Goal: Task Accomplishment & Management: Complete application form

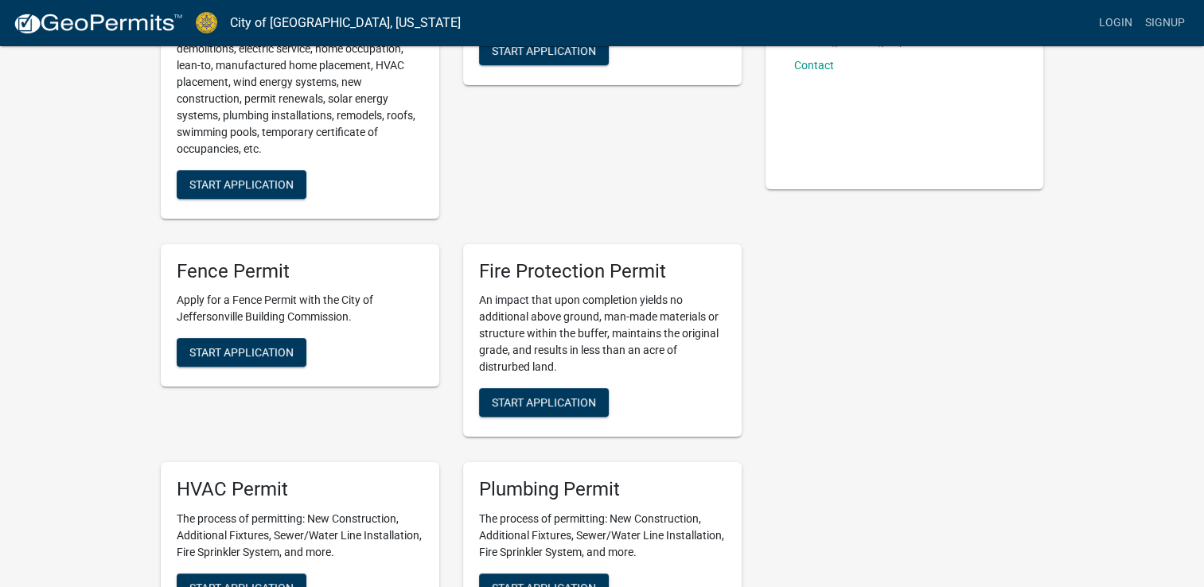
scroll to position [340, 0]
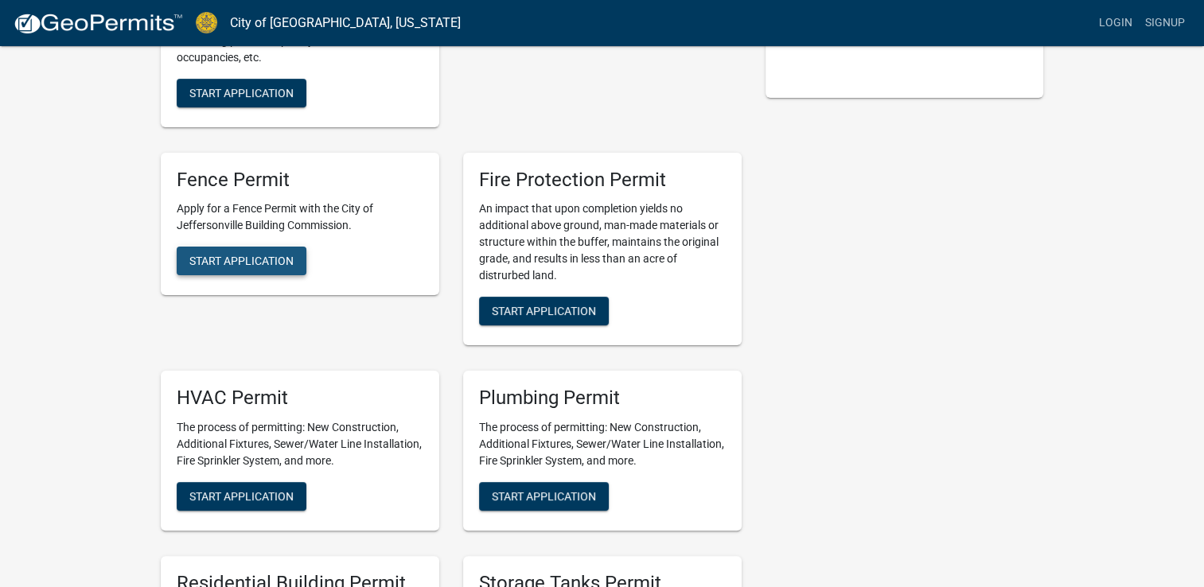
click at [264, 263] on span "Start Application" at bounding box center [241, 261] width 104 height 13
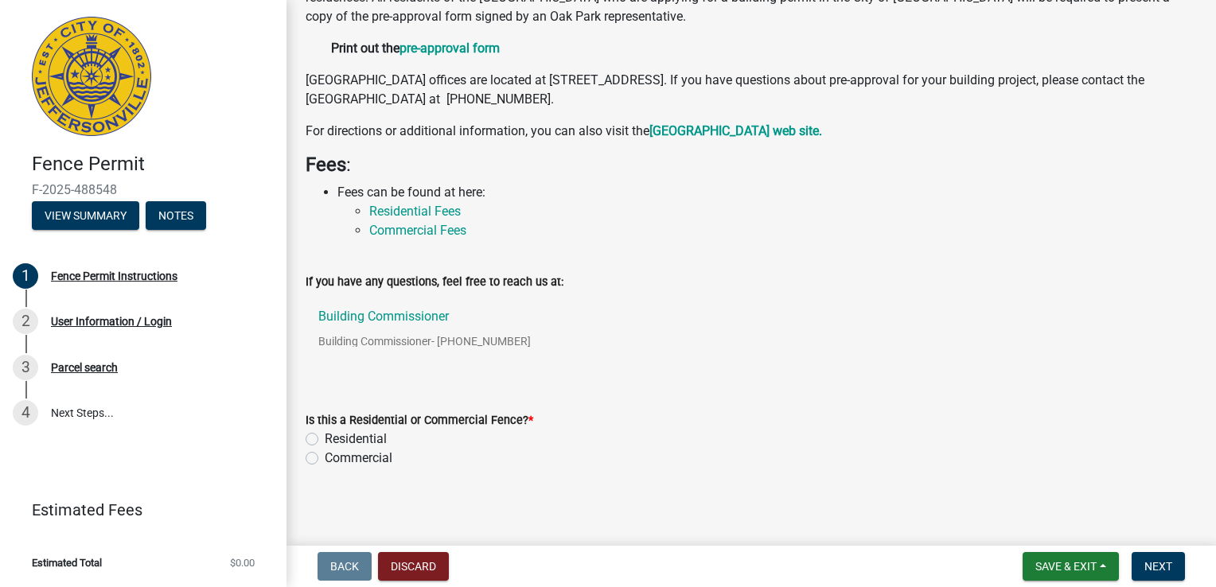
scroll to position [236, 0]
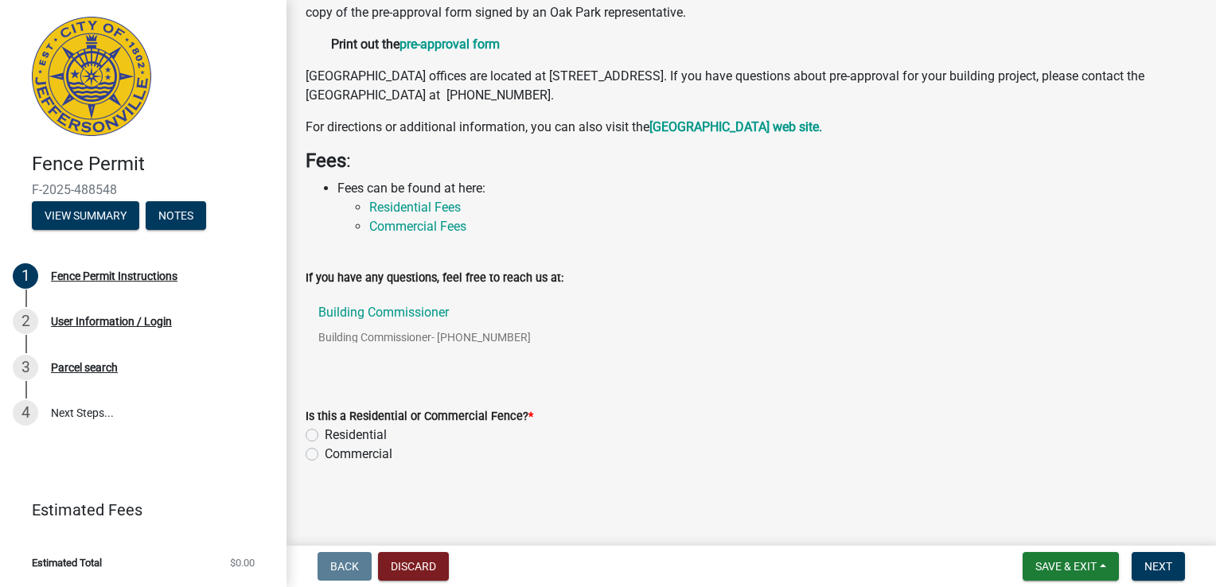
click at [325, 435] on label "Residential" at bounding box center [356, 435] width 62 height 19
click at [325, 435] on input "Residential" at bounding box center [330, 431] width 10 height 10
radio input "true"
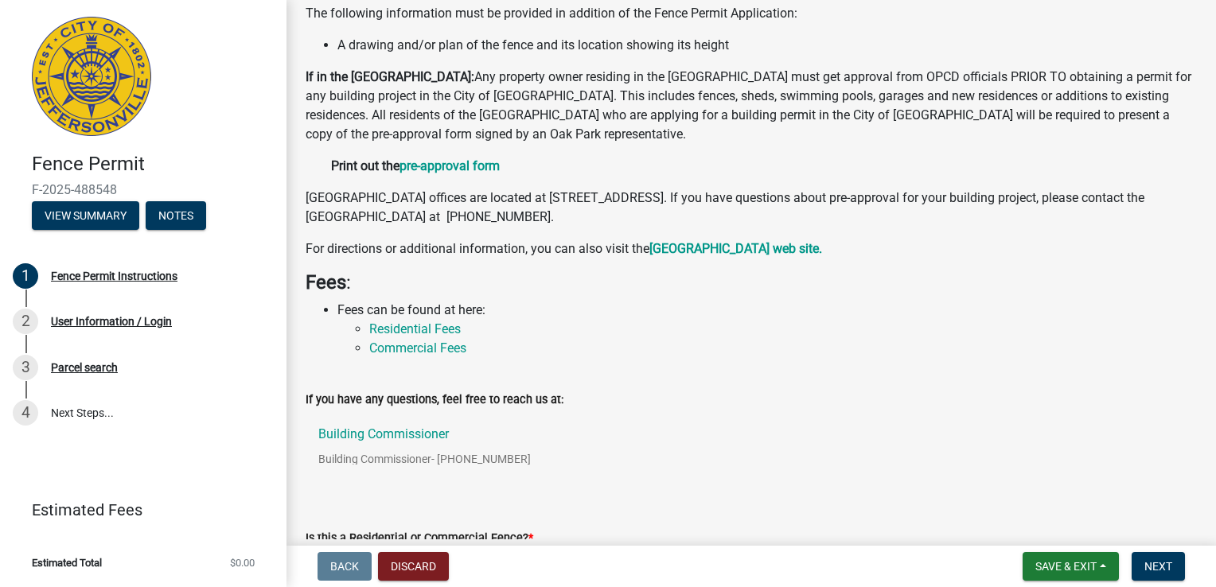
scroll to position [146, 0]
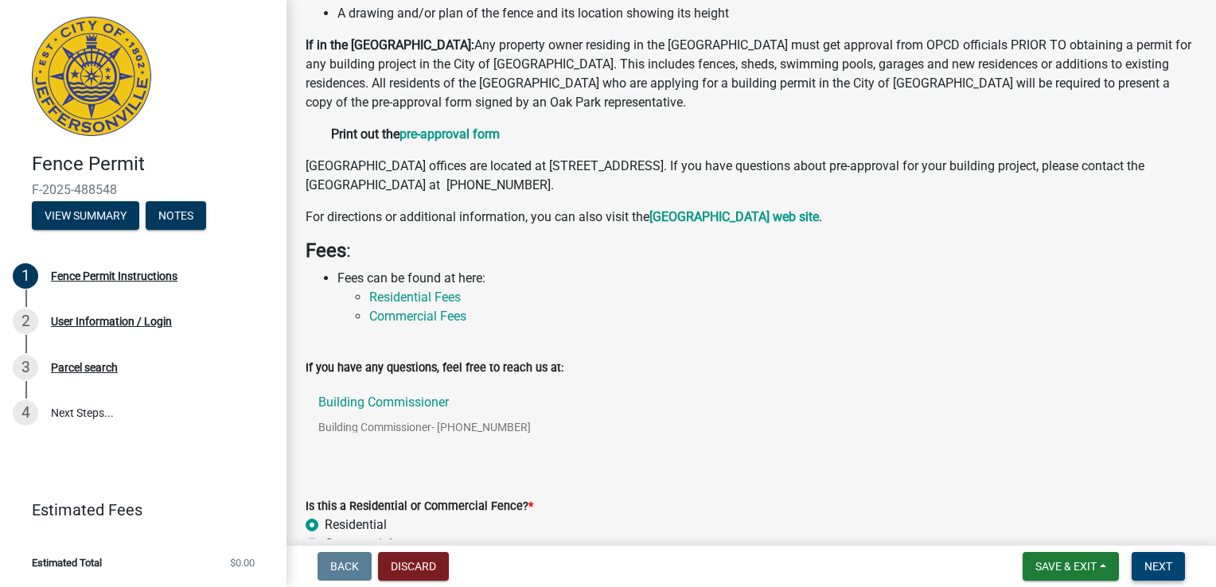
click at [1152, 571] on span "Next" at bounding box center [1158, 566] width 28 height 13
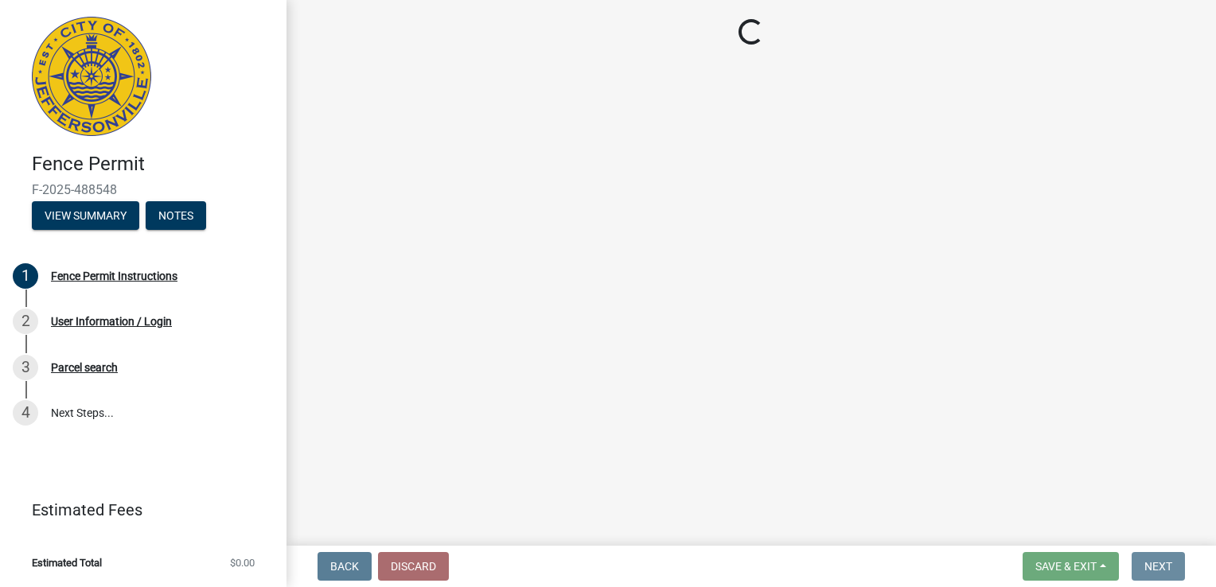
scroll to position [0, 0]
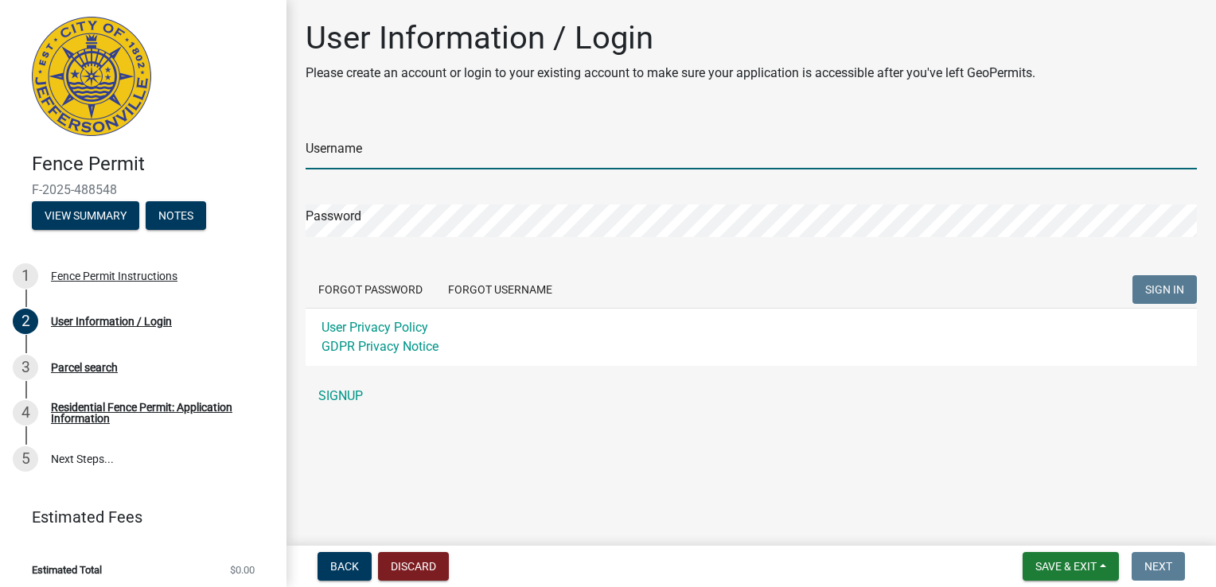
type input "[EMAIL_ADDRESS][DOMAIN_NAME]"
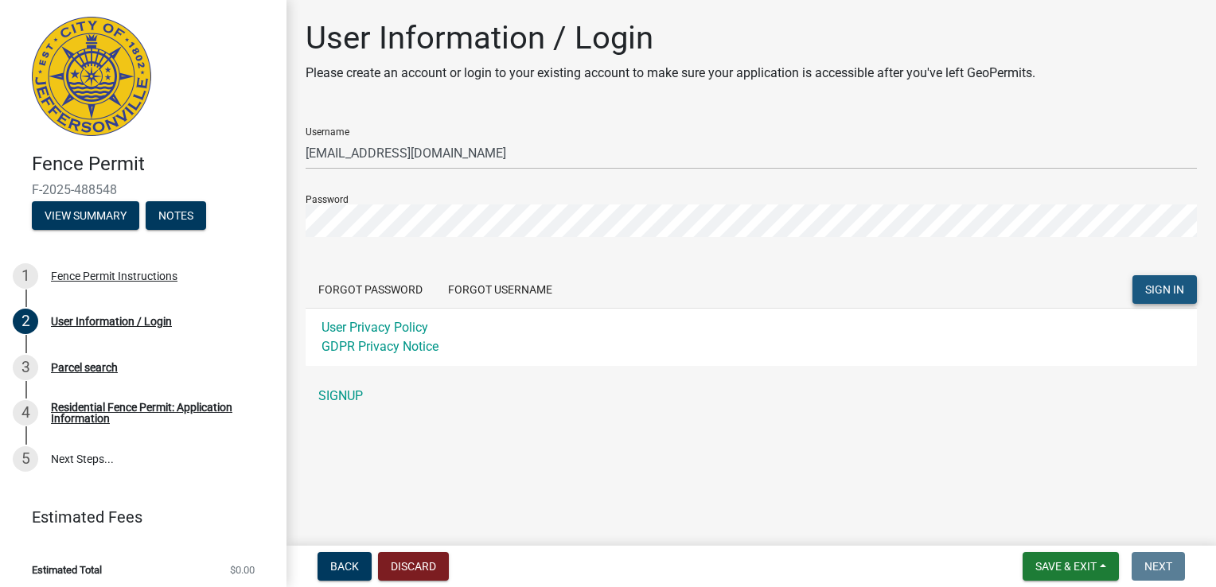
click at [1159, 299] on button "SIGN IN" at bounding box center [1164, 289] width 64 height 29
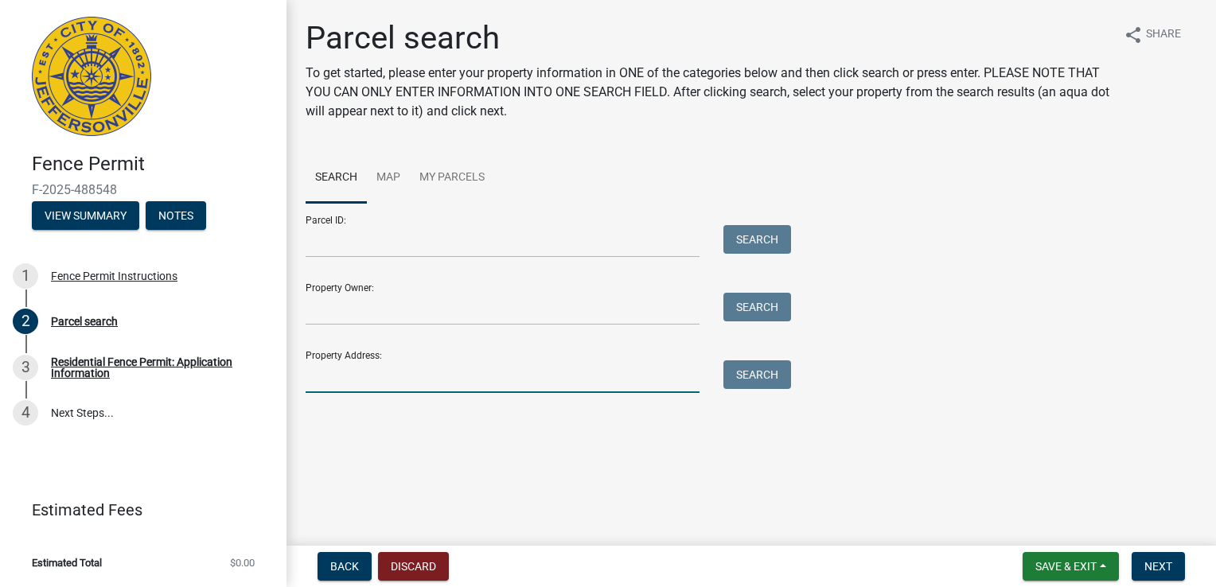
click at [455, 378] on input "Property Address:" at bounding box center [503, 376] width 394 height 33
type input "[STREET_ADDRESS]"
type input "[PERSON_NAME]"
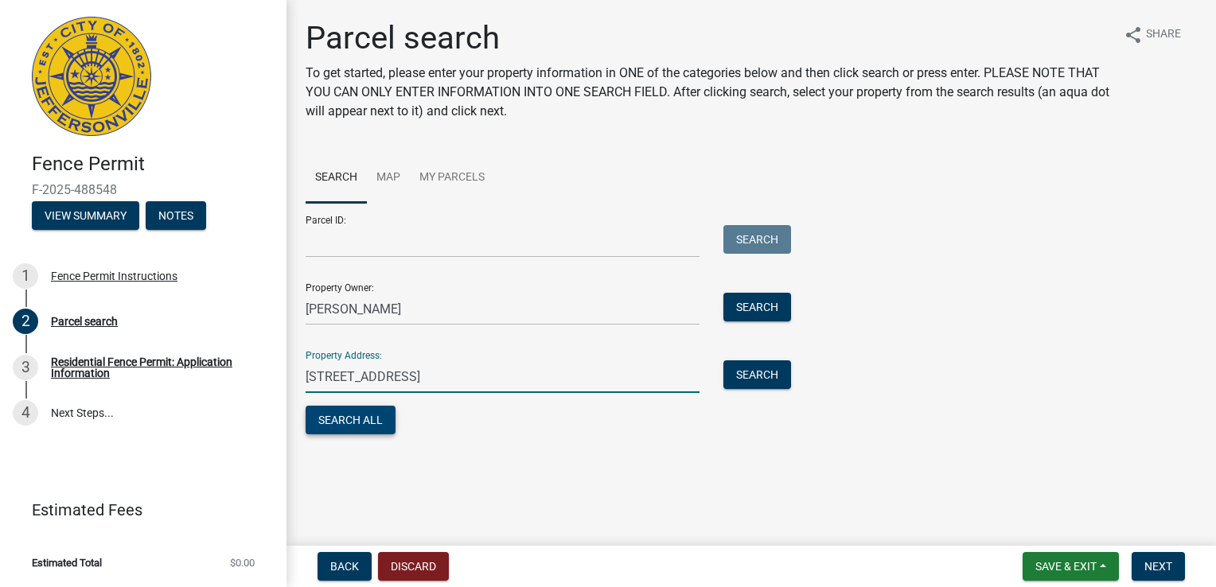
click at [356, 428] on button "Search All" at bounding box center [351, 420] width 90 height 29
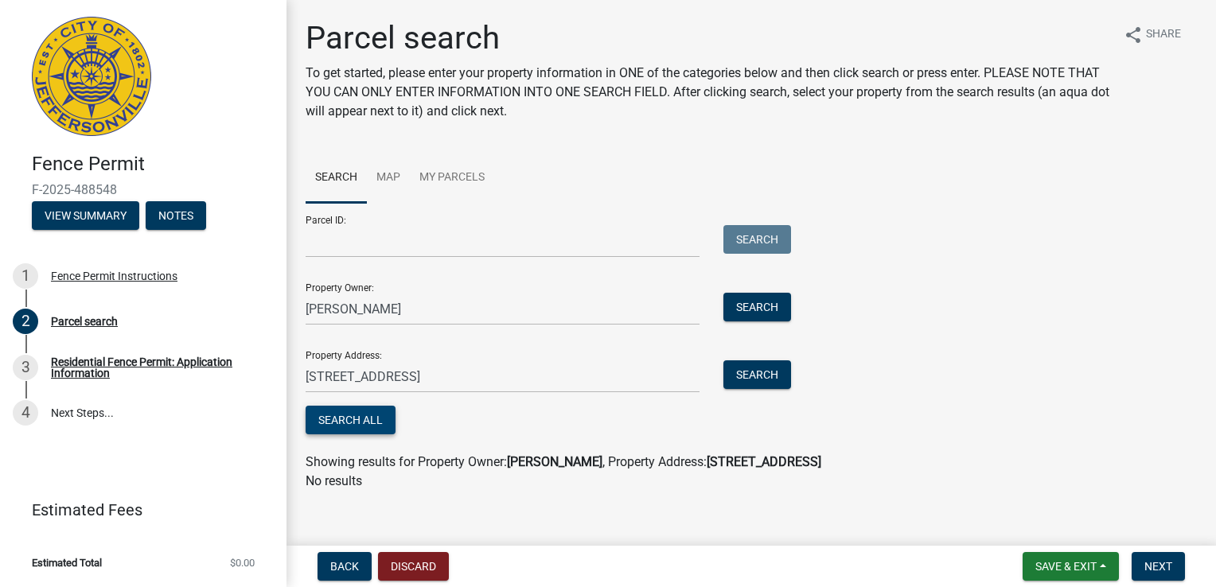
scroll to position [13, 0]
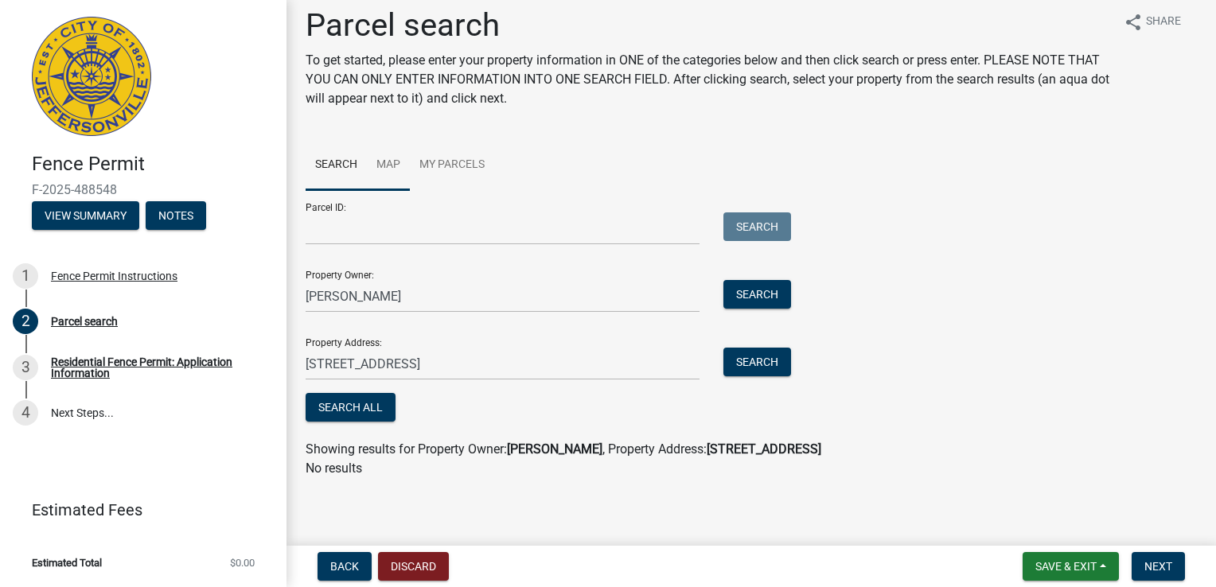
click at [396, 172] on link "Map" at bounding box center [388, 165] width 43 height 51
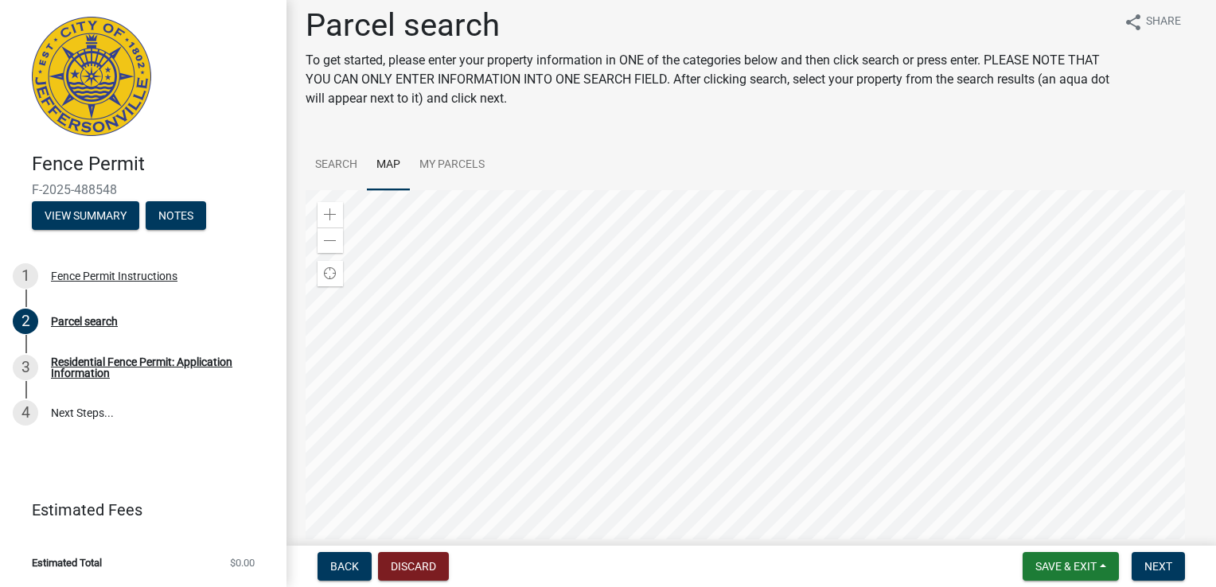
click at [699, 269] on div at bounding box center [751, 389] width 891 height 398
click at [548, 450] on div at bounding box center [751, 389] width 891 height 398
click at [697, 404] on div at bounding box center [751, 389] width 891 height 398
click at [673, 396] on div at bounding box center [751, 389] width 891 height 398
click at [688, 431] on div at bounding box center [751, 389] width 891 height 398
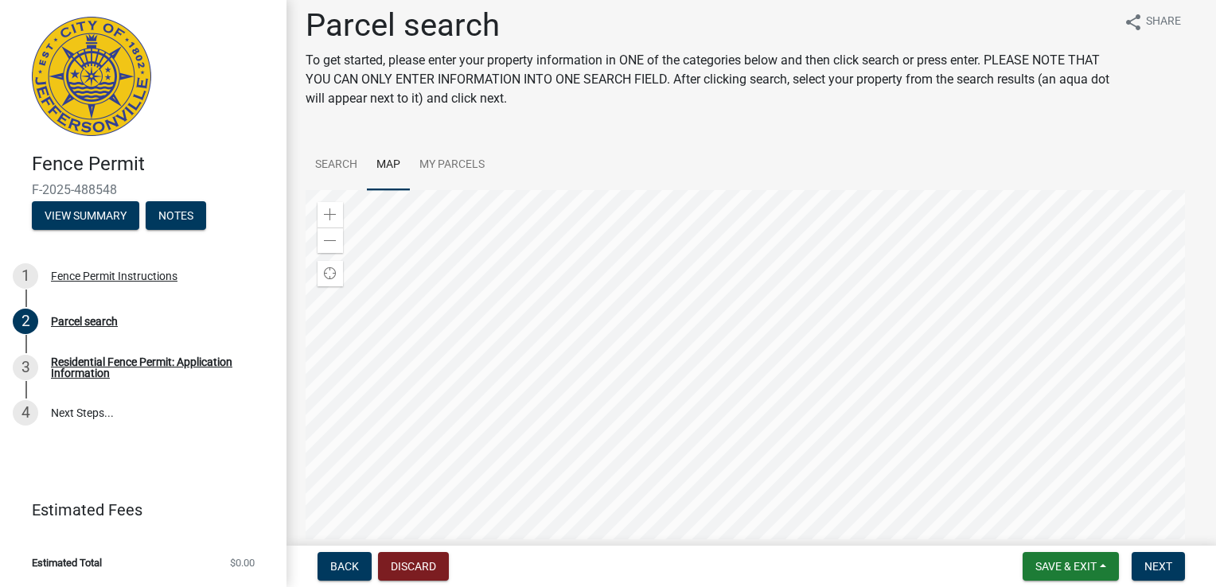
click at [711, 253] on div at bounding box center [751, 389] width 891 height 398
click at [332, 216] on span at bounding box center [330, 214] width 13 height 13
click at [649, 425] on div at bounding box center [751, 389] width 891 height 398
click at [649, 511] on div at bounding box center [751, 389] width 891 height 398
click at [334, 213] on span at bounding box center [330, 214] width 13 height 13
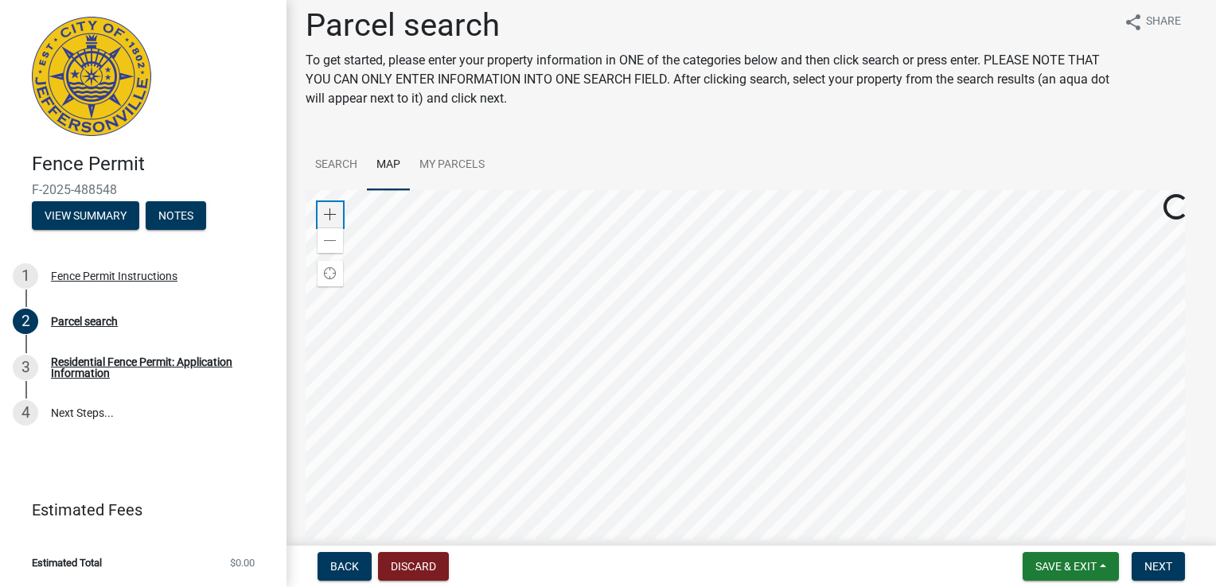
click at [334, 213] on span at bounding box center [330, 214] width 13 height 13
click at [630, 457] on div at bounding box center [751, 389] width 891 height 398
click at [571, 413] on div at bounding box center [751, 389] width 891 height 398
click at [336, 209] on span at bounding box center [330, 214] width 13 height 13
click at [649, 403] on div at bounding box center [751, 389] width 891 height 398
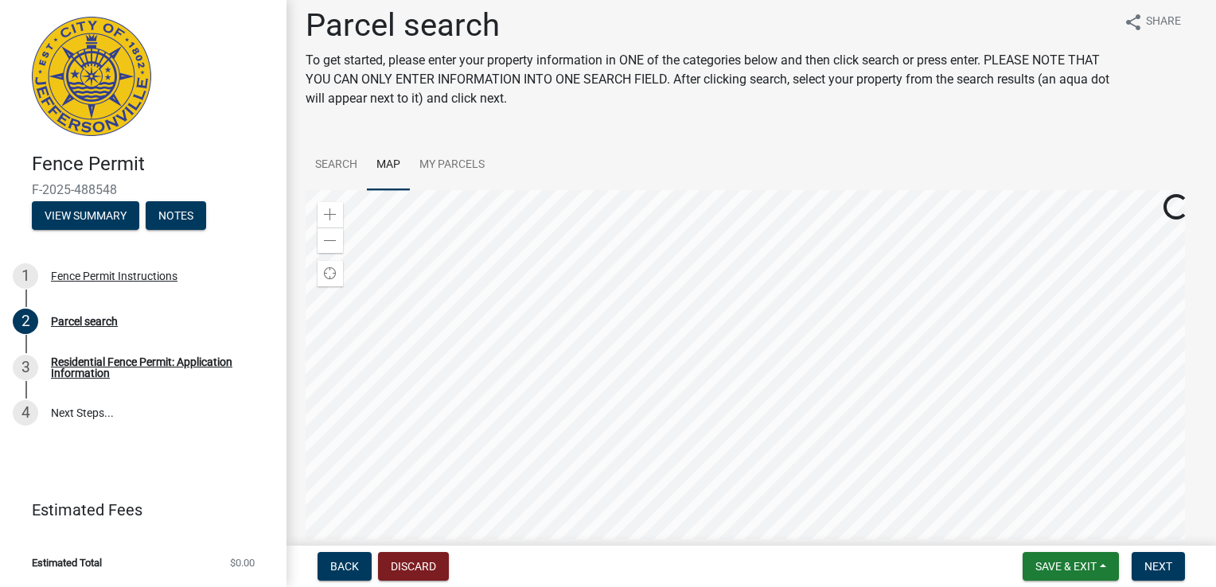
click at [606, 367] on div at bounding box center [751, 389] width 891 height 398
click at [321, 215] on div "Zoom in" at bounding box center [329, 214] width 25 height 25
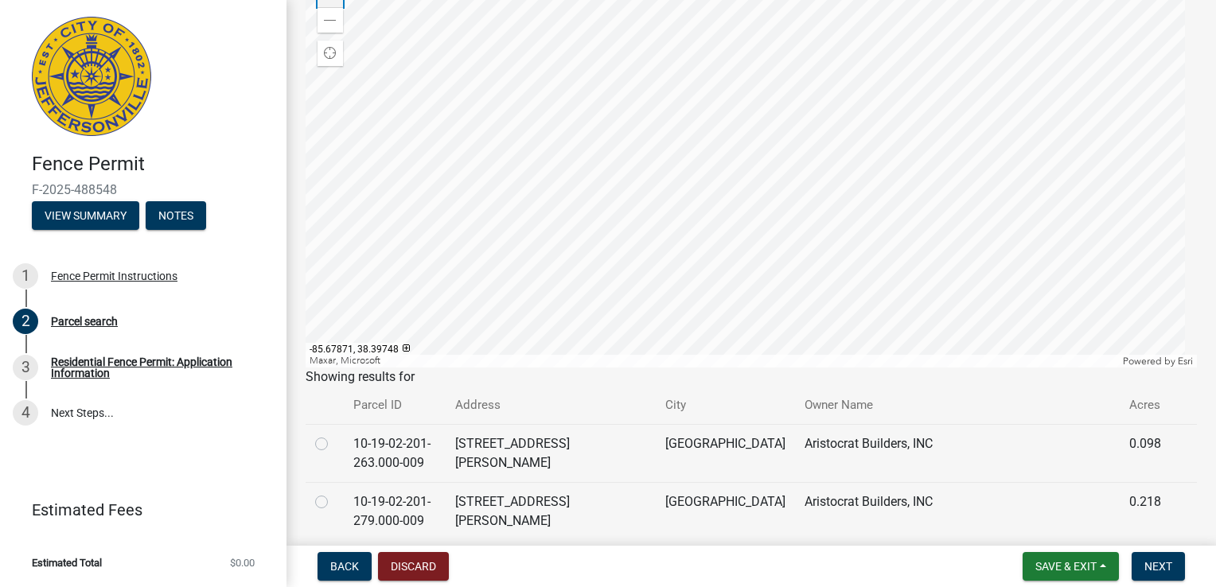
scroll to position [232, 0]
click at [694, 206] on div at bounding box center [751, 170] width 891 height 398
click at [627, 106] on div at bounding box center [751, 170] width 891 height 398
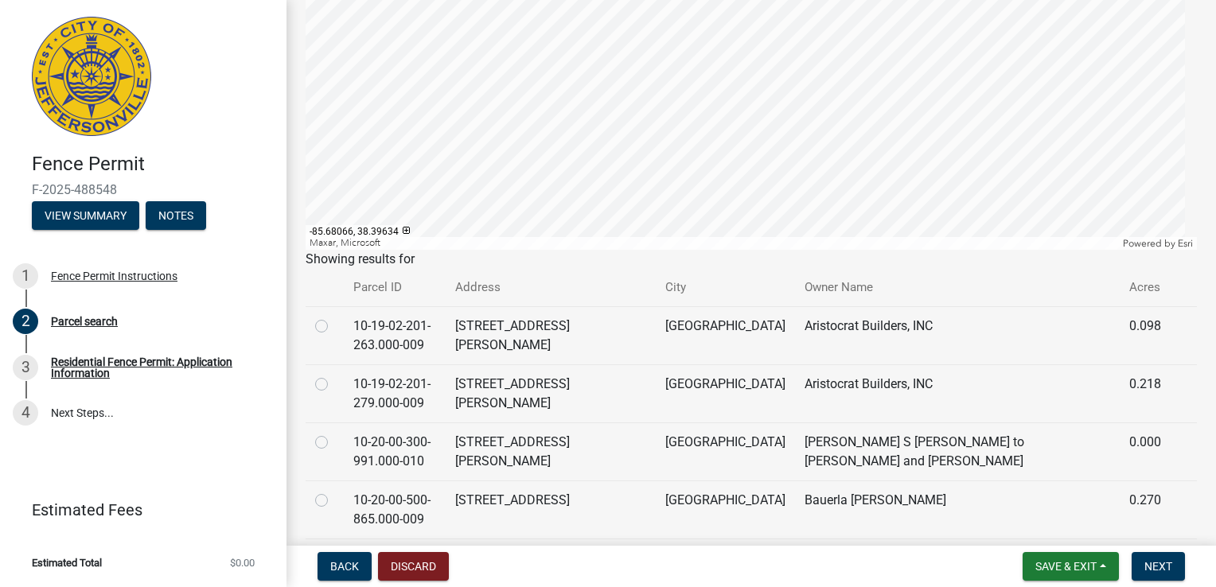
scroll to position [0, 0]
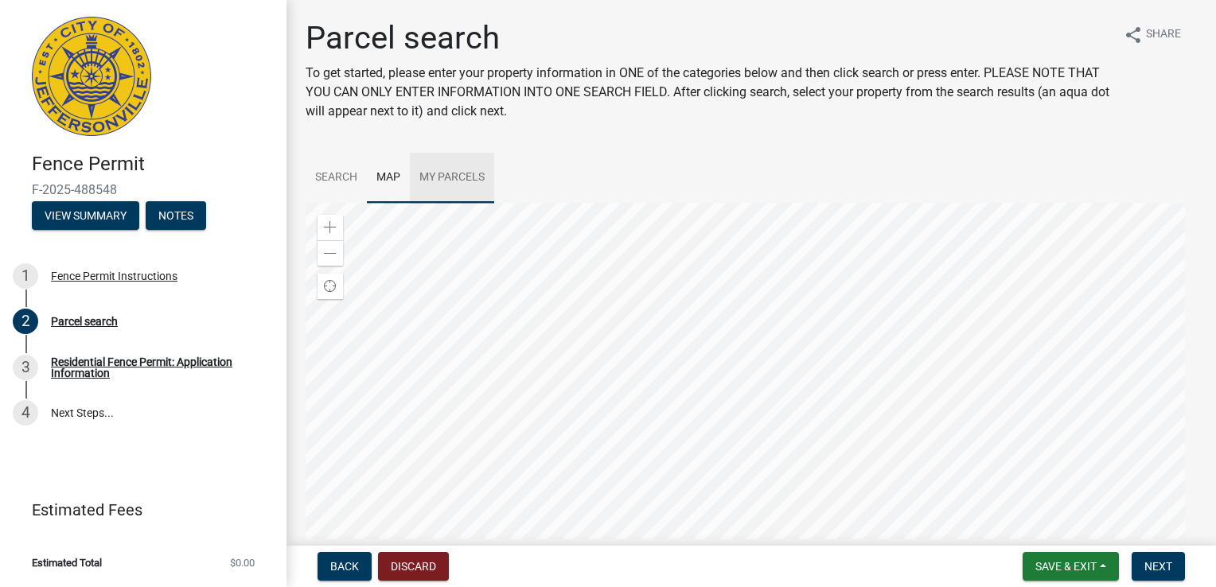
click at [450, 175] on link "My Parcels" at bounding box center [452, 178] width 84 height 51
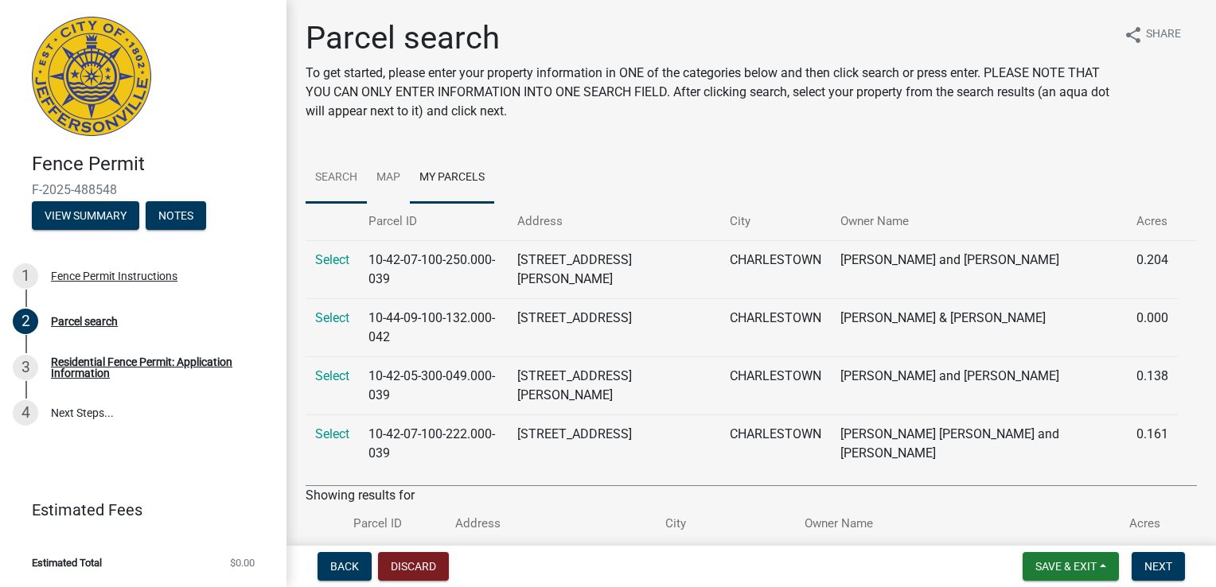
click at [332, 173] on link "Search" at bounding box center [336, 178] width 61 height 51
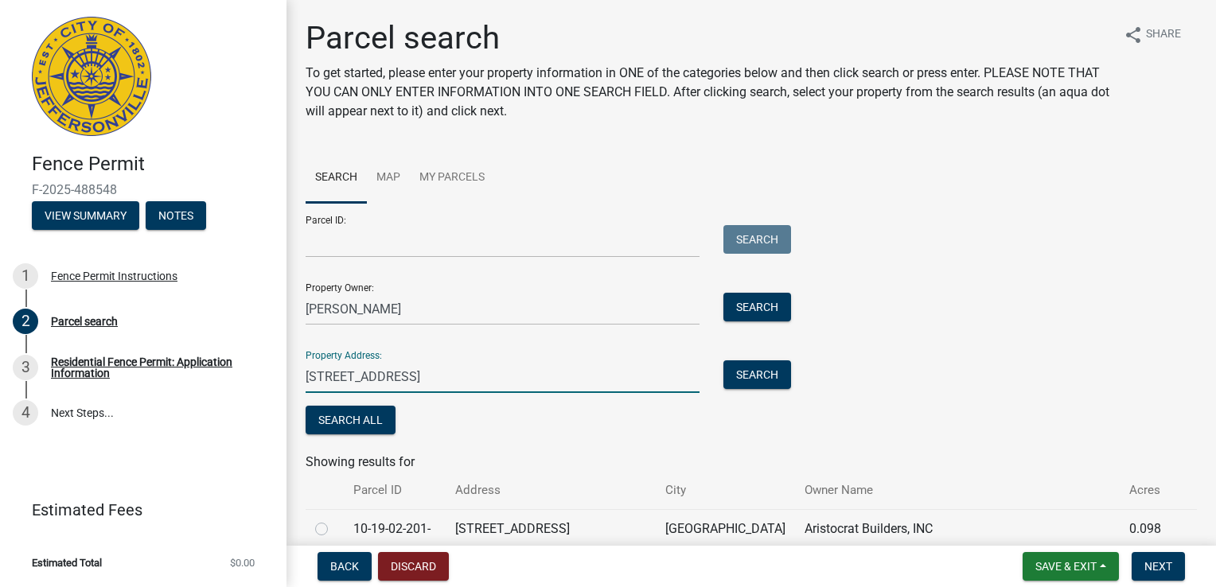
click at [366, 376] on input "[STREET_ADDRESS]" at bounding box center [503, 376] width 394 height 33
type input "[STREET_ADDRESS]"
click at [740, 372] on button "Search" at bounding box center [757, 374] width 68 height 29
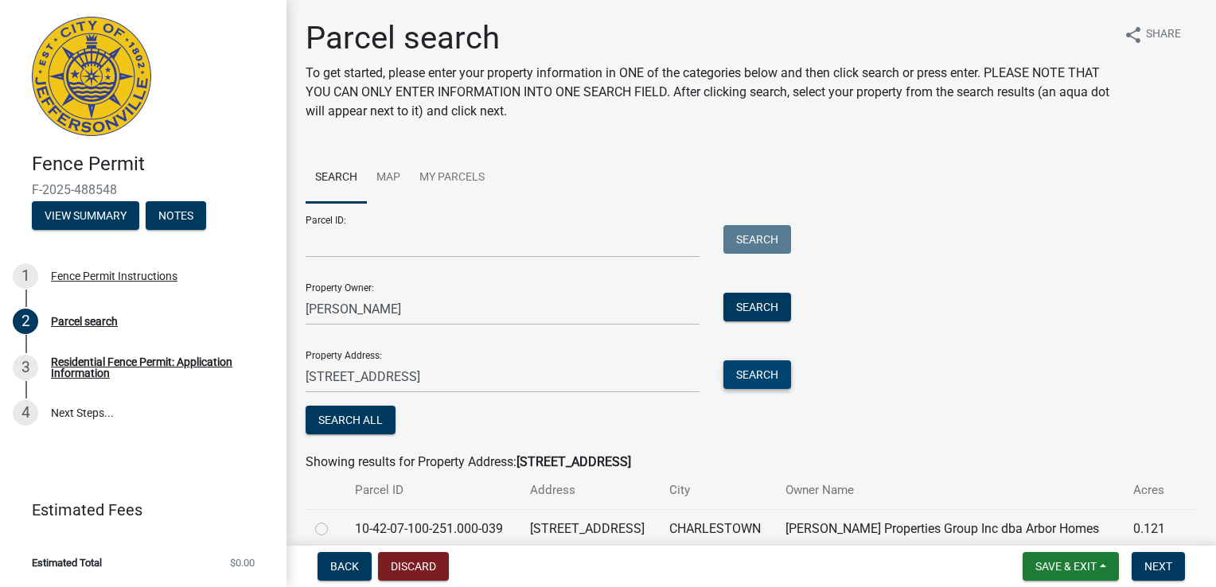
scroll to position [70, 0]
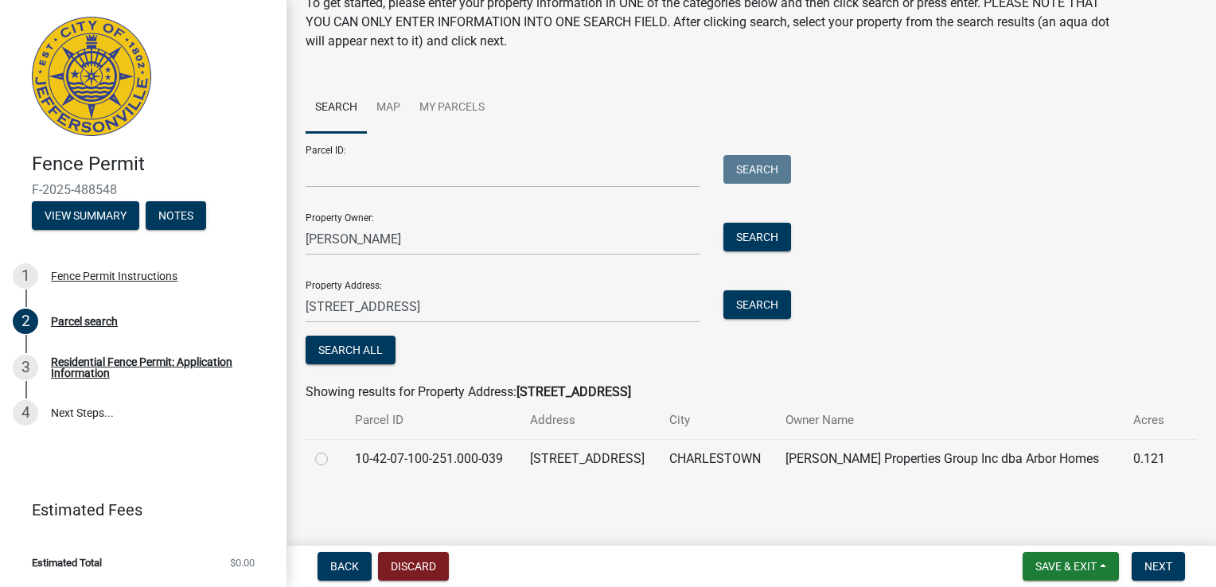
click at [334, 450] on label at bounding box center [334, 450] width 0 height 0
click at [334, 460] on input "radio" at bounding box center [339, 455] width 10 height 10
radio input "true"
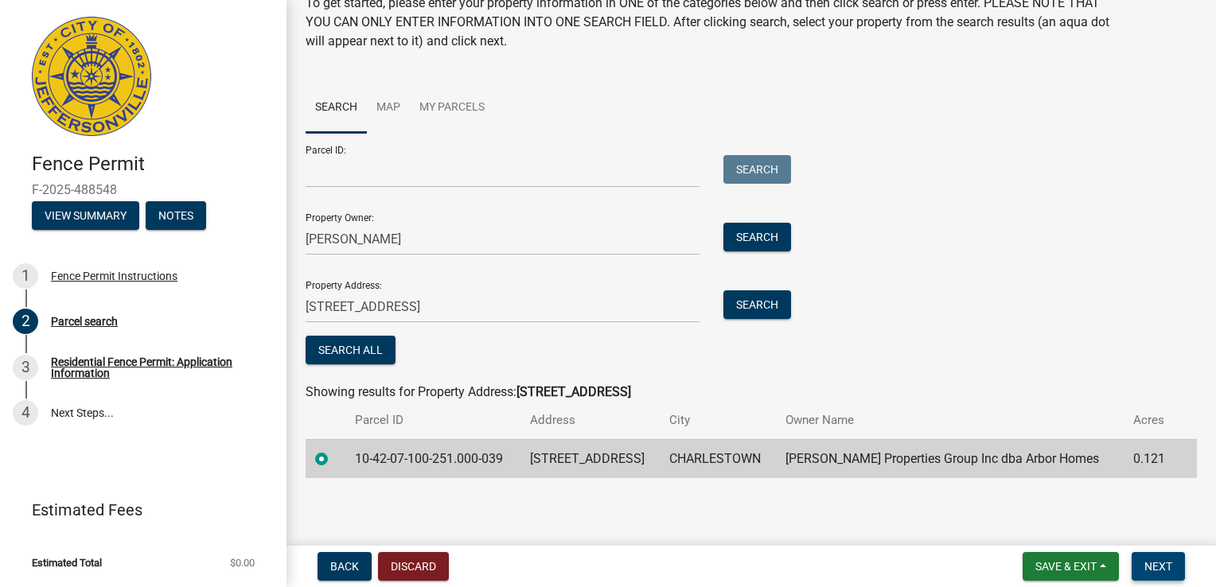
click at [1161, 563] on span "Next" at bounding box center [1158, 566] width 28 height 13
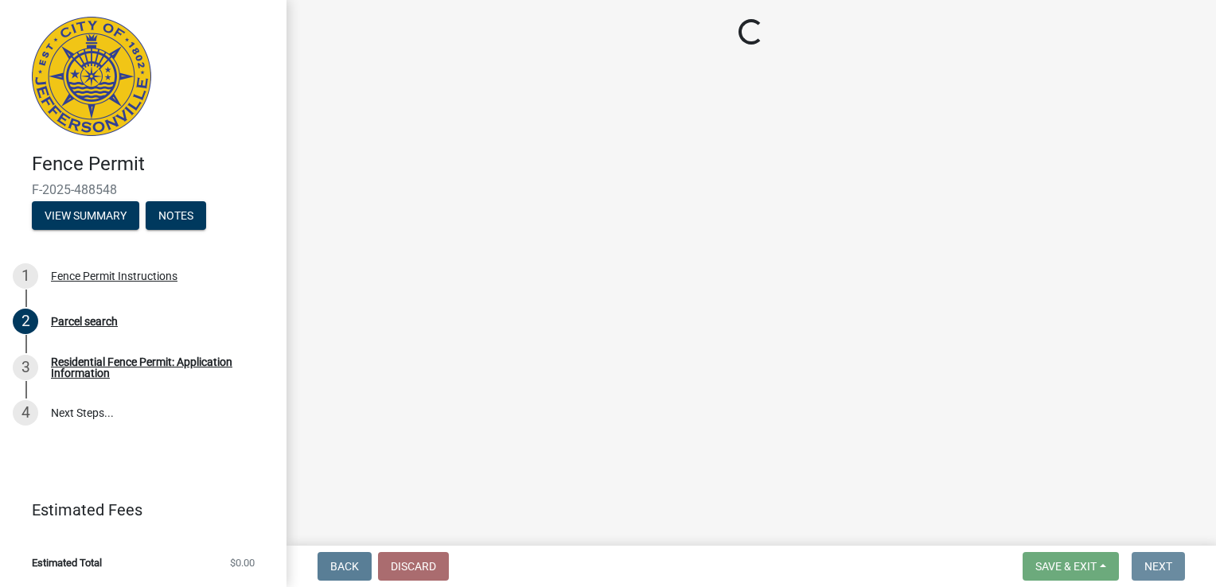
scroll to position [0, 0]
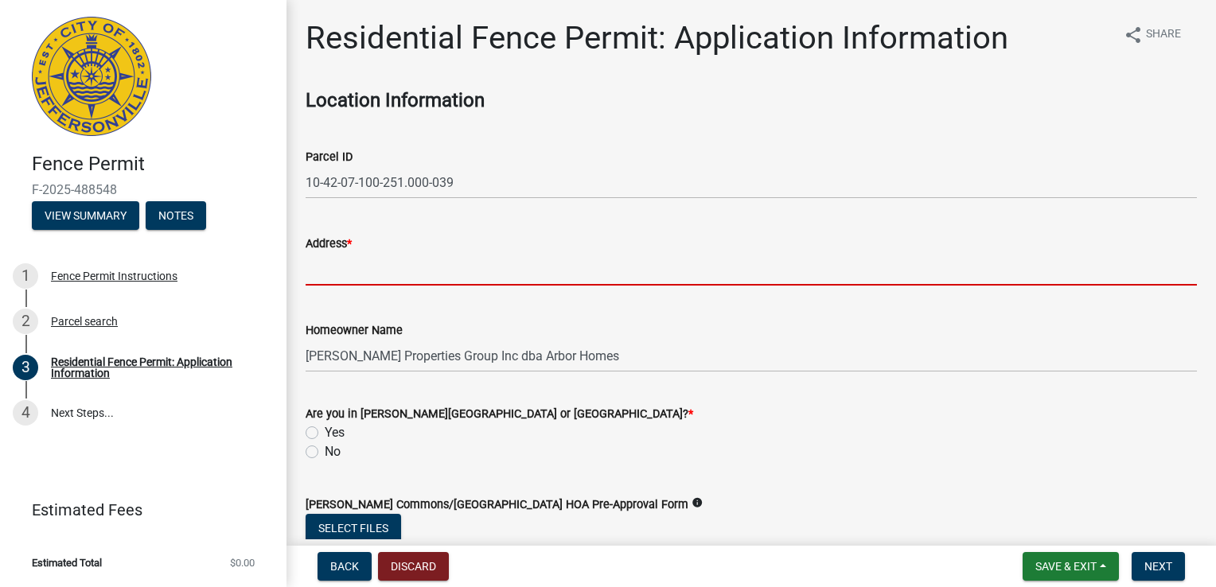
click at [443, 272] on input "Address *" at bounding box center [751, 269] width 891 height 33
type input "[STREET_ADDRESS]"
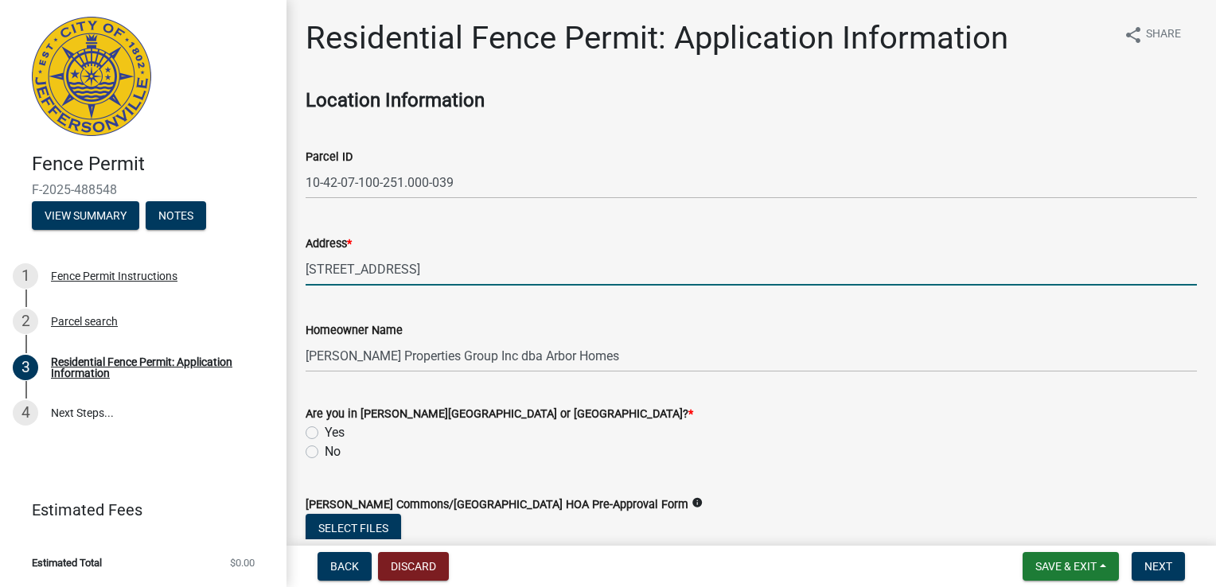
type input "[PERSON_NAME]"
type input "[STREET_ADDRESS]"
type input "[PHONE_NUMBER]"
type input "[EMAIL_ADDRESS][DOMAIN_NAME]"
click at [364, 269] on input "[STREET_ADDRESS]" at bounding box center [751, 269] width 891 height 33
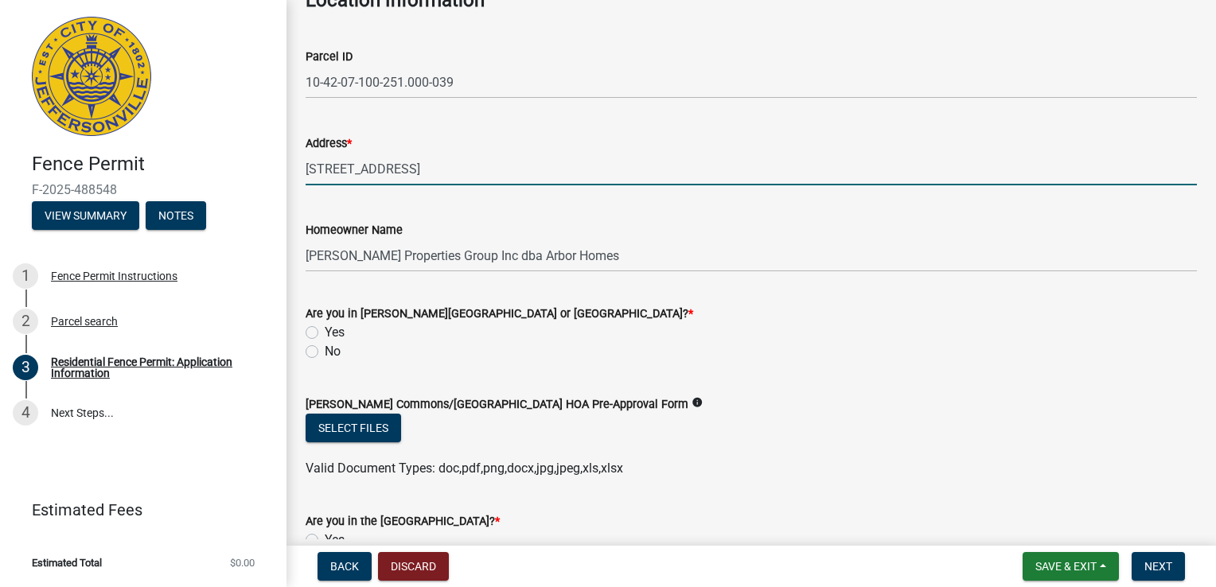
scroll to position [110, 0]
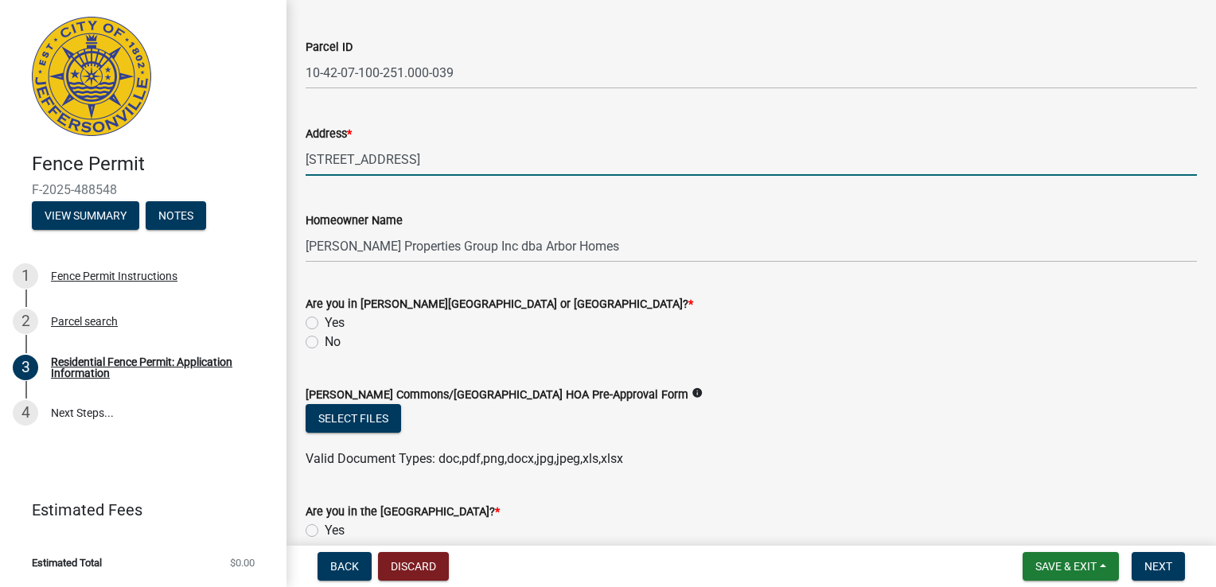
type input "[STREET_ADDRESS]"
click at [325, 340] on label "No" at bounding box center [333, 342] width 16 height 19
click at [325, 340] on input "No" at bounding box center [330, 338] width 10 height 10
radio input "true"
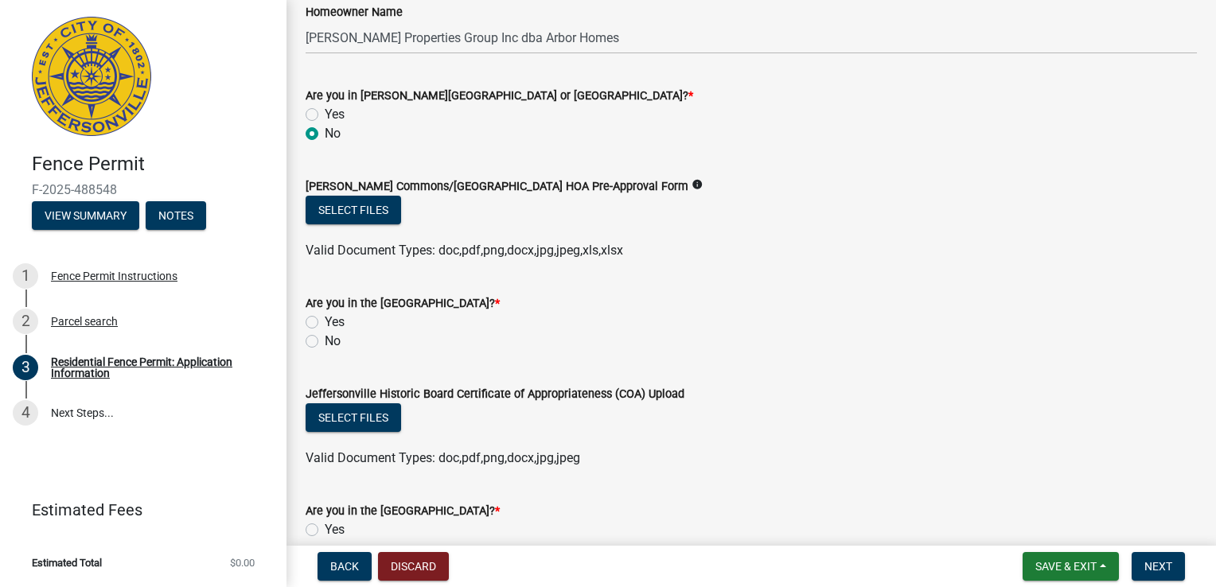
scroll to position [320, 0]
click at [325, 337] on label "No" at bounding box center [333, 339] width 16 height 19
click at [325, 337] on input "No" at bounding box center [330, 335] width 10 height 10
radio input "true"
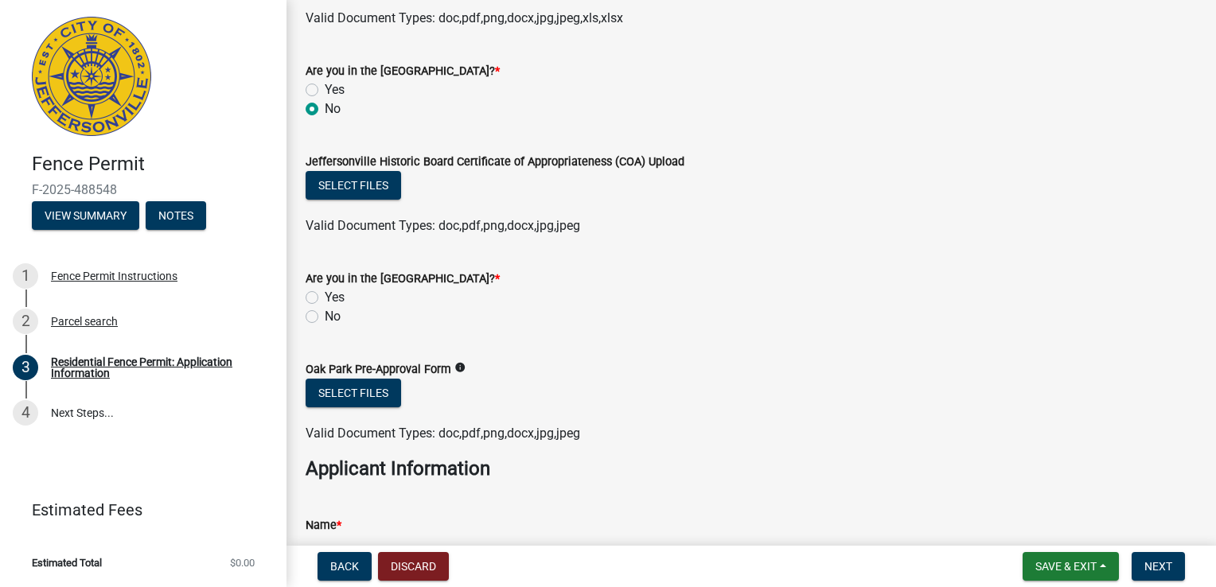
scroll to position [567, 0]
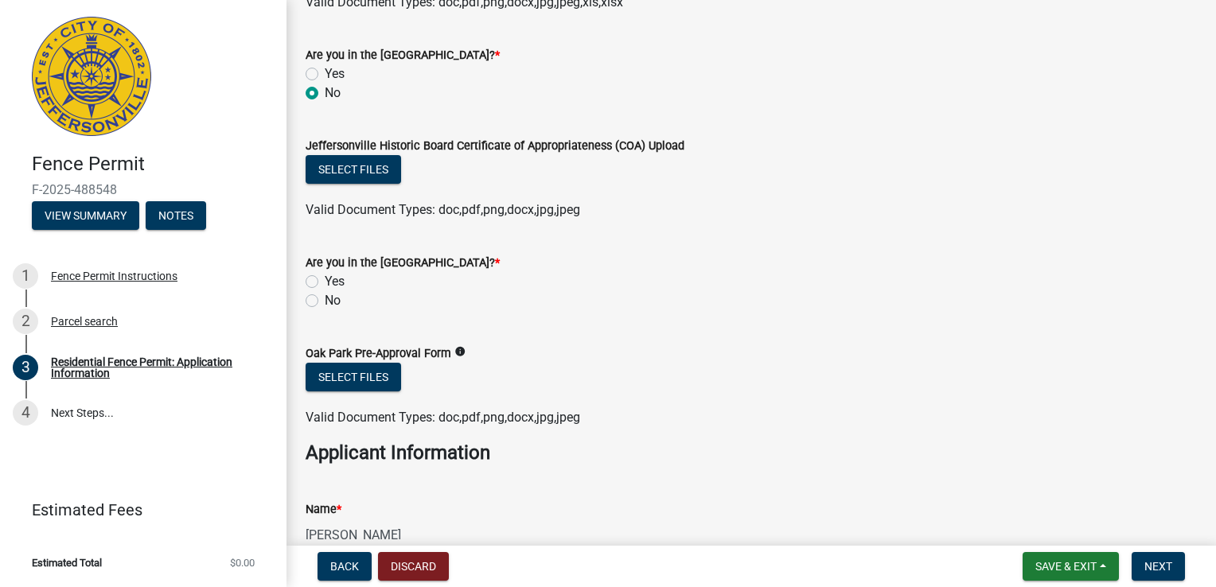
click at [325, 303] on label "No" at bounding box center [333, 300] width 16 height 19
click at [325, 302] on input "No" at bounding box center [330, 296] width 10 height 10
radio input "true"
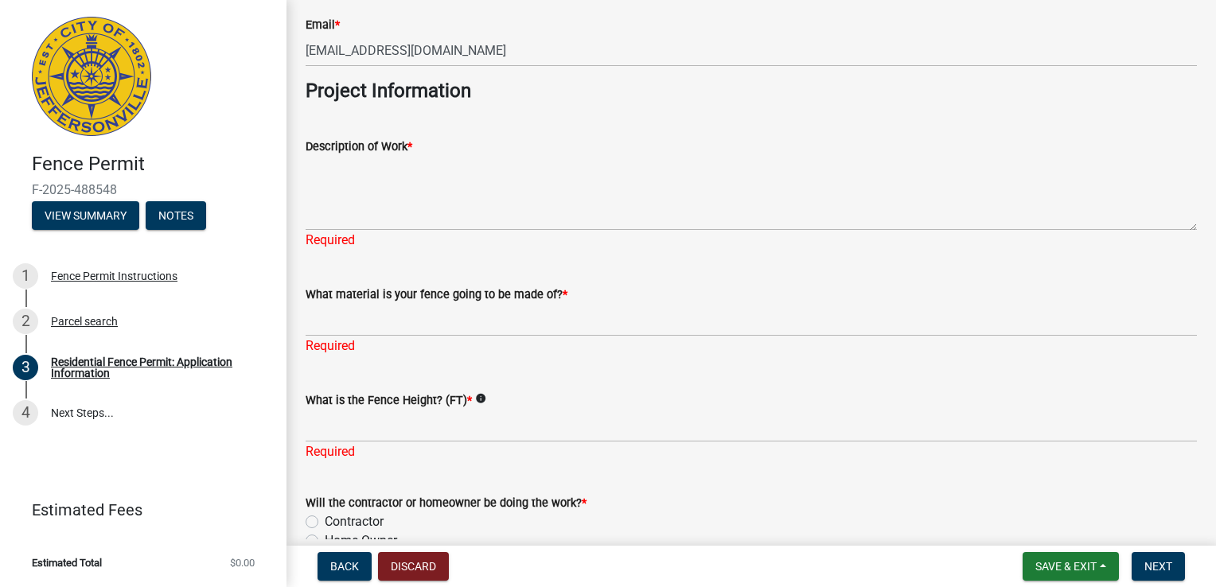
scroll to position [1435, 0]
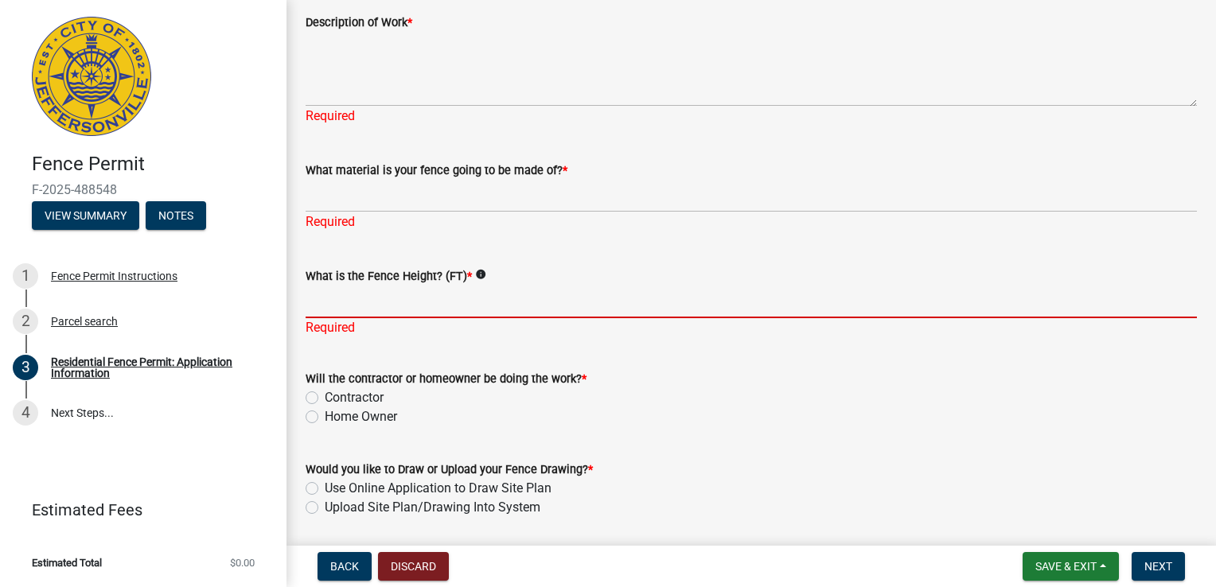
click at [360, 301] on input "What is the Fence Height? (FT) *" at bounding box center [751, 302] width 891 height 33
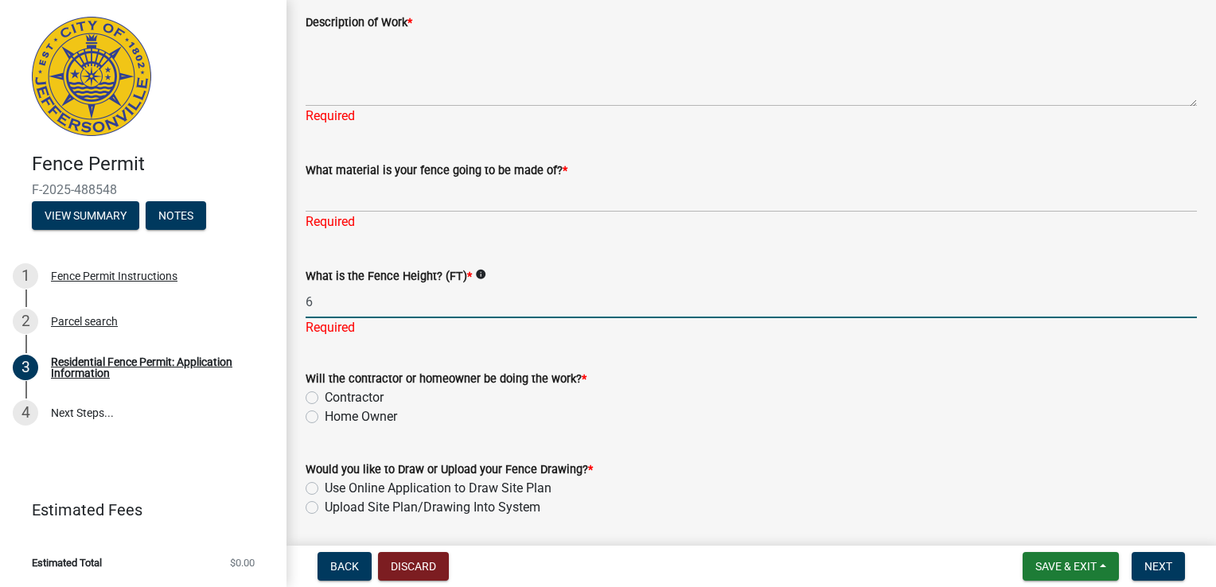
type input "6"
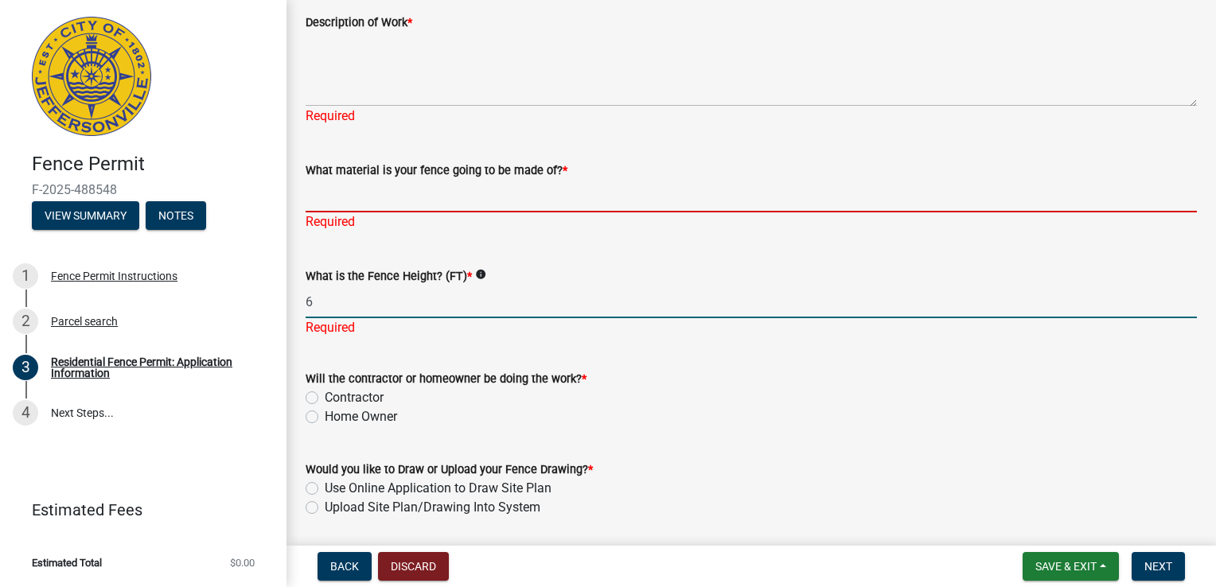
click at [389, 208] on input "What material is your fence going to be made of? *" at bounding box center [751, 196] width 891 height 33
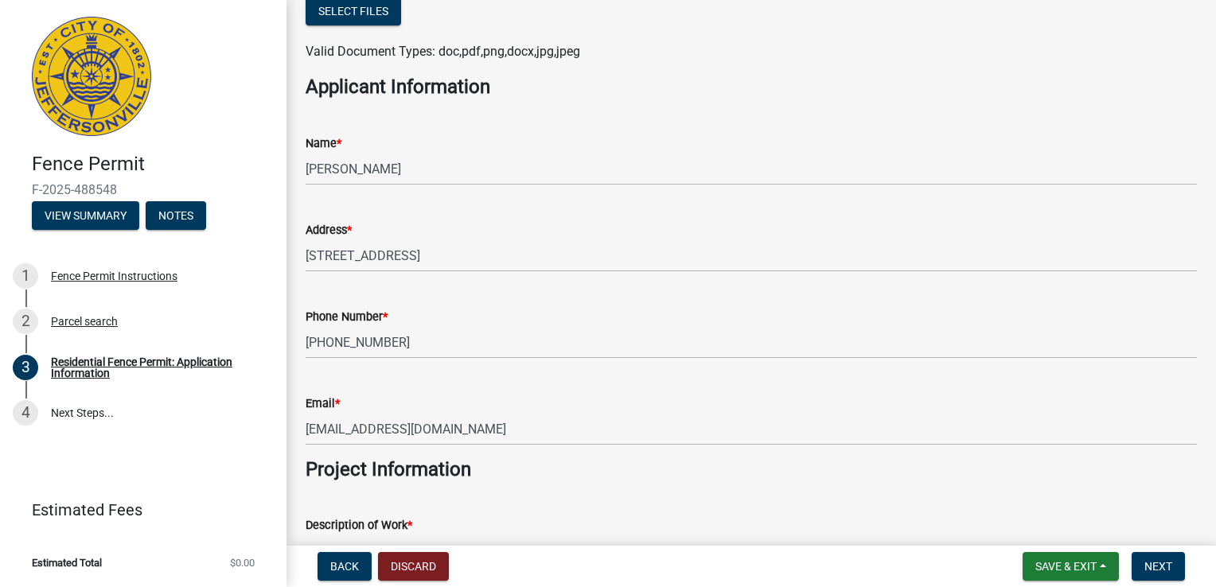
scroll to position [931, 0]
type input "Treated Wood"
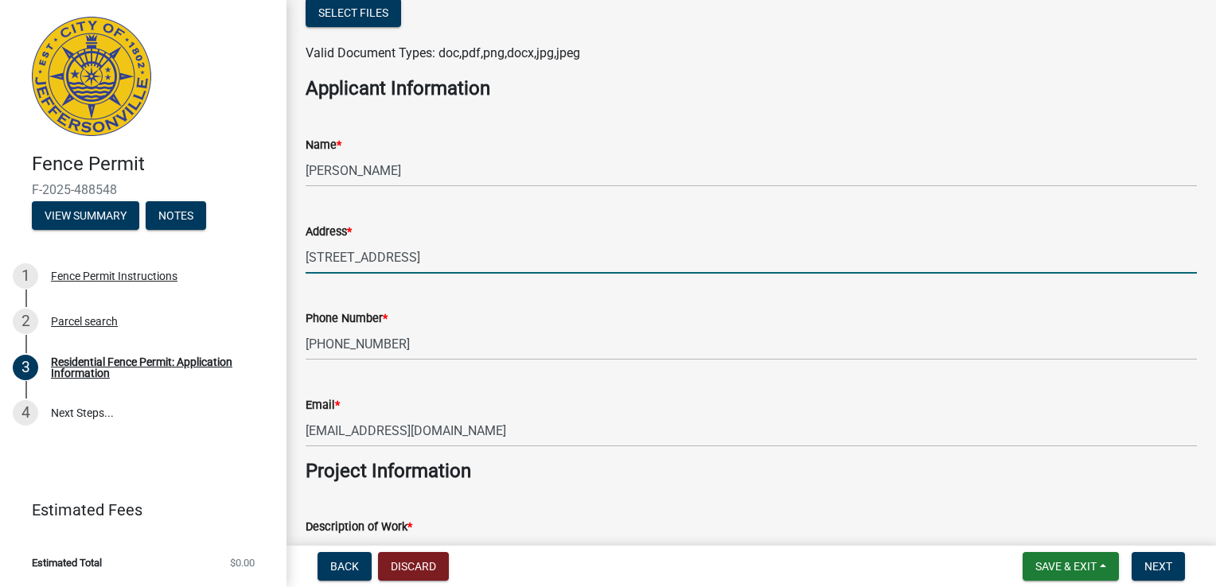
click at [366, 259] on input "[STREET_ADDRESS]" at bounding box center [751, 257] width 891 height 33
type input "[STREET_ADDRESS]"
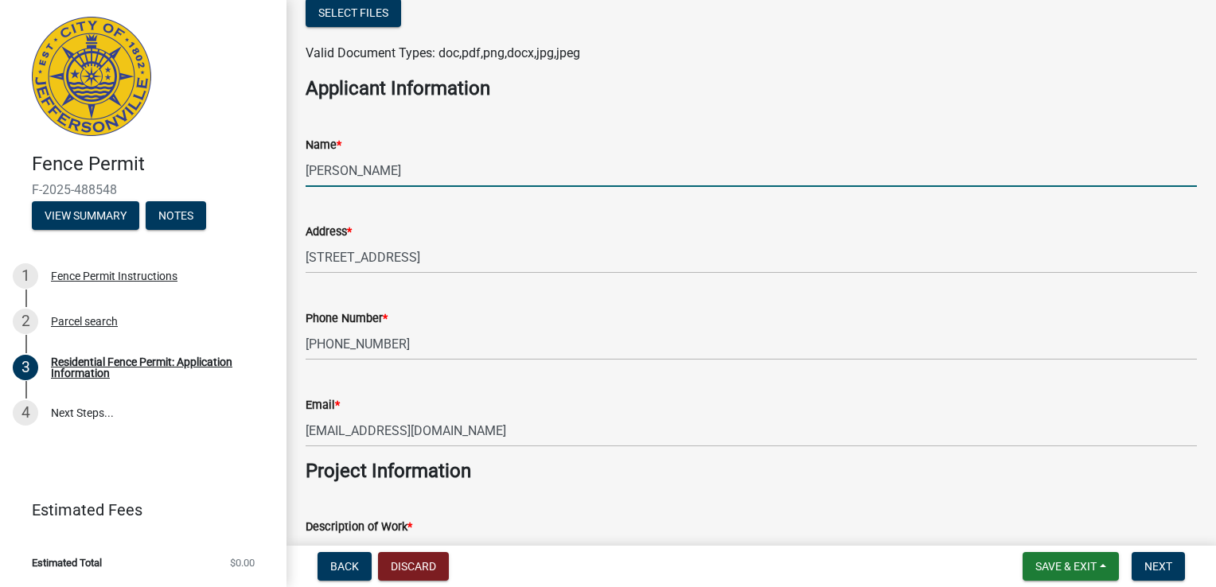
click at [312, 168] on input "[PERSON_NAME]" at bounding box center [751, 170] width 891 height 33
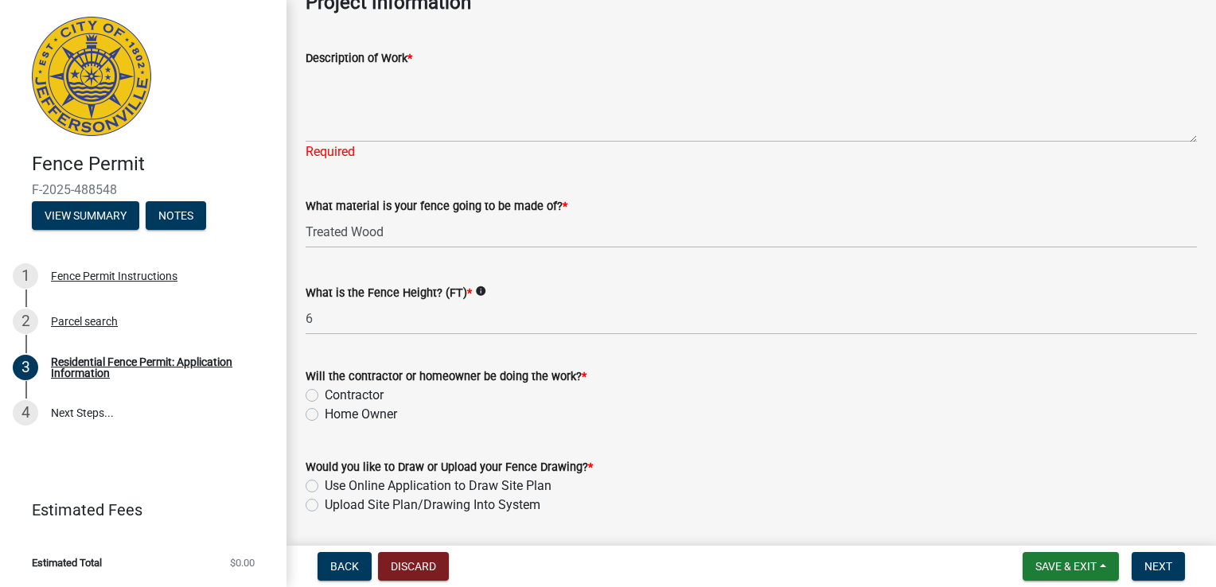
scroll to position [1408, 0]
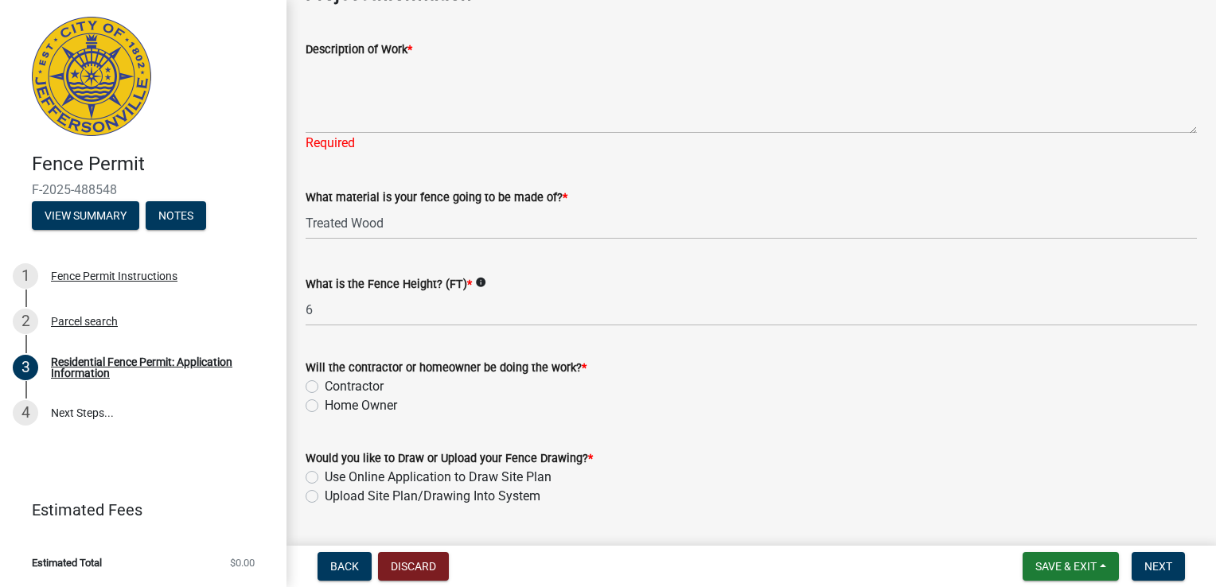
type input "[PERSON_NAME]"
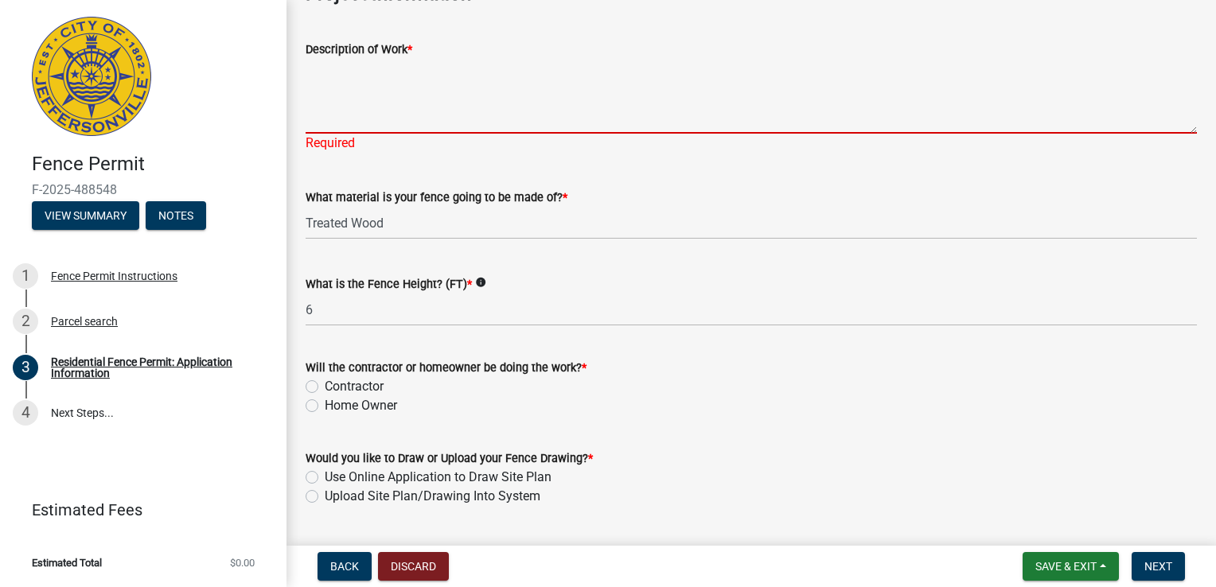
click at [356, 119] on textarea "Description of Work *" at bounding box center [751, 96] width 891 height 75
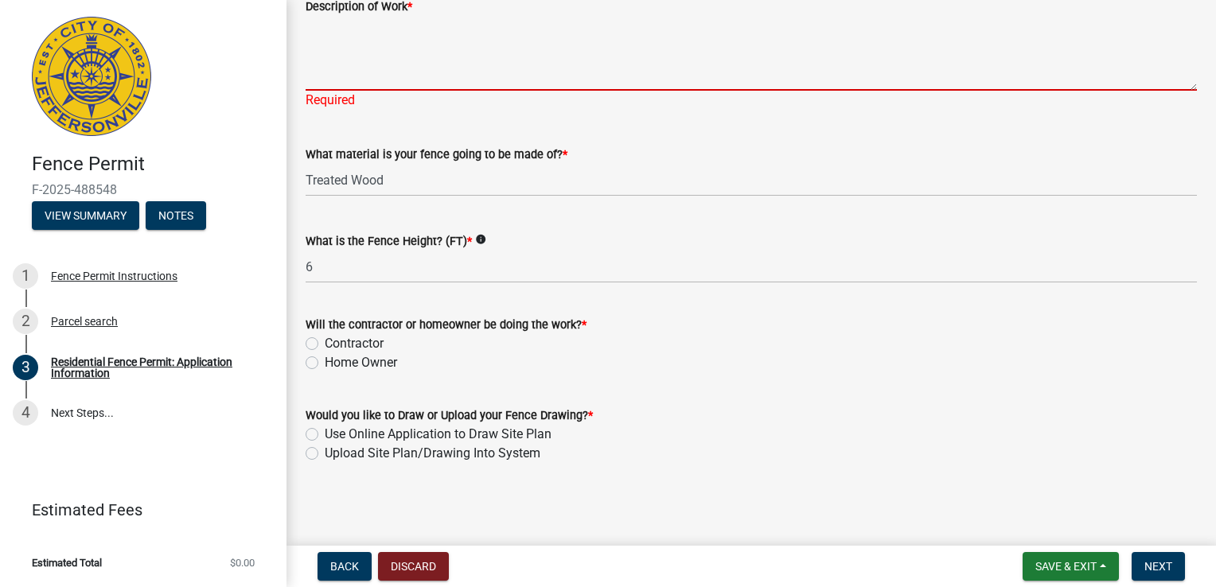
scroll to position [1451, 0]
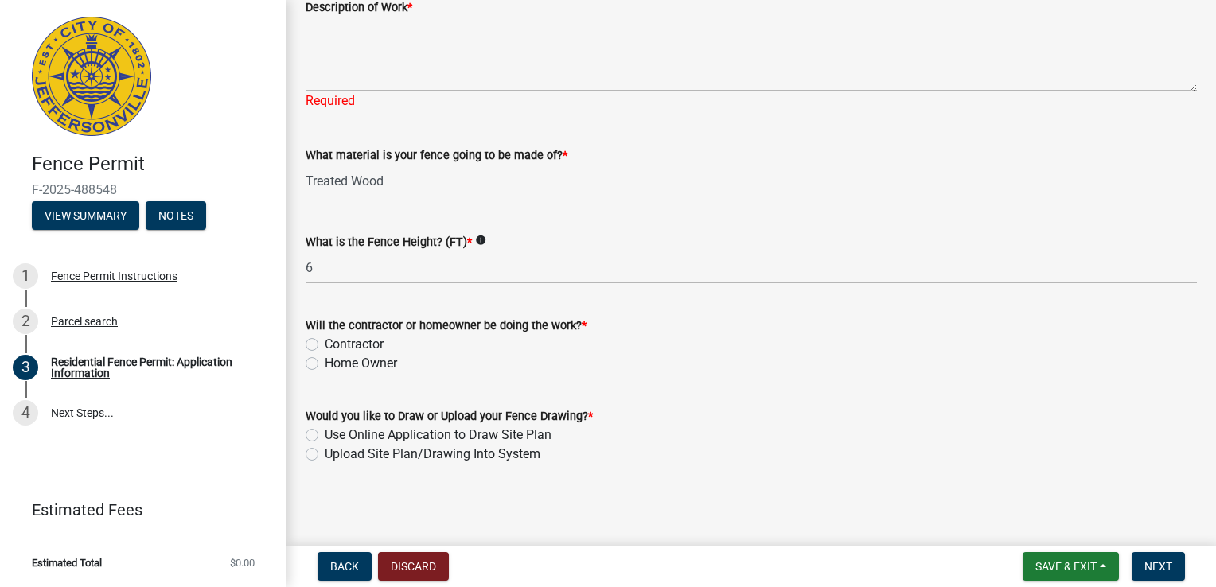
click at [325, 343] on label "Contractor" at bounding box center [354, 344] width 59 height 19
click at [325, 343] on input "Contractor" at bounding box center [330, 340] width 10 height 10
radio input "true"
click at [325, 436] on label "Use Online Application to Draw Site Plan" at bounding box center [438, 435] width 227 height 19
click at [325, 436] on input "Use Online Application to Draw Site Plan" at bounding box center [330, 431] width 10 height 10
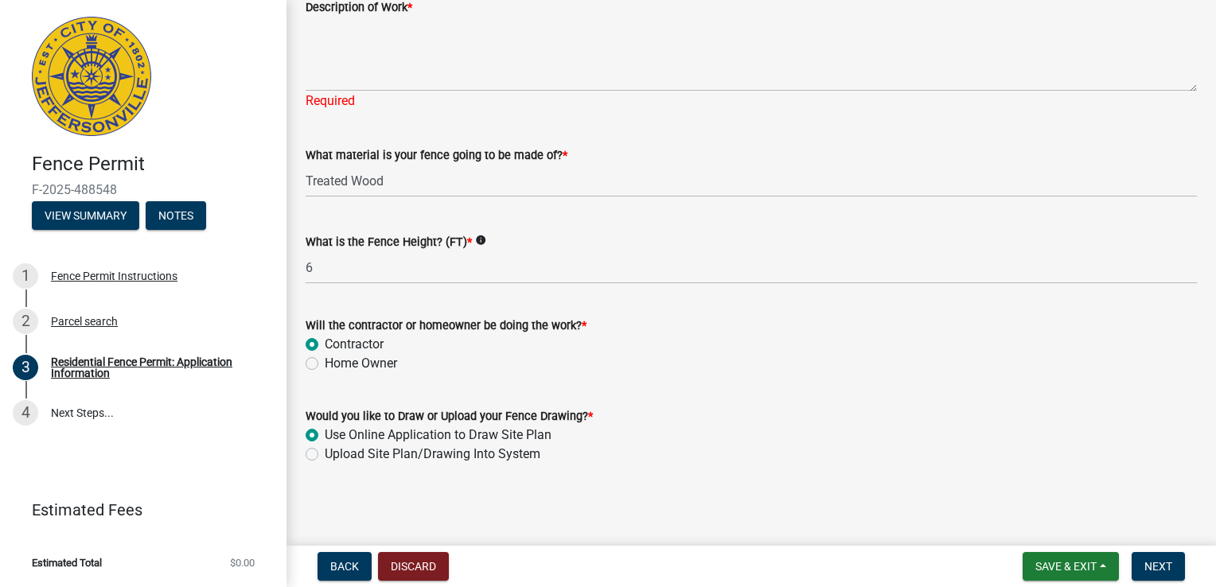
radio input "true"
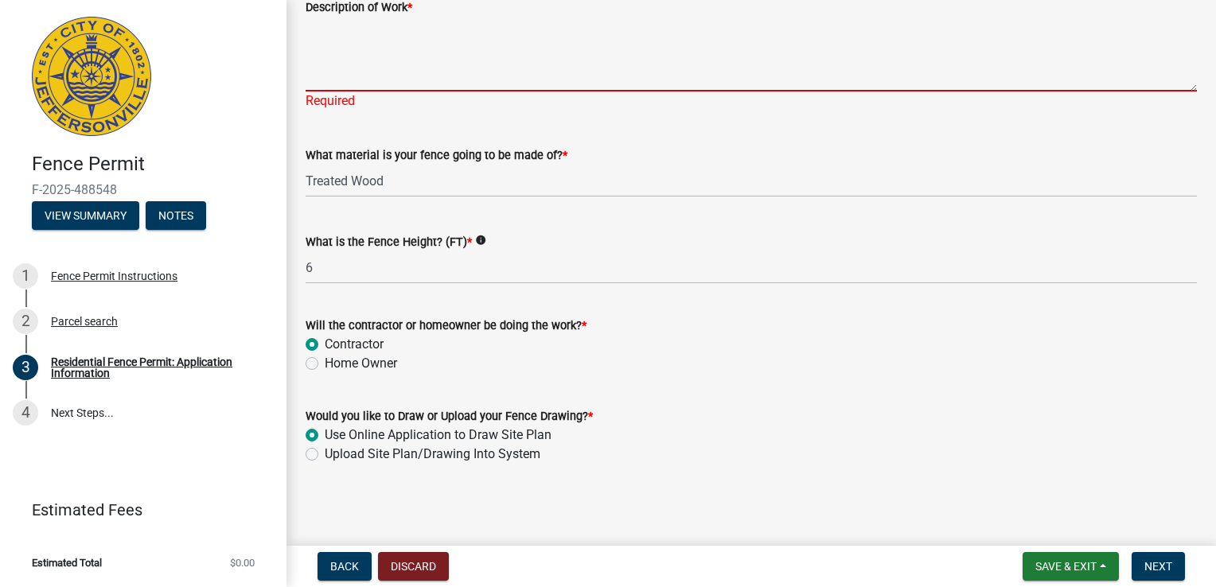
click at [352, 65] on textarea "Description of Work *" at bounding box center [751, 54] width 891 height 75
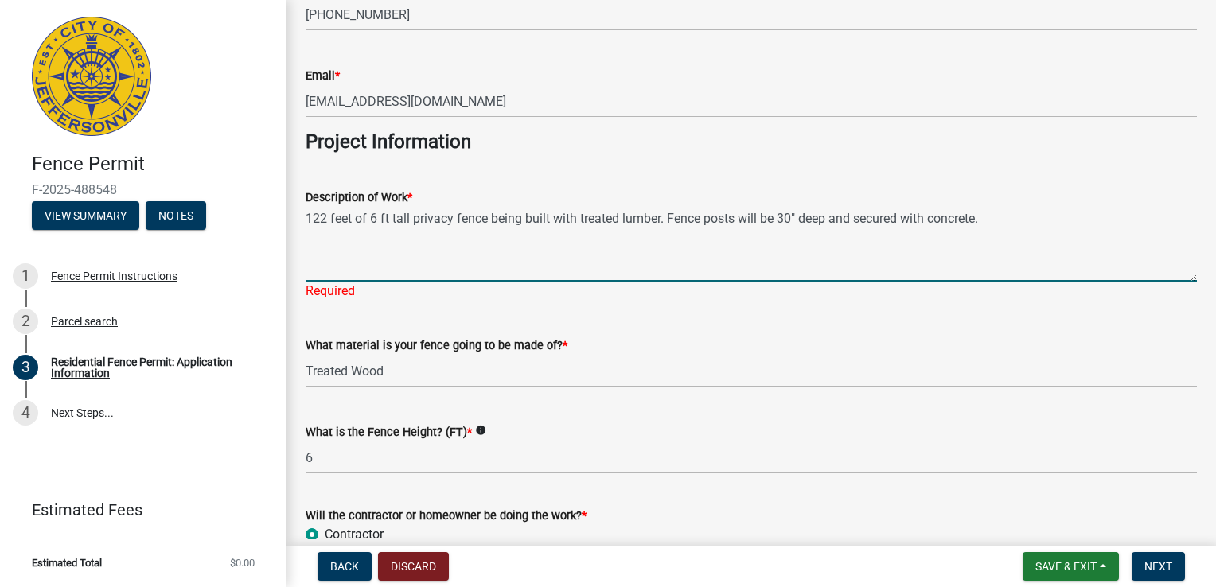
scroll to position [1262, 0]
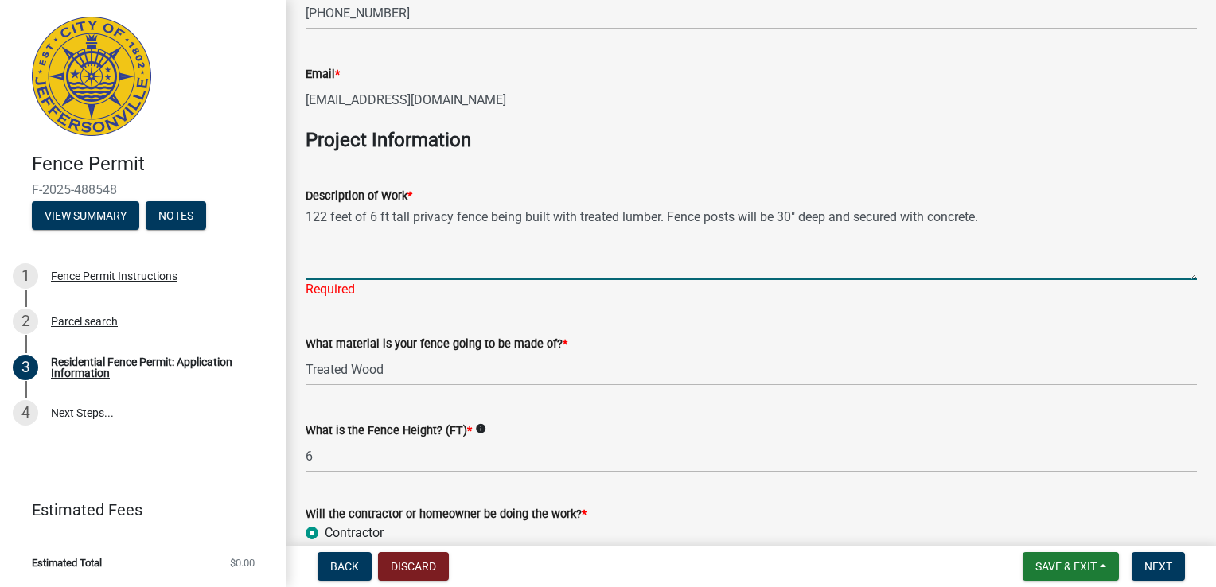
click at [777, 221] on textarea "122 feet of 6 ft tall privacy fence being built with treated lumber. Fence post…" at bounding box center [751, 242] width 891 height 75
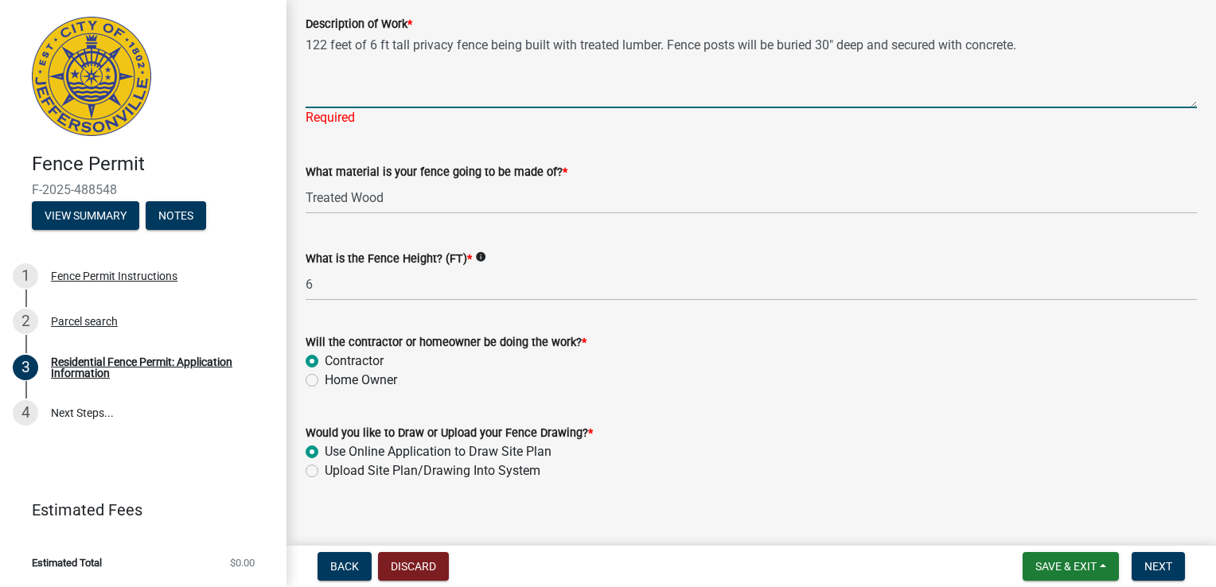
scroll to position [1451, 0]
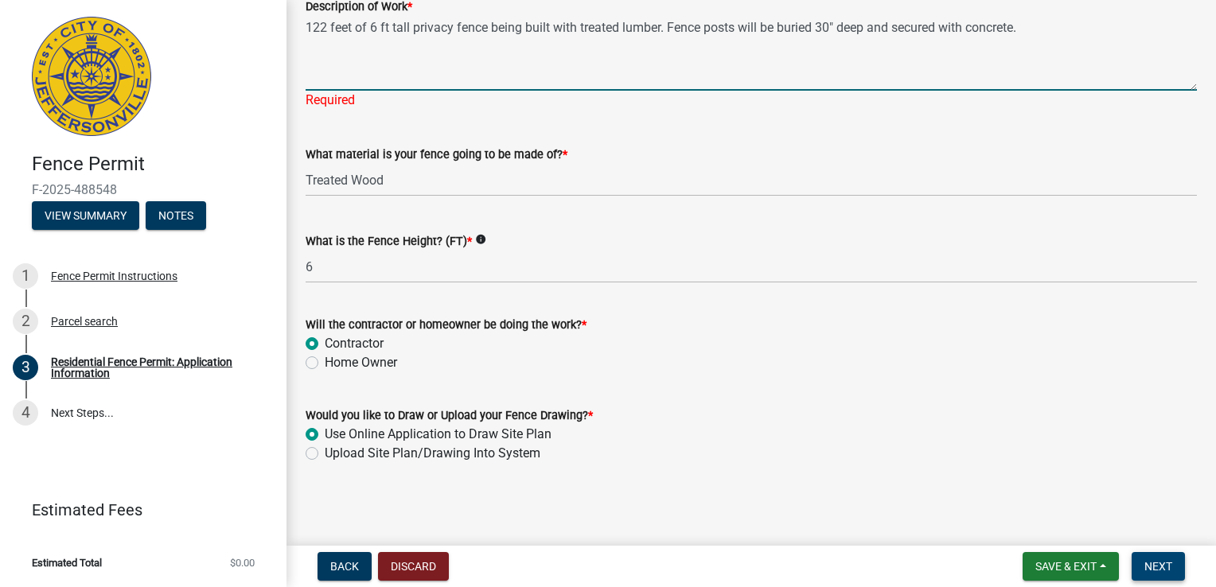
type textarea "122 feet of 6 ft tall privacy fence being built with treated lumber. Fence post…"
click at [1152, 562] on span "Next" at bounding box center [1158, 566] width 28 height 13
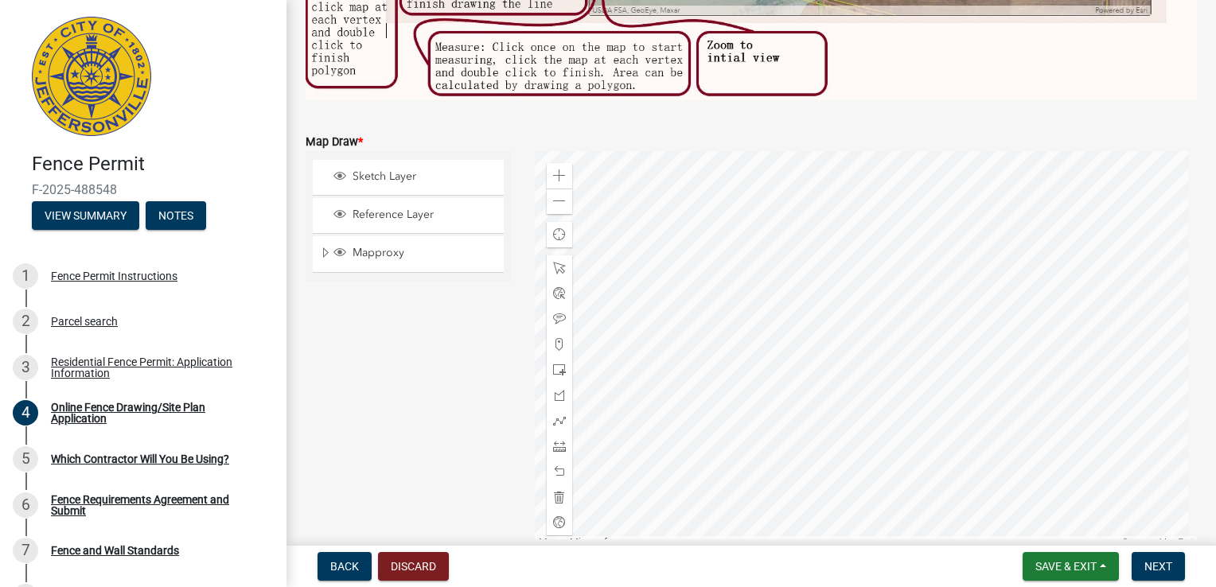
scroll to position [528, 0]
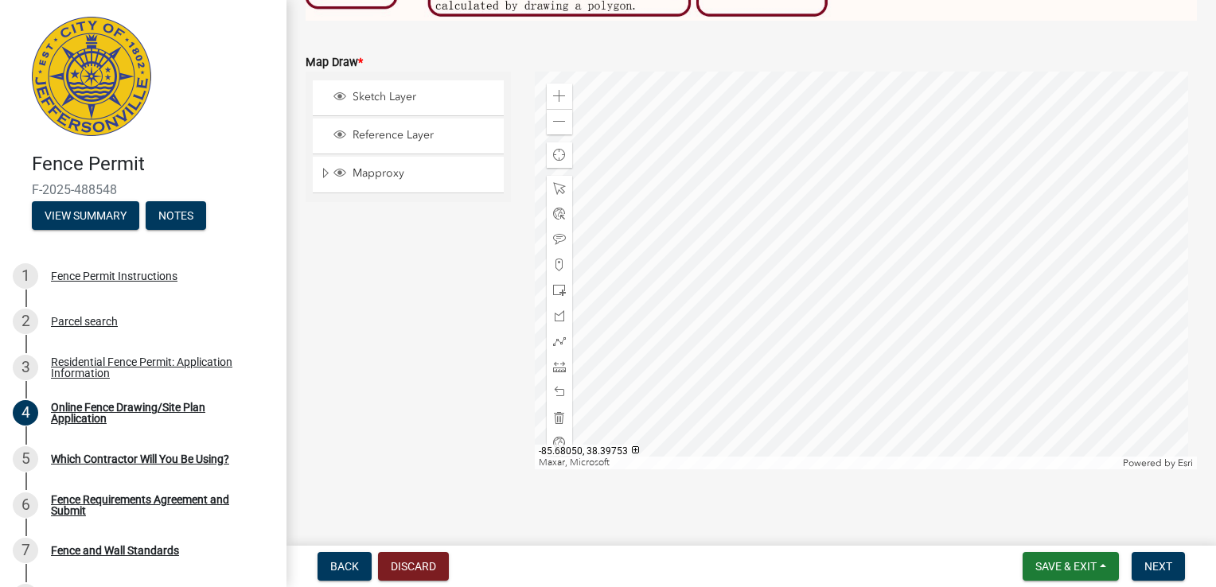
click at [855, 303] on div at bounding box center [866, 271] width 663 height 398
click at [554, 291] on div at bounding box center [559, 290] width 25 height 25
click at [754, 199] on div at bounding box center [866, 271] width 663 height 398
click at [810, 271] on div at bounding box center [866, 271] width 663 height 398
click at [558, 386] on span at bounding box center [559, 392] width 13 height 13
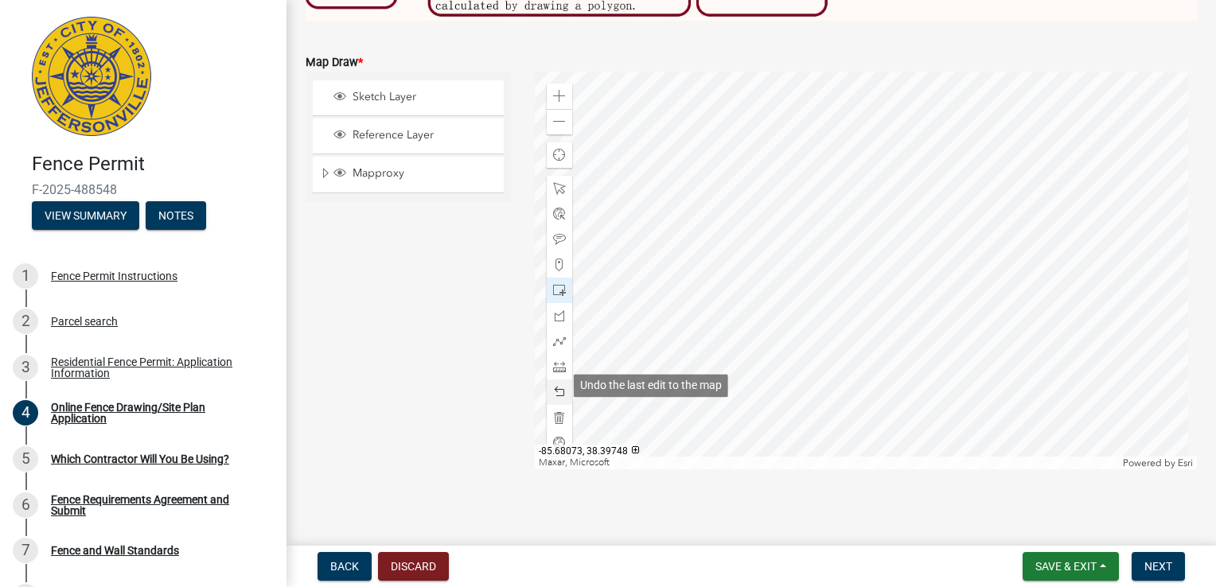
click at [558, 386] on span at bounding box center [559, 392] width 13 height 13
click at [557, 329] on div at bounding box center [559, 341] width 25 height 25
click at [749, 212] on div at bounding box center [866, 271] width 663 height 398
click at [687, 355] on div at bounding box center [866, 271] width 663 height 398
click at [876, 439] on div at bounding box center [866, 271] width 663 height 398
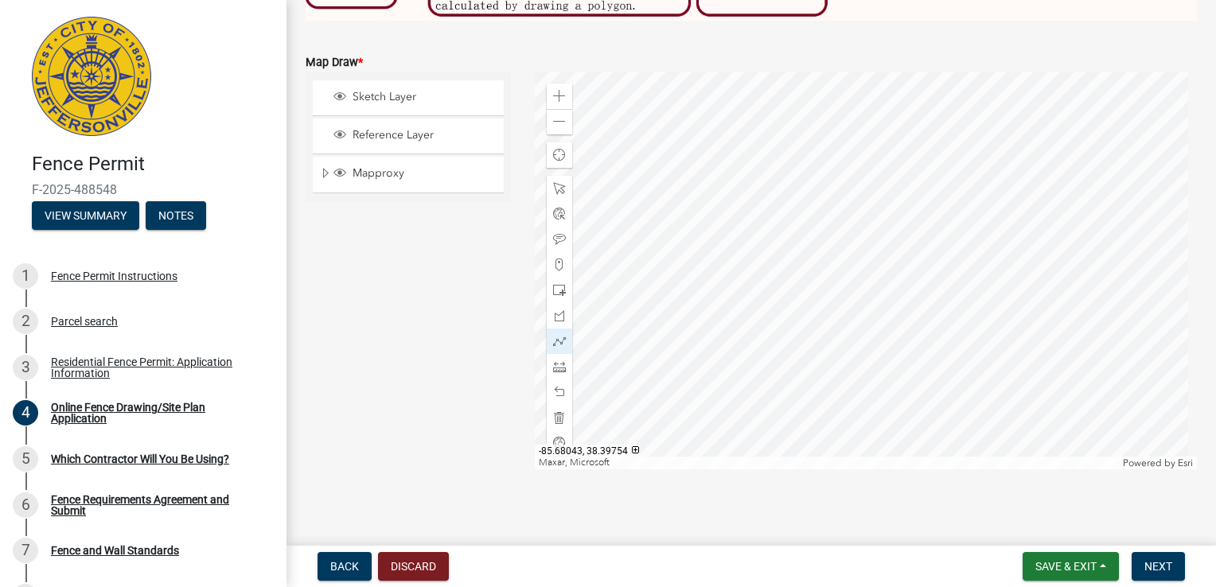
click at [945, 278] on div at bounding box center [866, 271] width 663 height 398
click at [910, 265] on div at bounding box center [866, 271] width 663 height 398
click at [560, 183] on span at bounding box center [559, 188] width 13 height 13
click at [560, 335] on span at bounding box center [559, 341] width 13 height 13
click at [738, 231] on div at bounding box center [866, 271] width 663 height 398
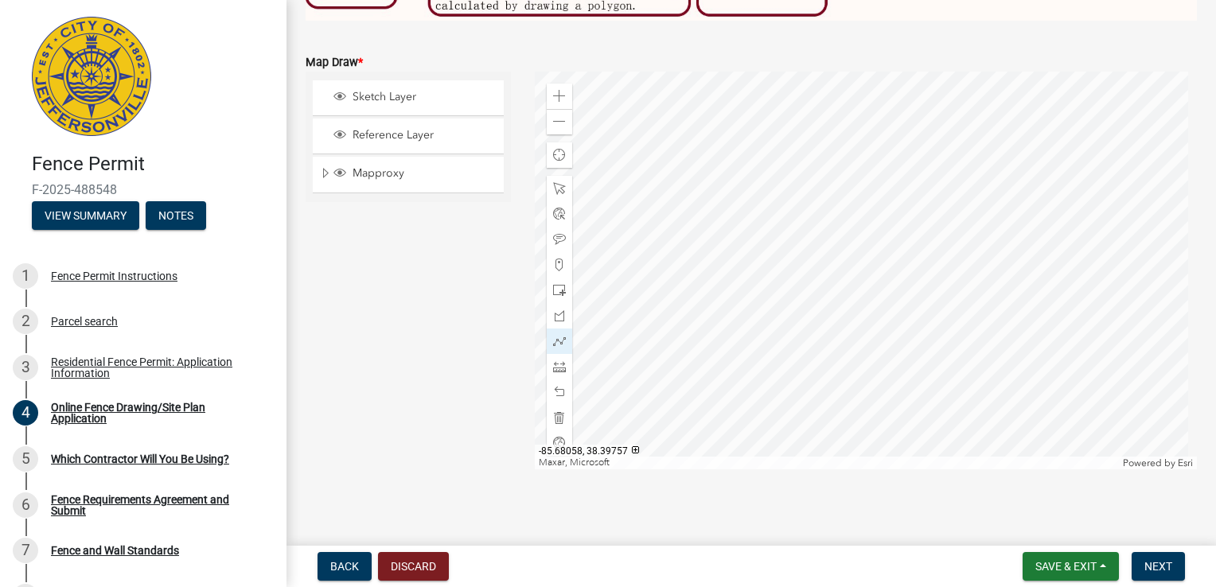
click at [754, 237] on div at bounding box center [866, 271] width 663 height 398
click at [555, 387] on span at bounding box center [559, 392] width 13 height 13
click at [767, 235] on div at bounding box center [866, 271] width 663 height 398
click at [742, 223] on div at bounding box center [866, 271] width 663 height 398
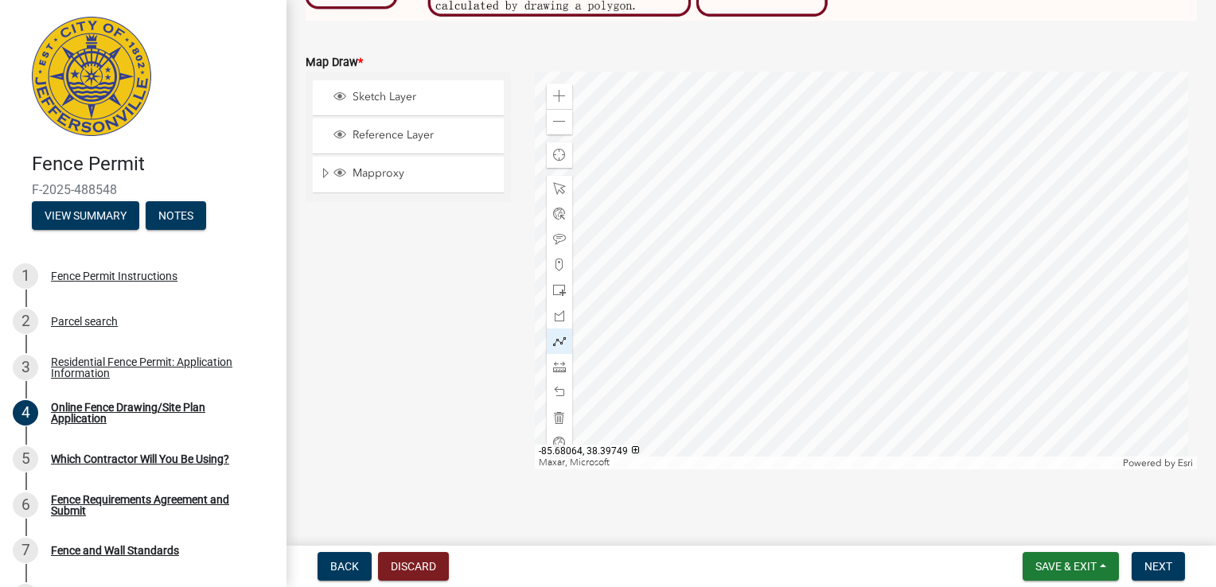
click at [684, 360] on div at bounding box center [866, 271] width 663 height 398
click at [876, 446] on div at bounding box center [866, 271] width 663 height 398
click at [933, 298] on div at bounding box center [866, 271] width 663 height 398
click at [904, 286] on div at bounding box center [866, 271] width 663 height 398
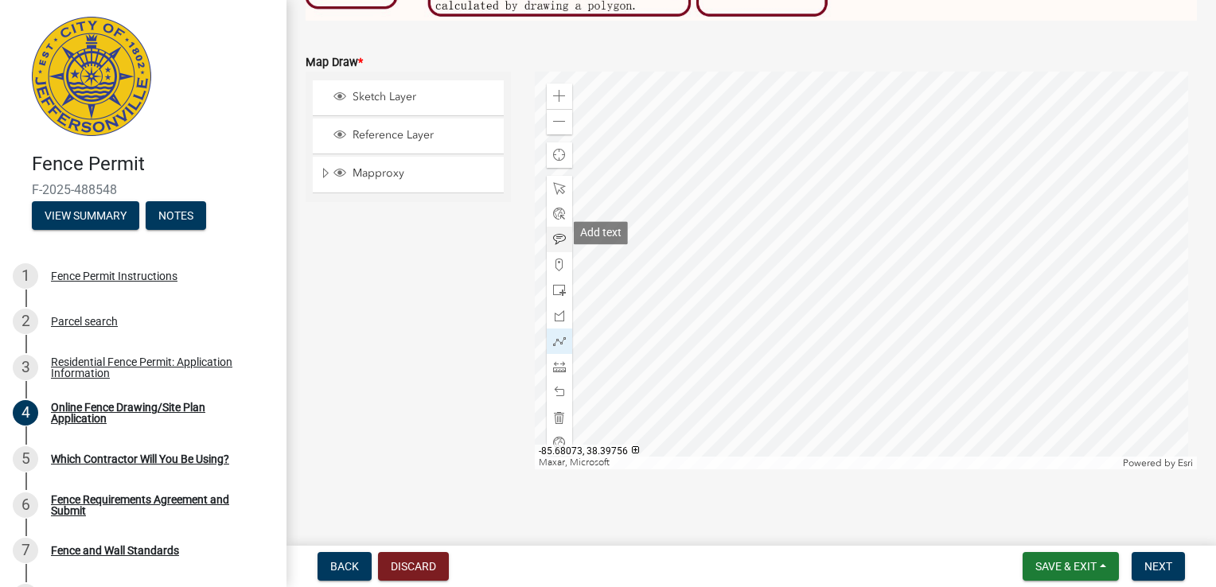
click at [557, 233] on span at bounding box center [559, 239] width 13 height 13
click at [778, 266] on div at bounding box center [866, 271] width 663 height 398
click at [766, 310] on div at bounding box center [866, 271] width 663 height 398
click at [765, 292] on div at bounding box center [866, 271] width 663 height 398
click at [1156, 564] on span "Next" at bounding box center [1158, 566] width 28 height 13
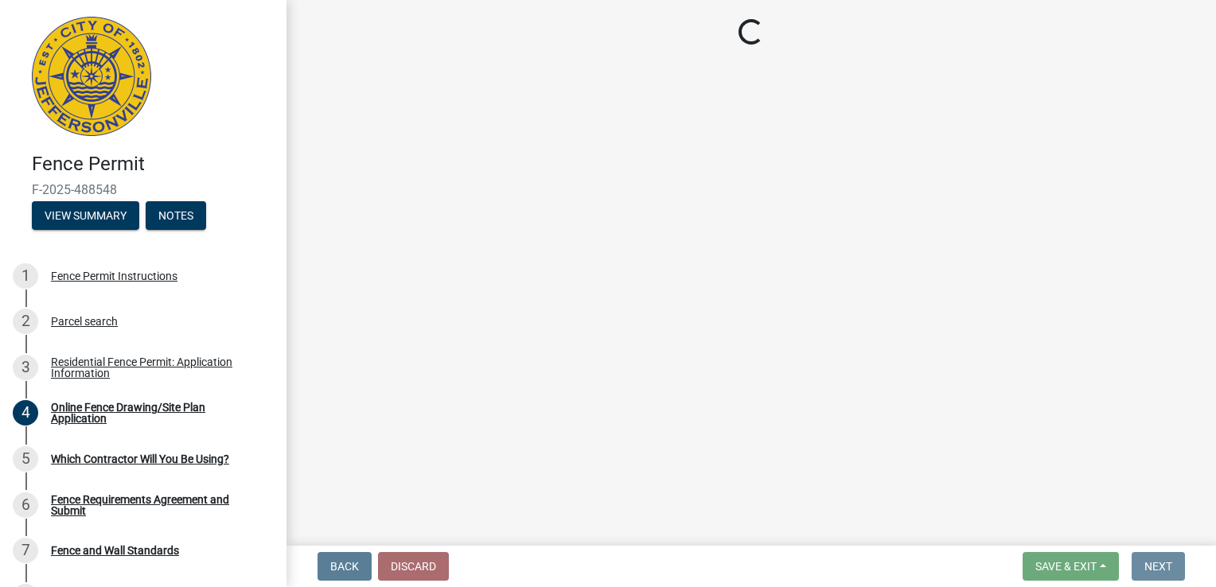
scroll to position [0, 0]
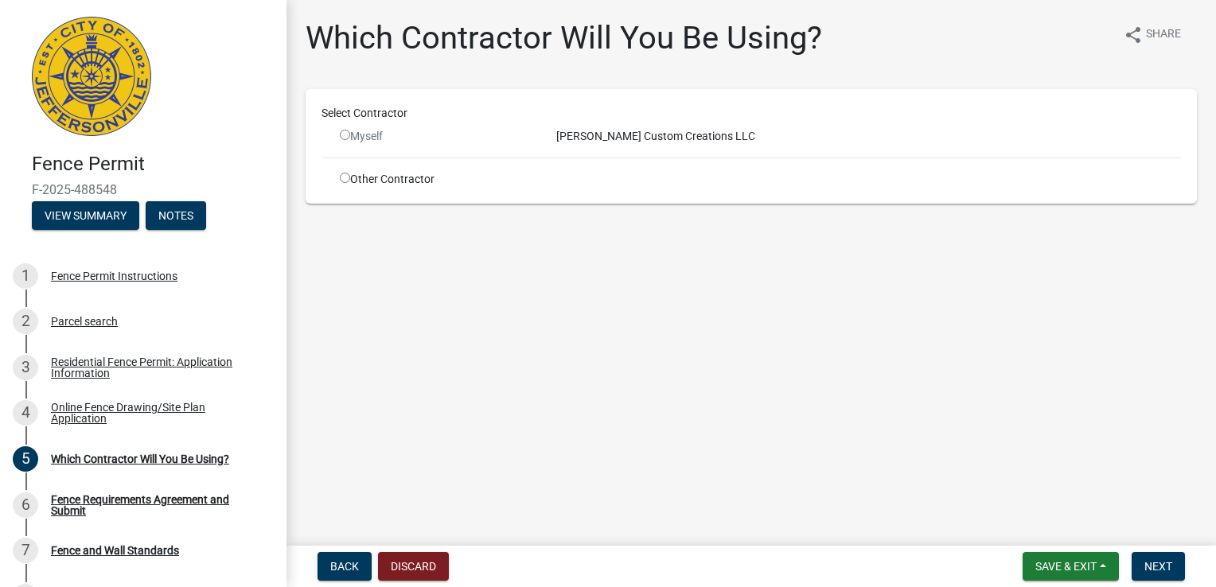
click at [347, 137] on input "radio" at bounding box center [345, 135] width 10 height 10
click at [344, 138] on input "radio" at bounding box center [345, 135] width 10 height 10
radio input "false"
click at [344, 174] on input "radio" at bounding box center [345, 178] width 10 height 10
radio input "true"
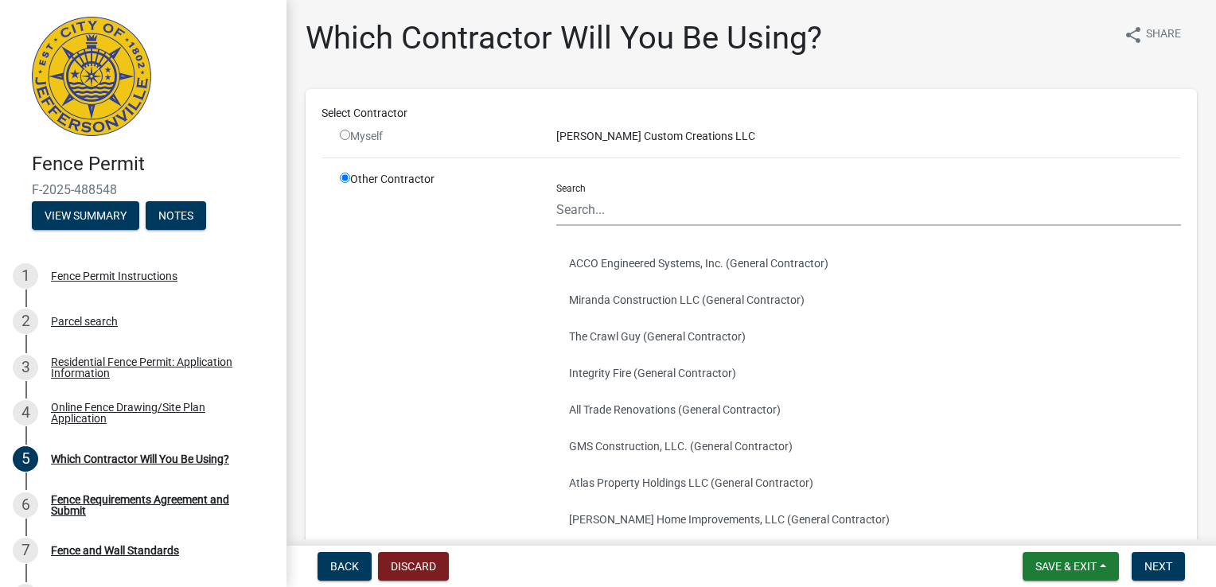
click at [347, 130] on input "radio" at bounding box center [345, 135] width 10 height 10
radio input "false"
radio input "true"
click at [347, 136] on input "radio" at bounding box center [345, 135] width 10 height 10
radio input "false"
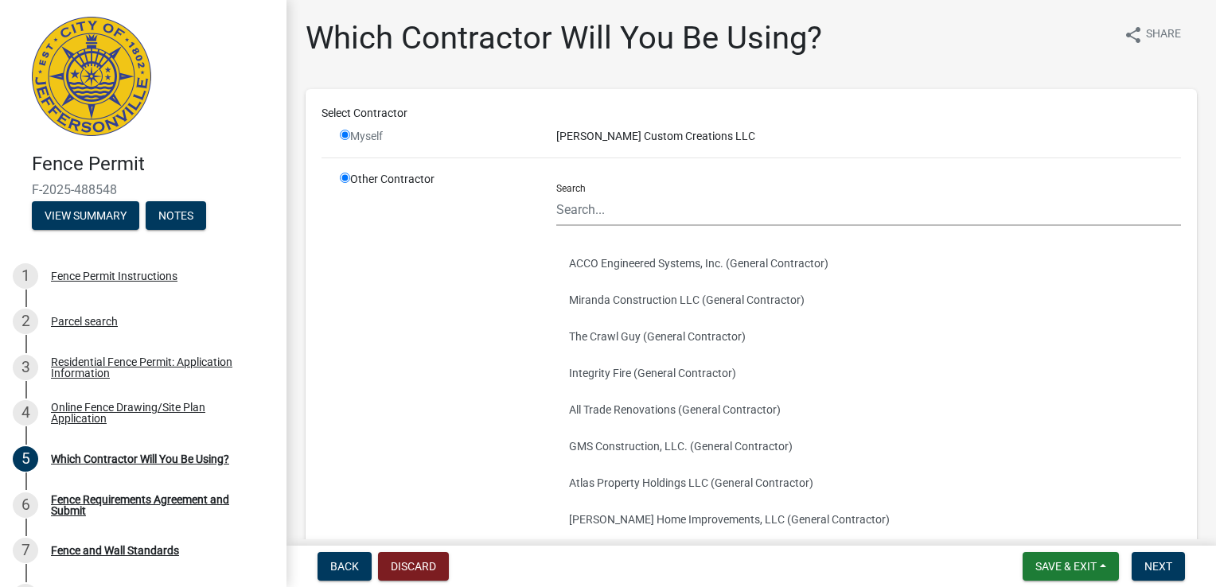
radio input "true"
click at [597, 207] on input "Search" at bounding box center [868, 209] width 625 height 33
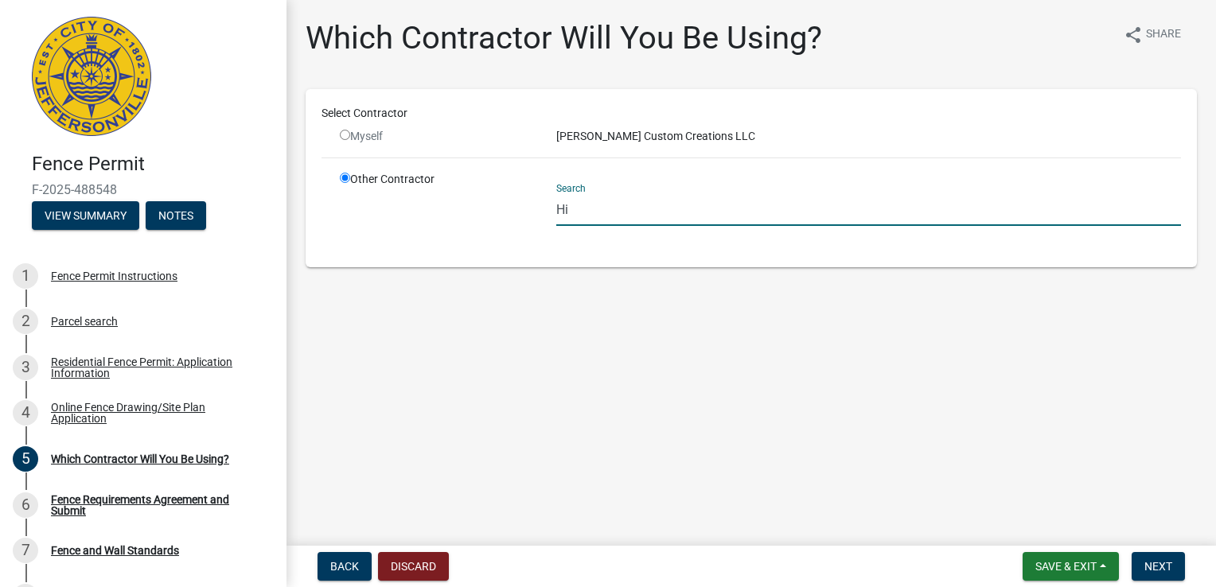
type input "H"
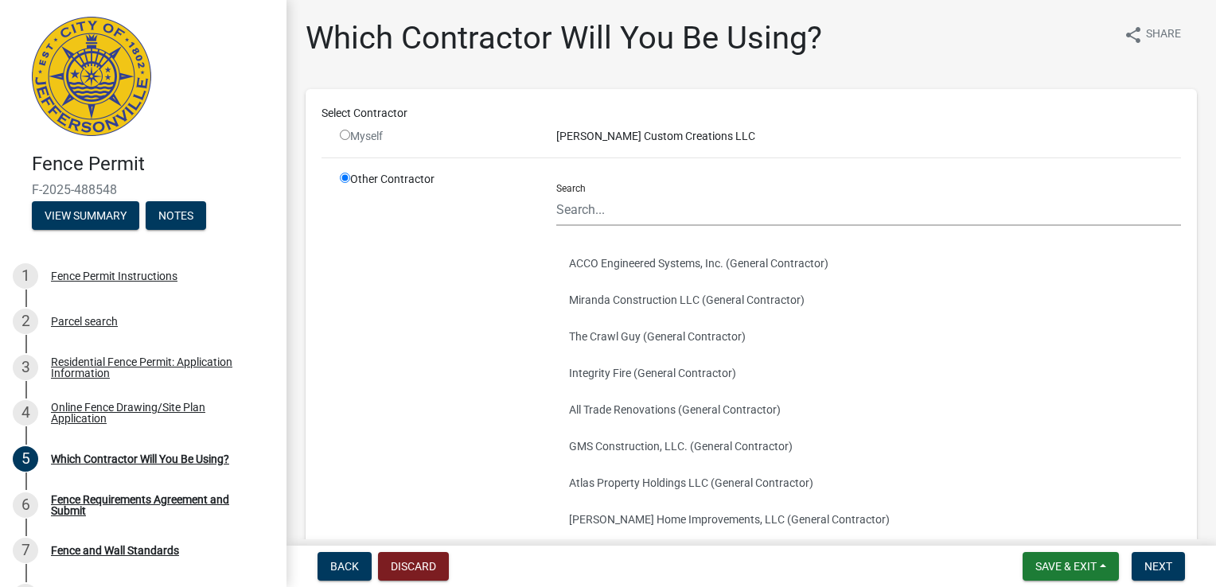
click at [559, 92] on div "Select Contractor Myself [PERSON_NAME] Custom Creations LLC Other Contractor Se…" at bounding box center [751, 381] width 891 height 584
click at [346, 132] on input "radio" at bounding box center [345, 135] width 10 height 10
radio input "false"
radio input "true"
click at [346, 132] on input "radio" at bounding box center [345, 135] width 10 height 10
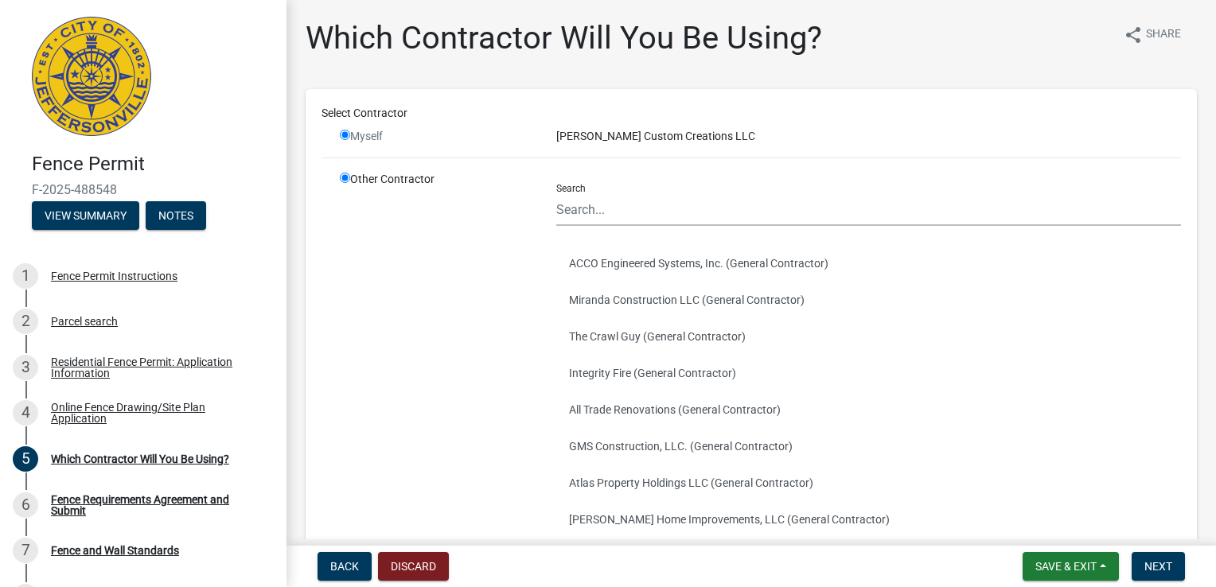
radio input "false"
radio input "true"
click at [346, 132] on input "radio" at bounding box center [345, 135] width 10 height 10
radio input "false"
radio input "true"
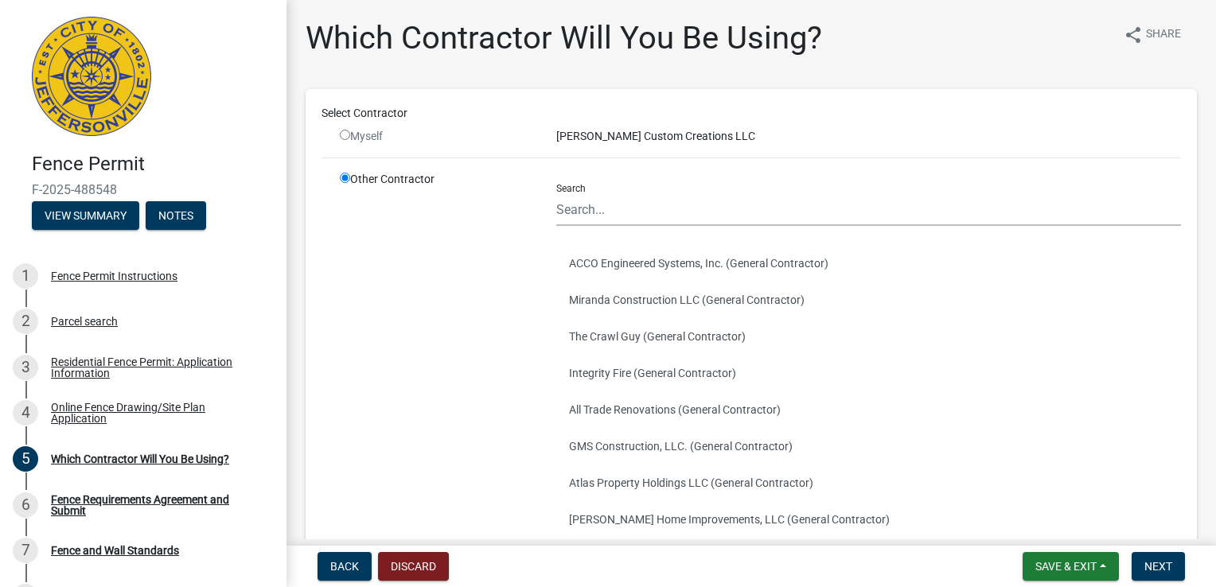
click at [346, 132] on input "radio" at bounding box center [345, 135] width 10 height 10
radio input "false"
radio input "true"
click at [346, 132] on input "radio" at bounding box center [345, 135] width 10 height 10
radio input "false"
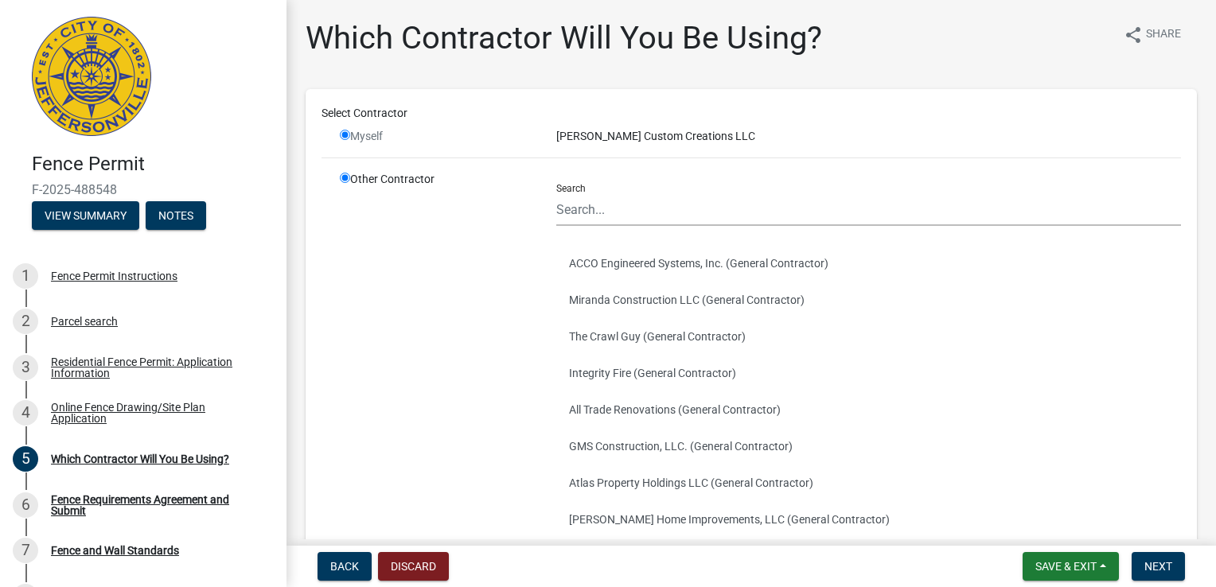
radio input "true"
click at [346, 132] on input "radio" at bounding box center [345, 135] width 10 height 10
radio input "false"
radio input "true"
click at [346, 132] on input "radio" at bounding box center [345, 135] width 10 height 10
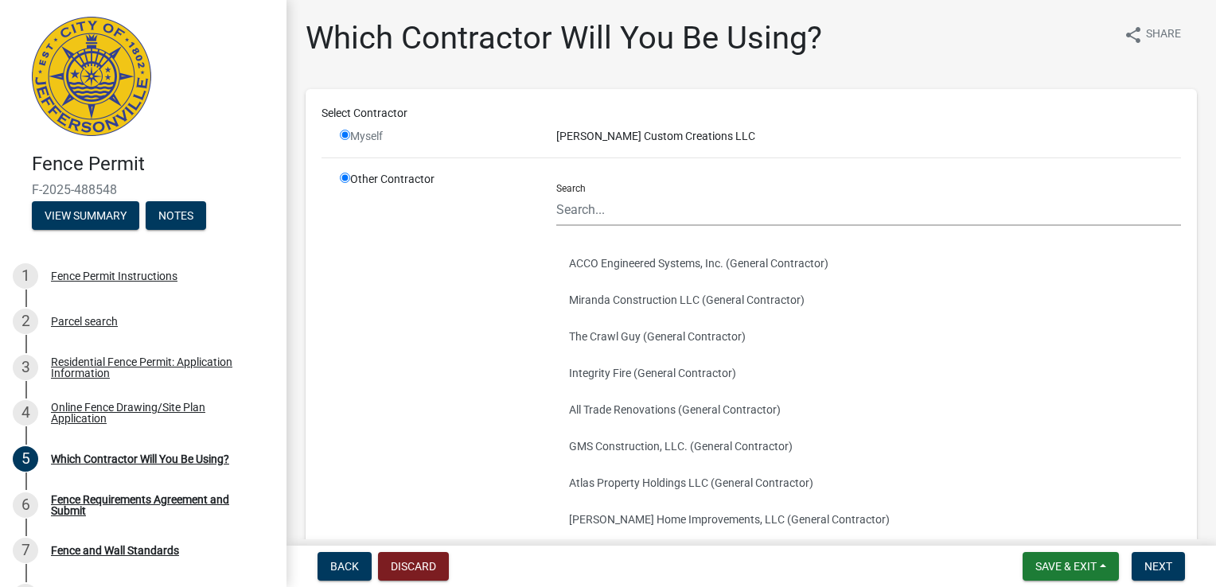
radio input "false"
radio input "true"
click at [356, 559] on button "Back" at bounding box center [344, 566] width 54 height 29
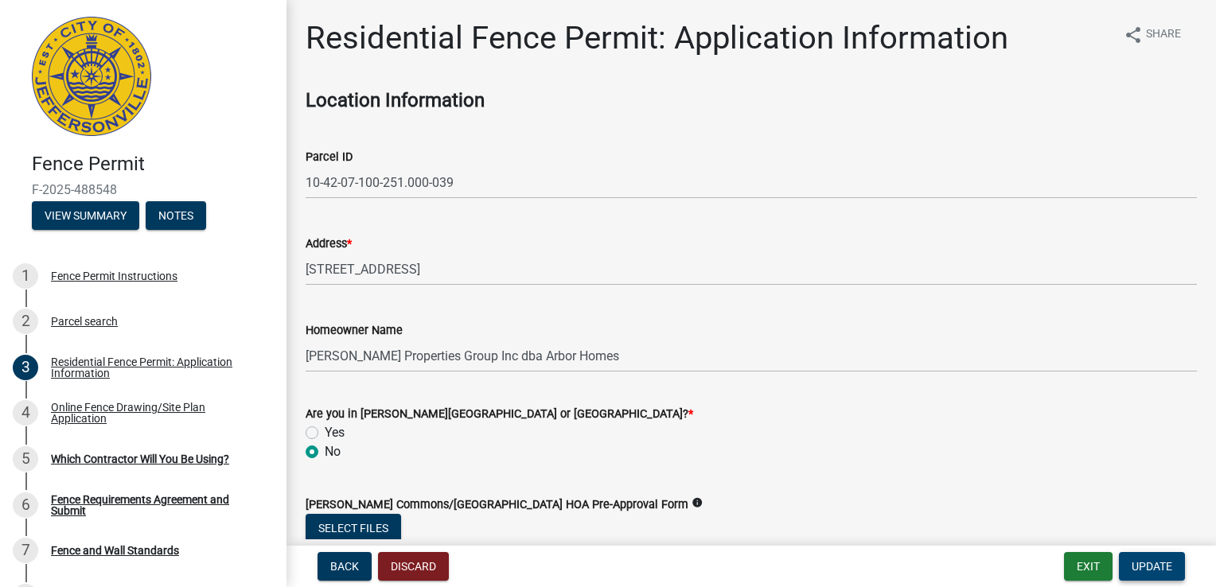
click at [1139, 562] on span "Update" at bounding box center [1152, 566] width 41 height 13
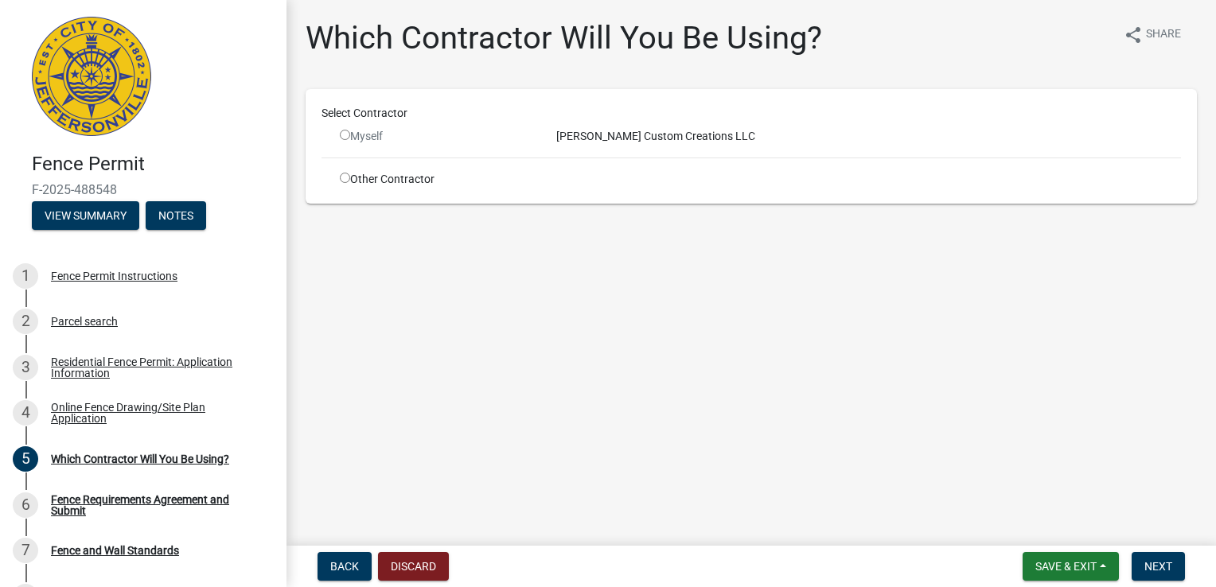
click at [342, 137] on input "radio" at bounding box center [345, 135] width 10 height 10
click at [1162, 571] on span "Next" at bounding box center [1158, 566] width 28 height 13
click at [345, 135] on input "radio" at bounding box center [345, 135] width 10 height 10
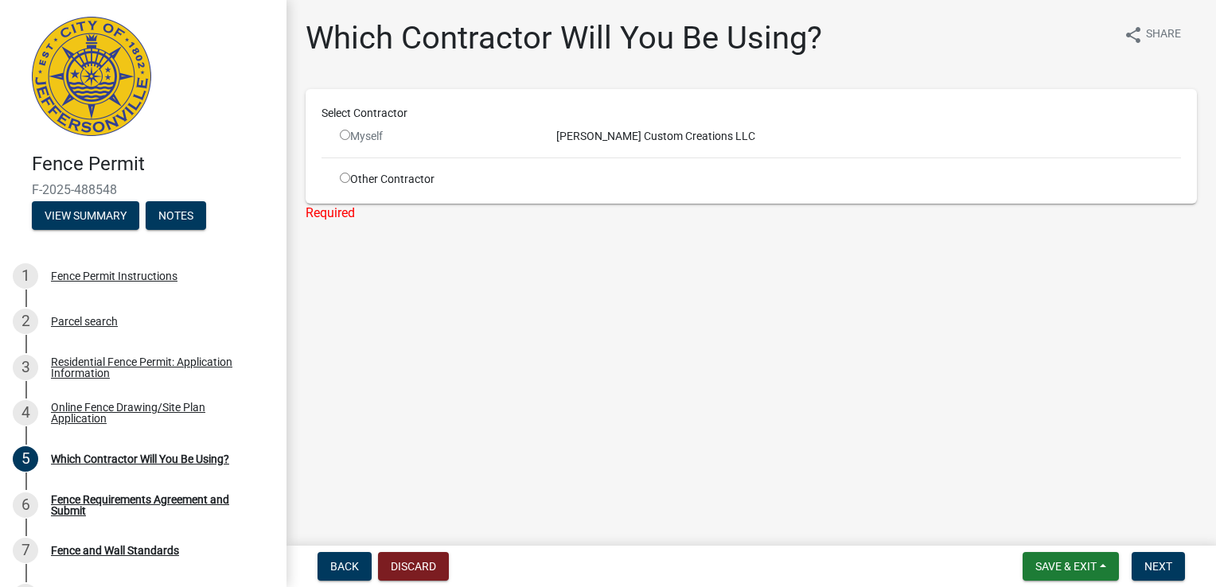
click at [345, 135] on input "radio" at bounding box center [345, 135] width 10 height 10
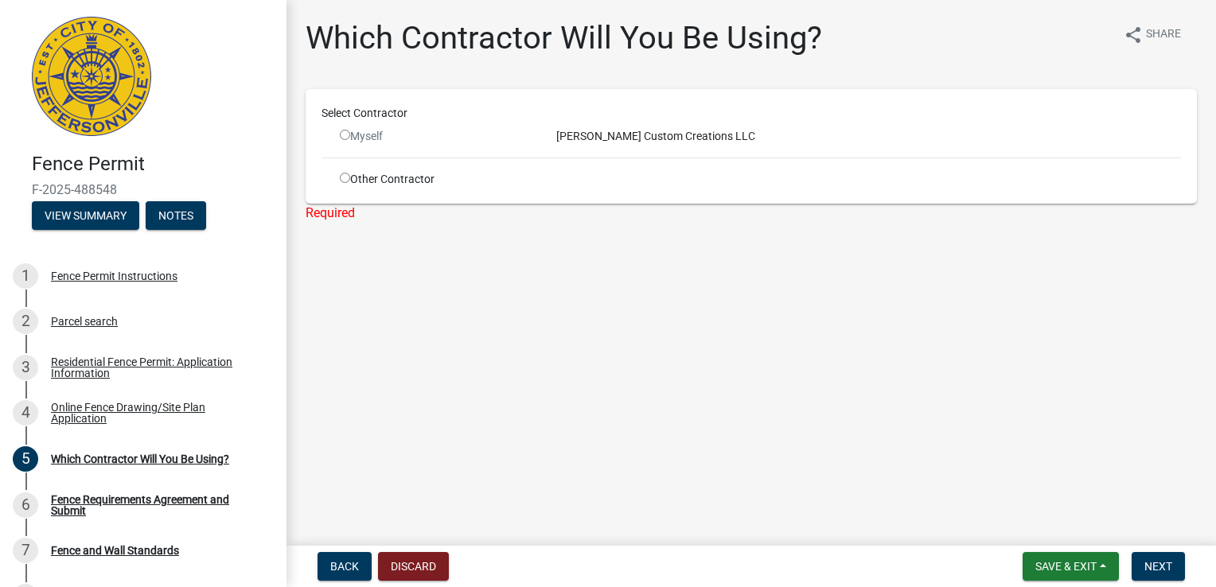
click at [345, 135] on input "radio" at bounding box center [345, 135] width 10 height 10
radio input "false"
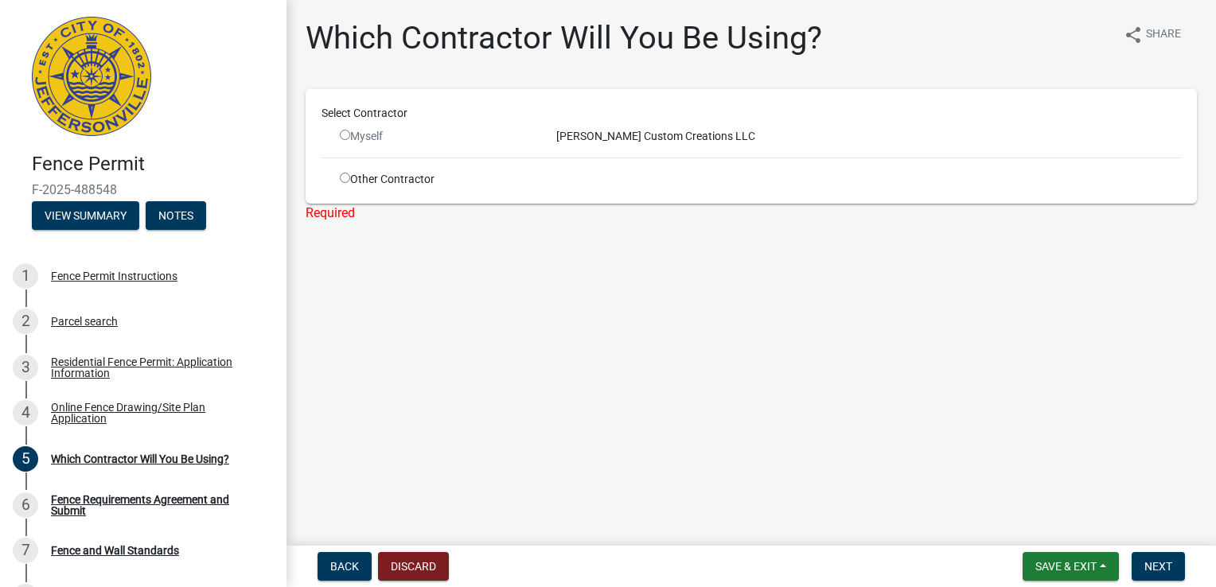
click at [344, 180] on input "radio" at bounding box center [345, 178] width 10 height 10
radio input "true"
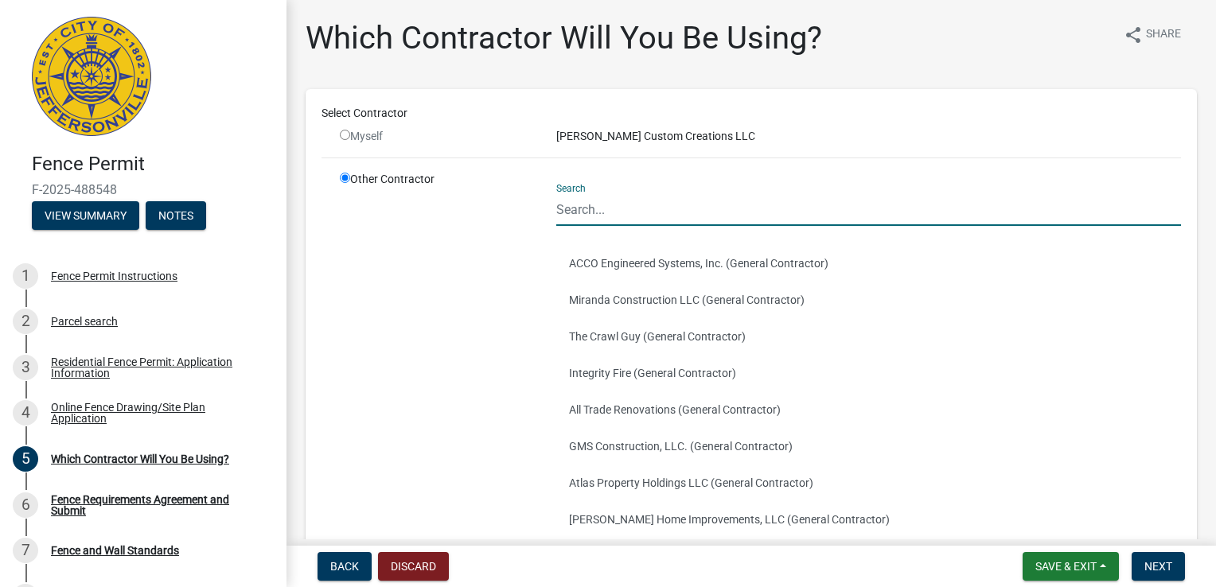
click at [611, 219] on input "Search" at bounding box center [868, 209] width 625 height 33
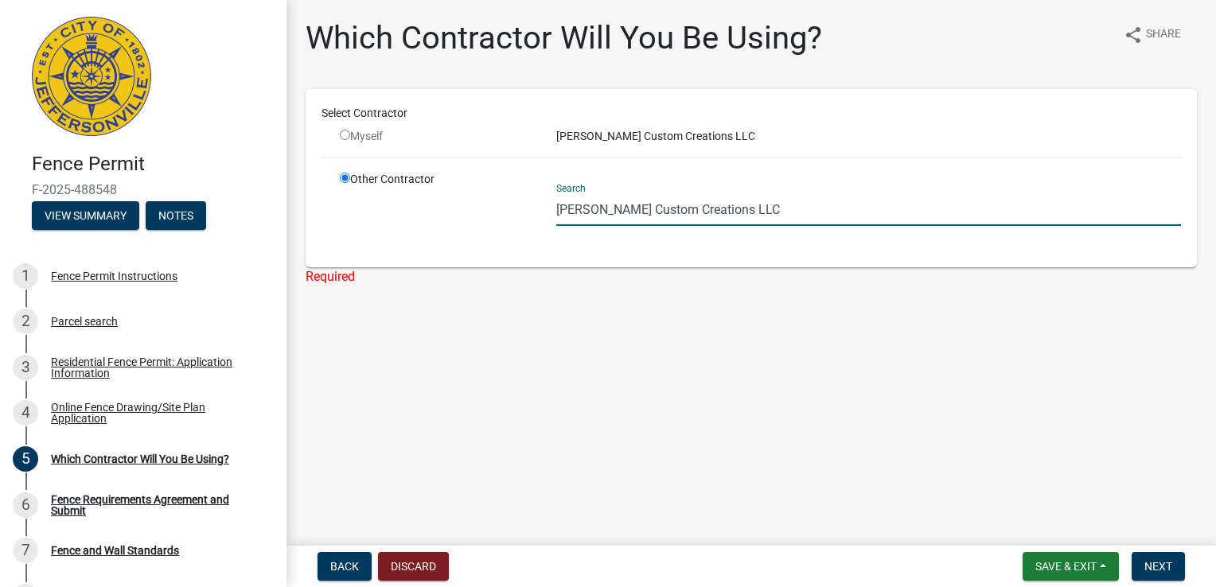
type input "[PERSON_NAME] Custom Creations LLC"
click at [885, 381] on main "Which Contractor Will You Be Using? share Share Select Contractor Myself [PERSO…" at bounding box center [750, 269] width 929 height 539
click at [1151, 562] on span "Next" at bounding box center [1158, 566] width 28 height 13
click at [341, 130] on input "radio" at bounding box center [345, 135] width 10 height 10
radio input "false"
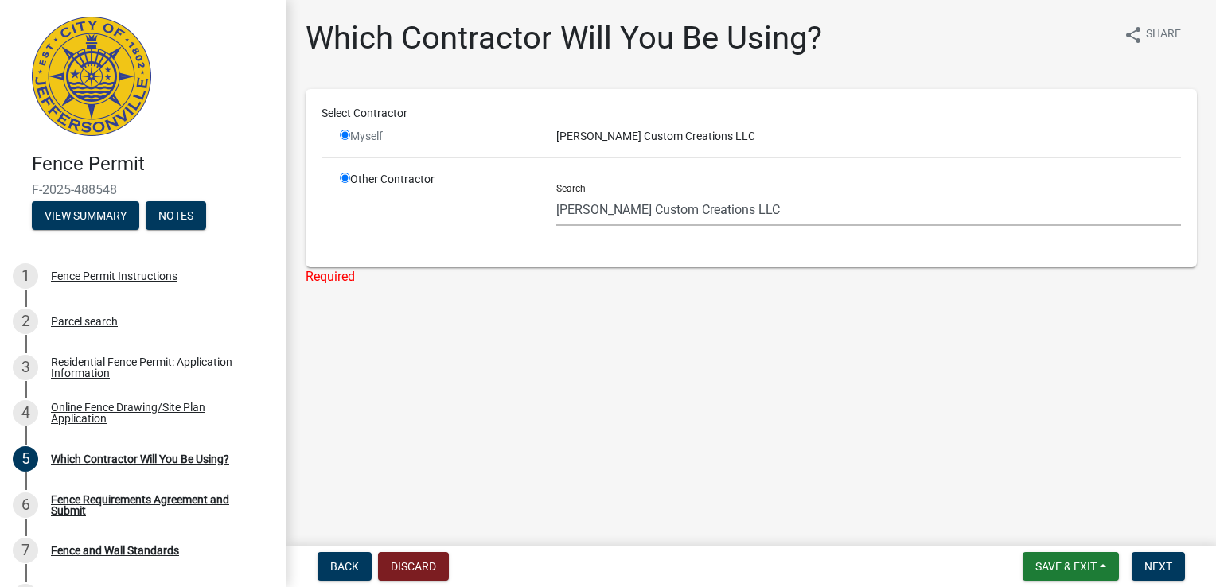
radio input "true"
click at [341, 130] on input "radio" at bounding box center [345, 135] width 10 height 10
radio input "false"
radio input "true"
click at [341, 130] on input "radio" at bounding box center [345, 135] width 10 height 10
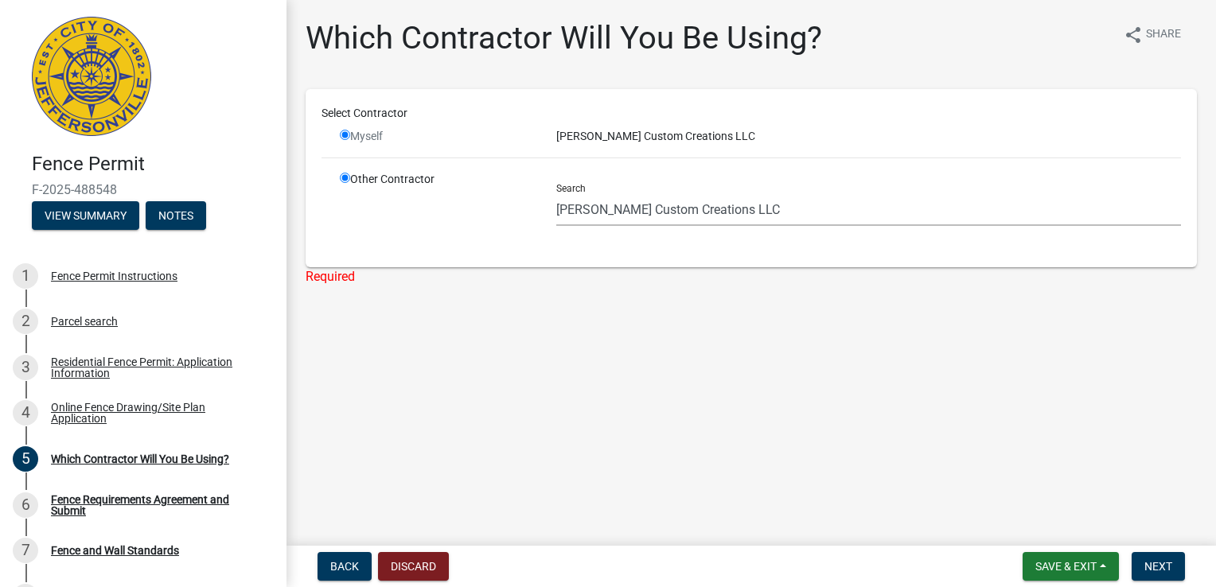
radio input "false"
radio input "true"
click at [341, 130] on input "radio" at bounding box center [345, 135] width 10 height 10
radio input "false"
radio input "true"
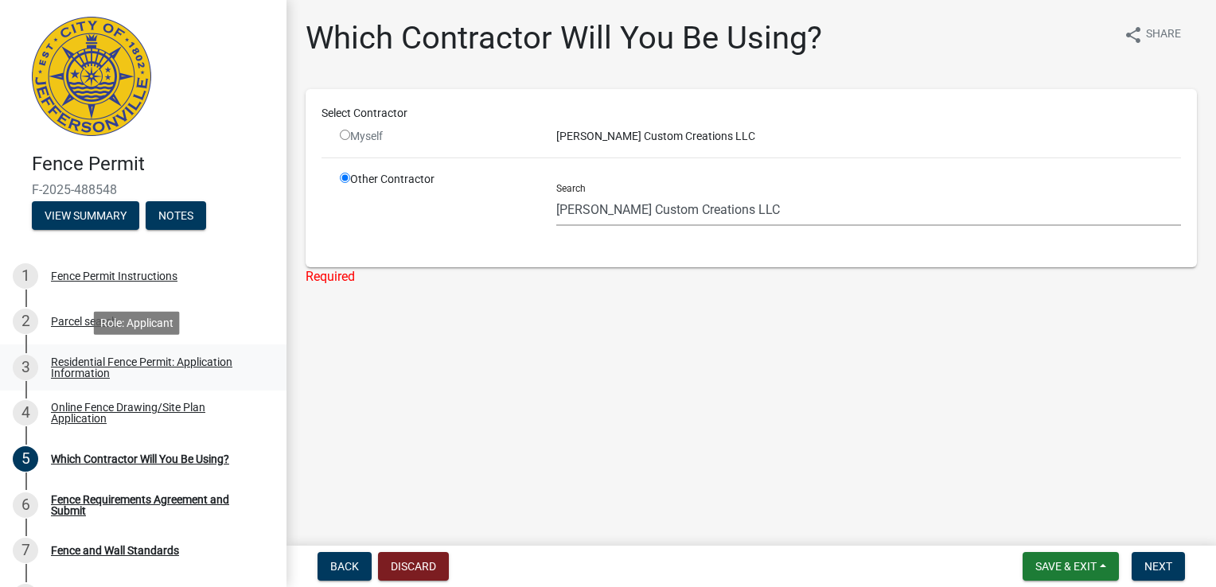
click at [73, 369] on div "Residential Fence Permit: Application Information" at bounding box center [156, 367] width 210 height 22
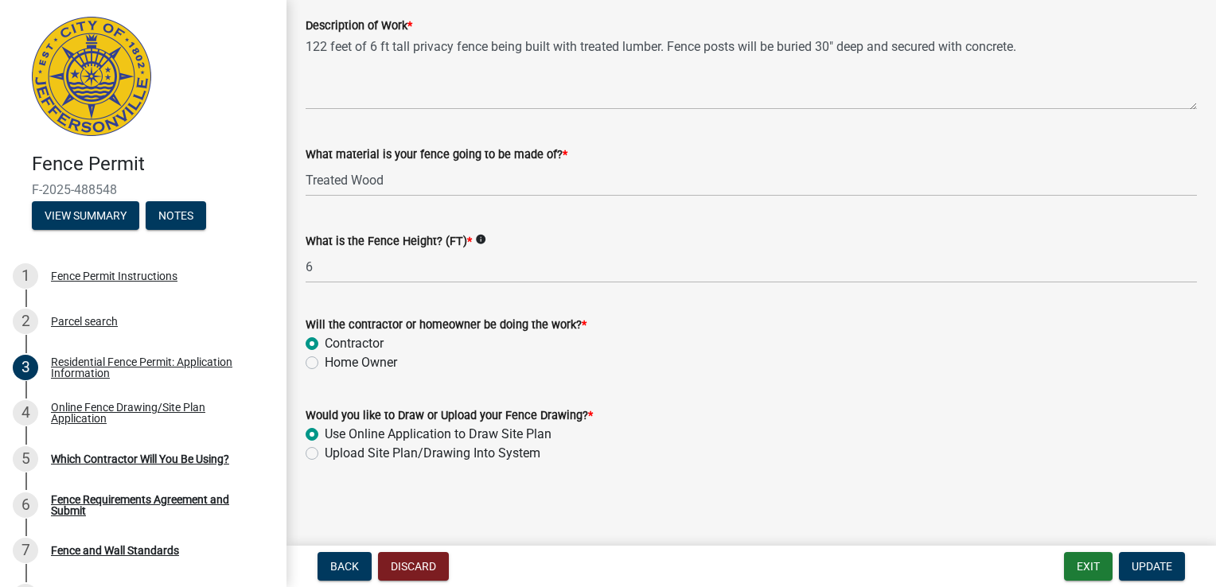
scroll to position [1431, 0]
click at [325, 364] on label "Home Owner" at bounding box center [361, 363] width 72 height 19
click at [325, 364] on input "Home Owner" at bounding box center [330, 359] width 10 height 10
radio input "true"
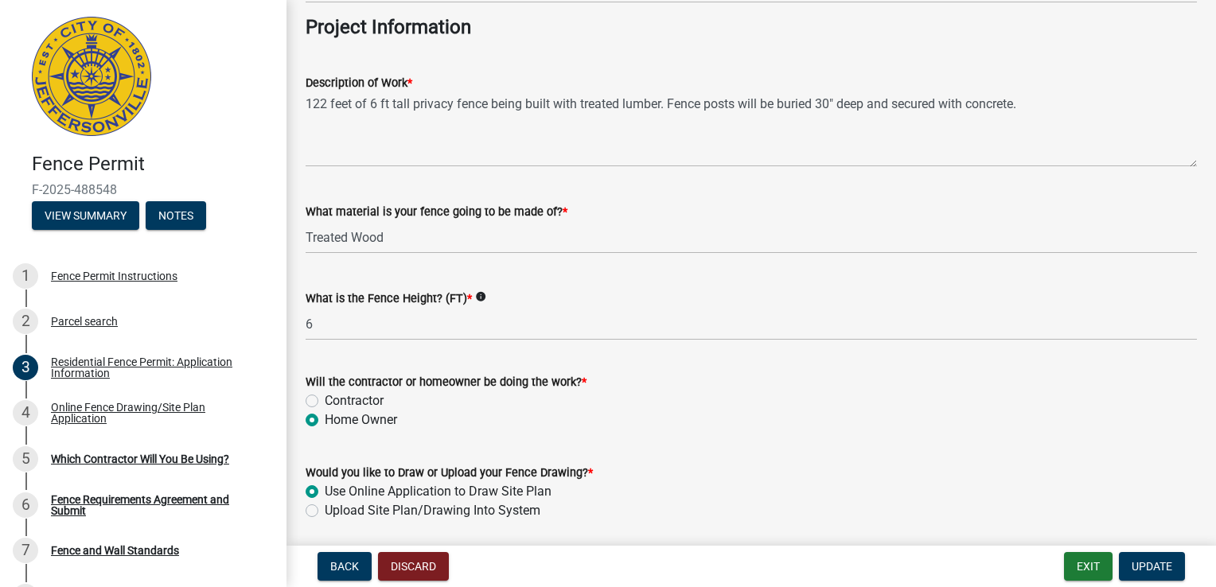
scroll to position [1381, 0]
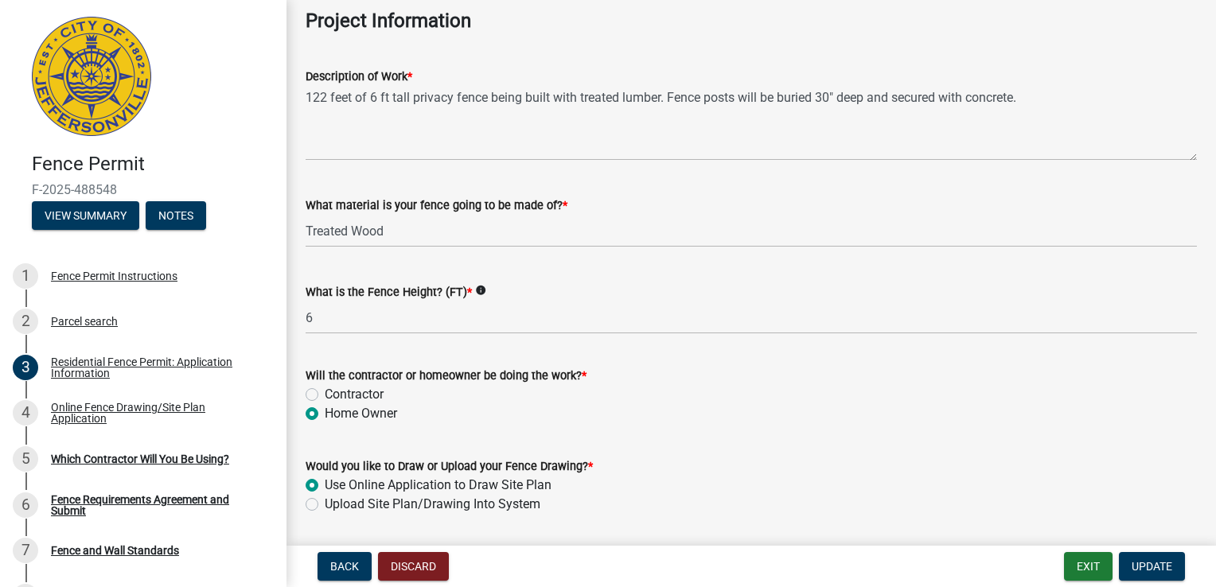
click at [325, 398] on label "Contractor" at bounding box center [354, 394] width 59 height 19
click at [325, 395] on input "Contractor" at bounding box center [330, 390] width 10 height 10
radio input "true"
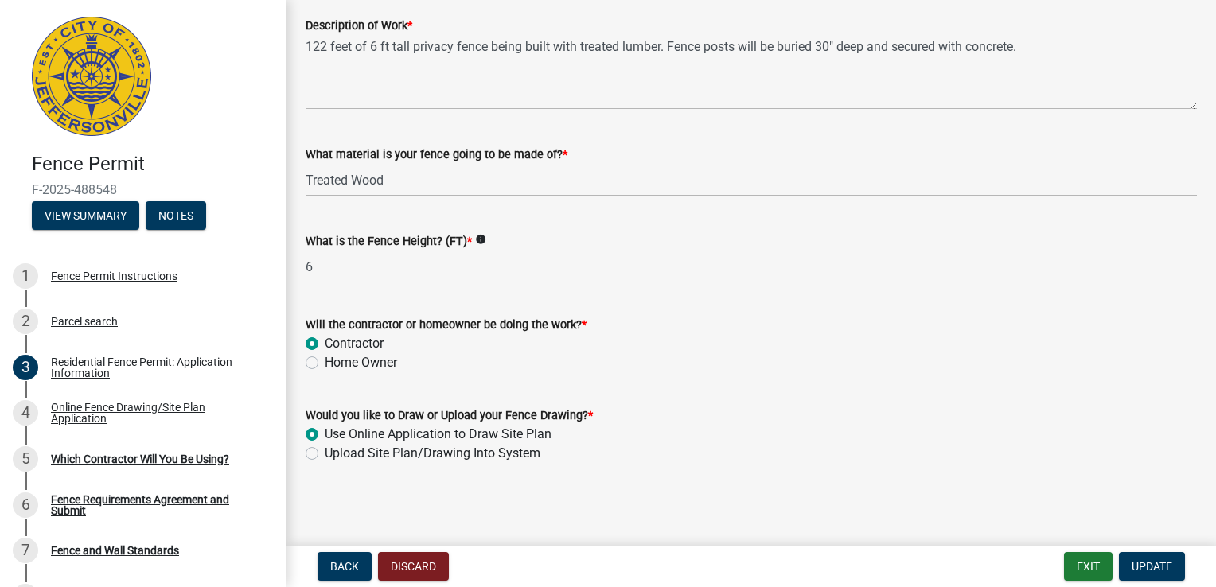
scroll to position [1429, 0]
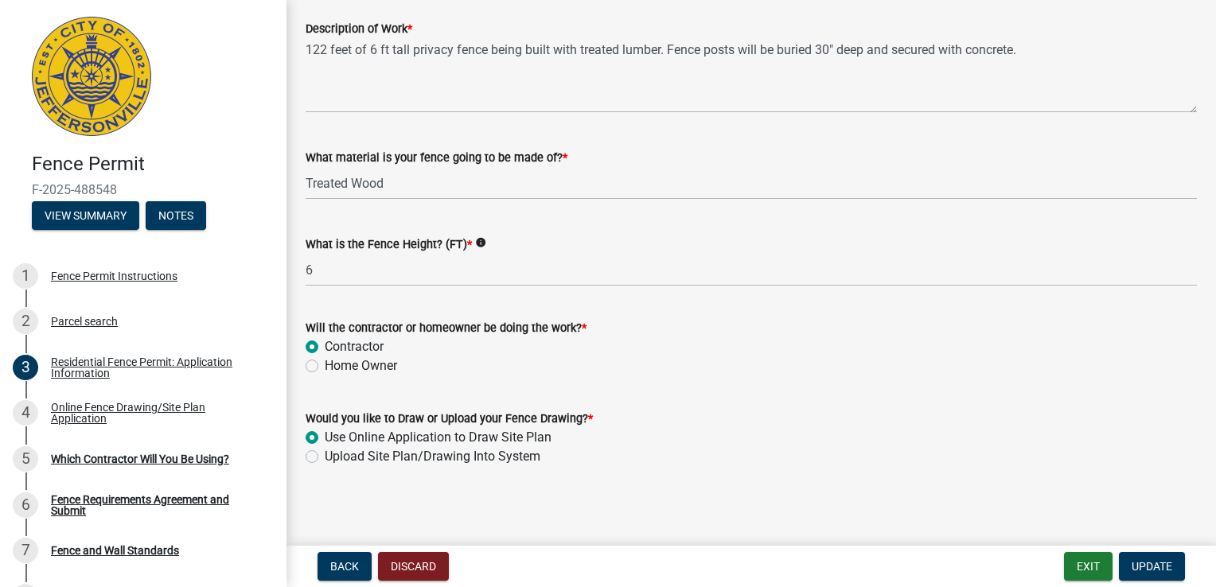
click at [325, 364] on label "Home Owner" at bounding box center [361, 365] width 72 height 19
click at [325, 364] on input "Home Owner" at bounding box center [330, 361] width 10 height 10
radio input "true"
click at [1156, 567] on span "Update" at bounding box center [1152, 566] width 41 height 13
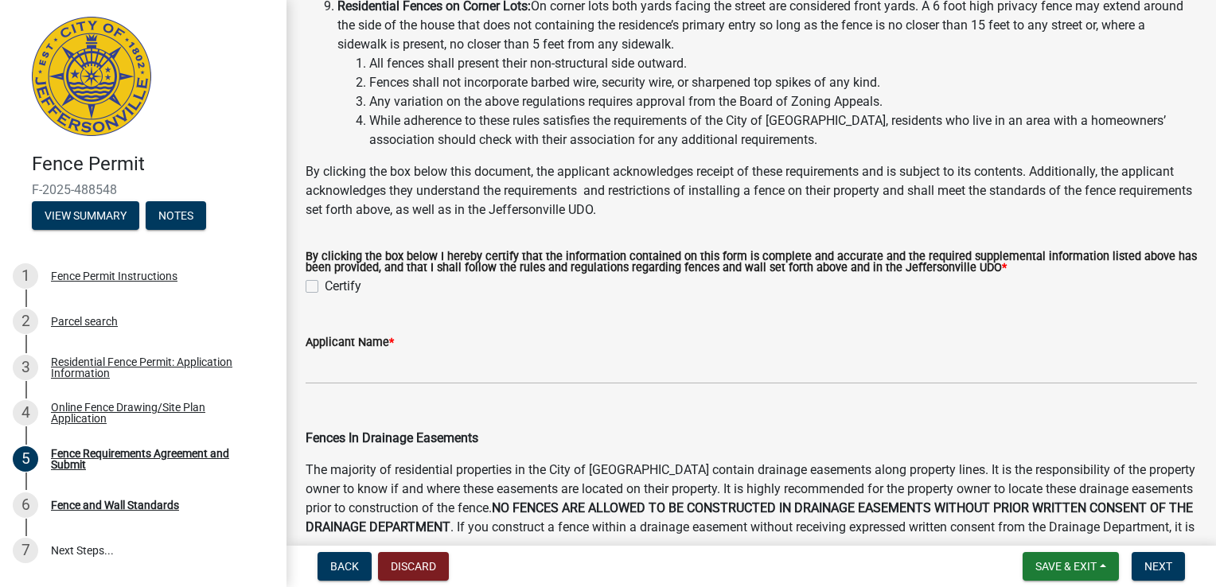
scroll to position [455, 0]
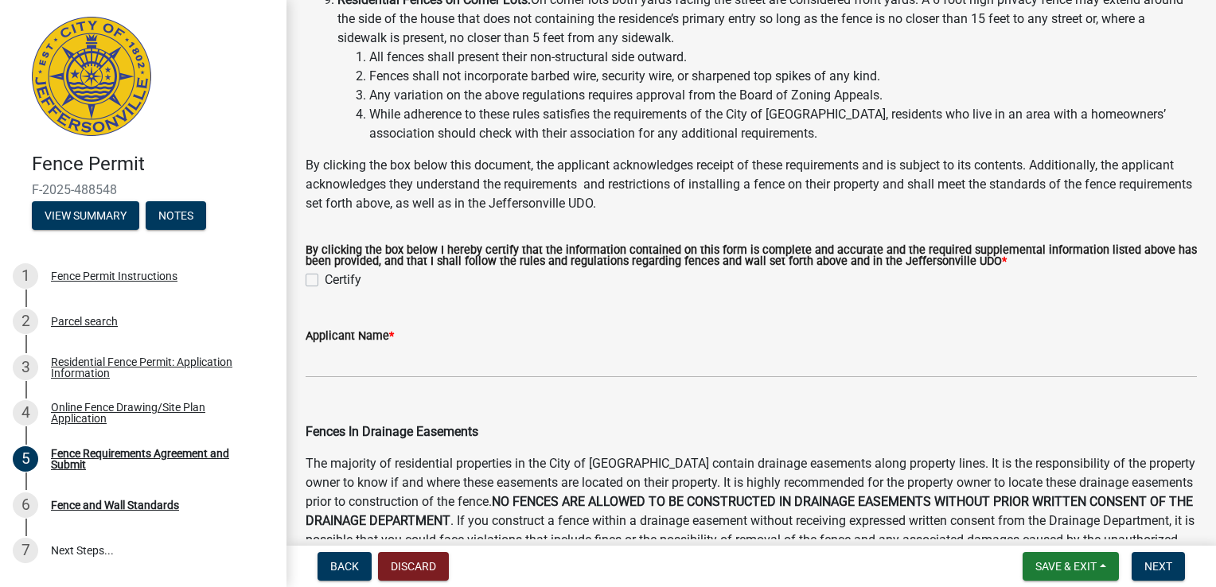
click at [325, 277] on label "Certify" at bounding box center [343, 280] width 37 height 19
click at [325, 277] on input "Certify" at bounding box center [330, 276] width 10 height 10
checkbox input "true"
click at [353, 380] on wm-data-entity-input "Applicant Name *" at bounding box center [751, 347] width 891 height 87
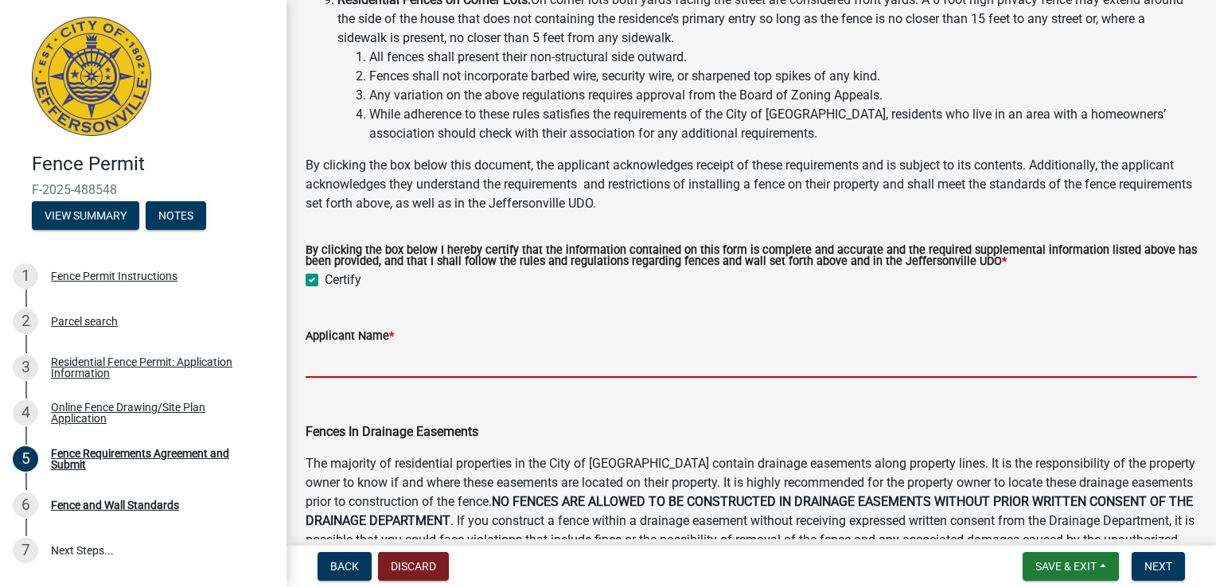
click at [354, 374] on input "Applicant Name *" at bounding box center [751, 361] width 891 height 33
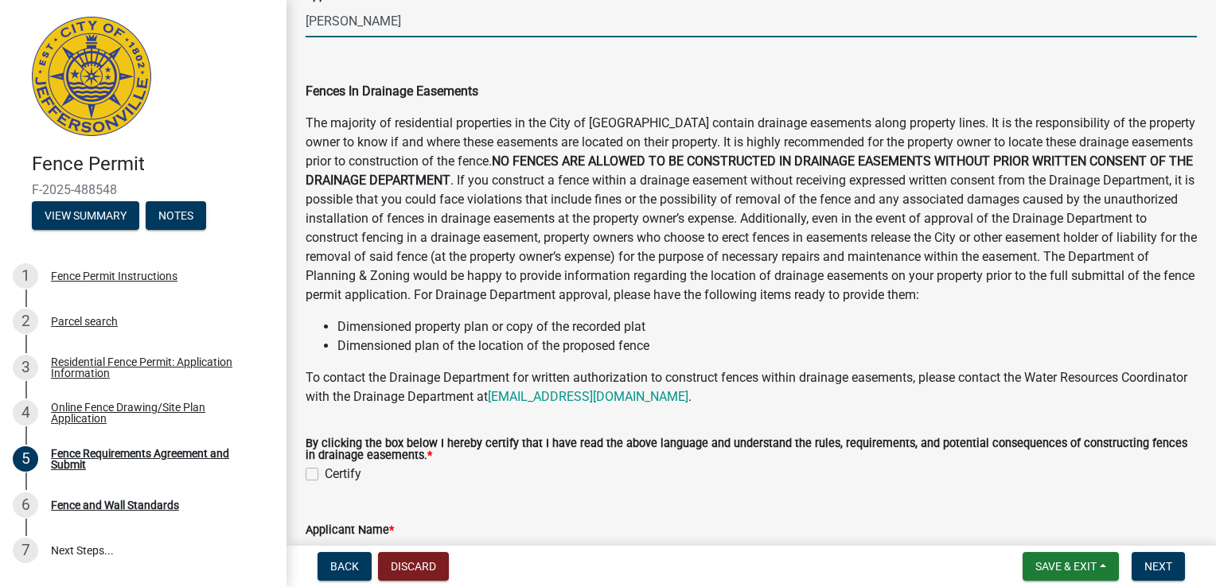
scroll to position [909, 0]
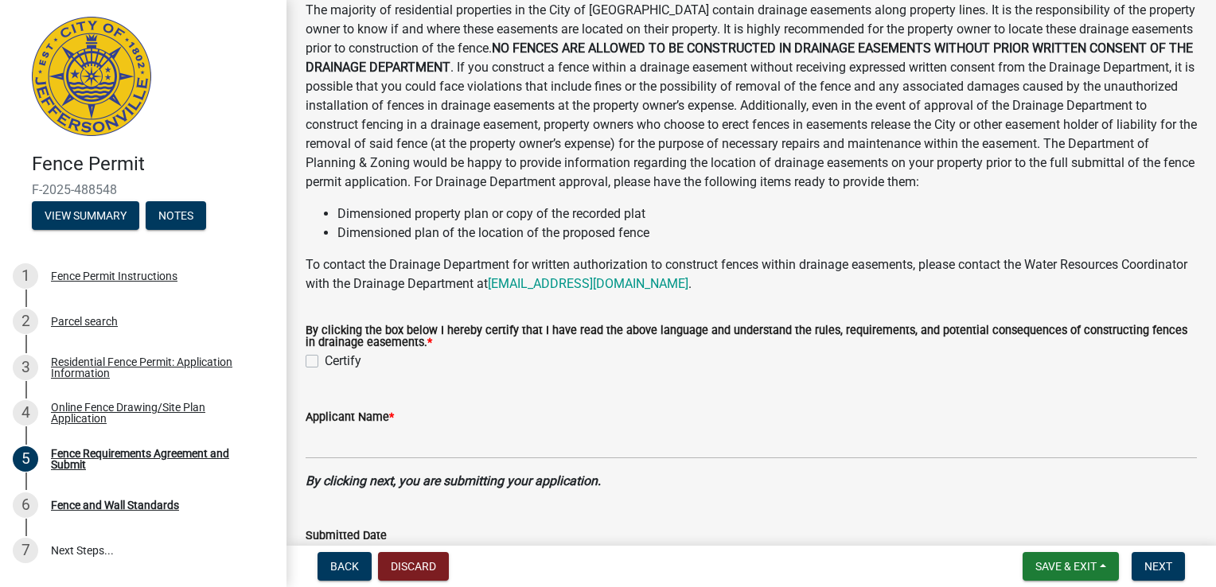
type input "[PERSON_NAME]"
click at [325, 363] on label "Certify" at bounding box center [343, 361] width 37 height 19
click at [325, 362] on input "Certify" at bounding box center [330, 357] width 10 height 10
checkbox input "true"
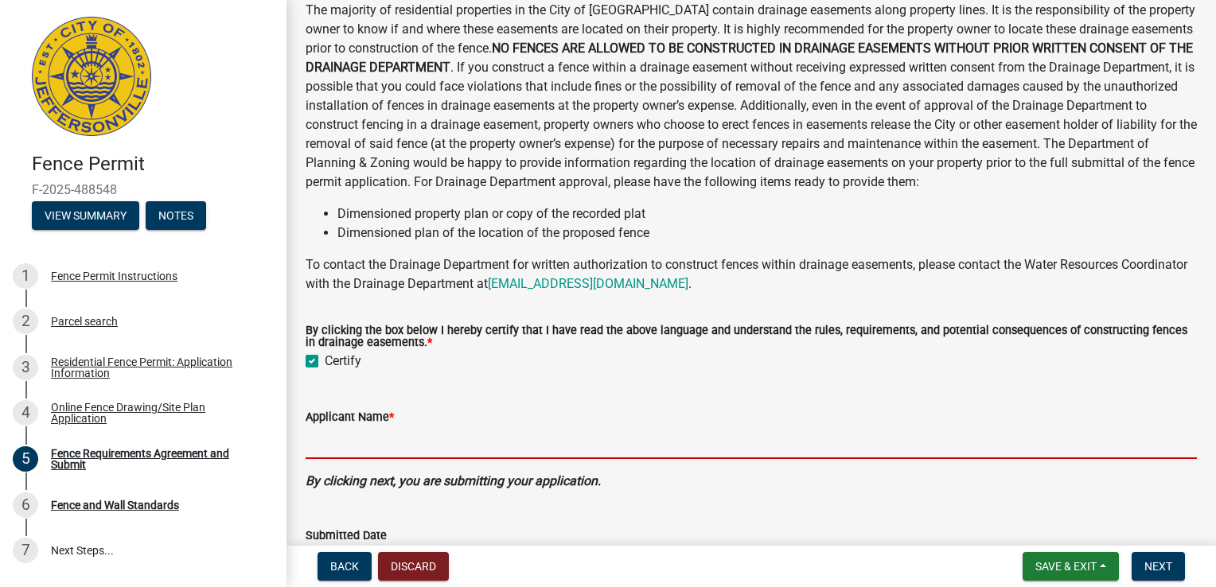
click at [363, 446] on input "Applicant Name *" at bounding box center [751, 443] width 891 height 33
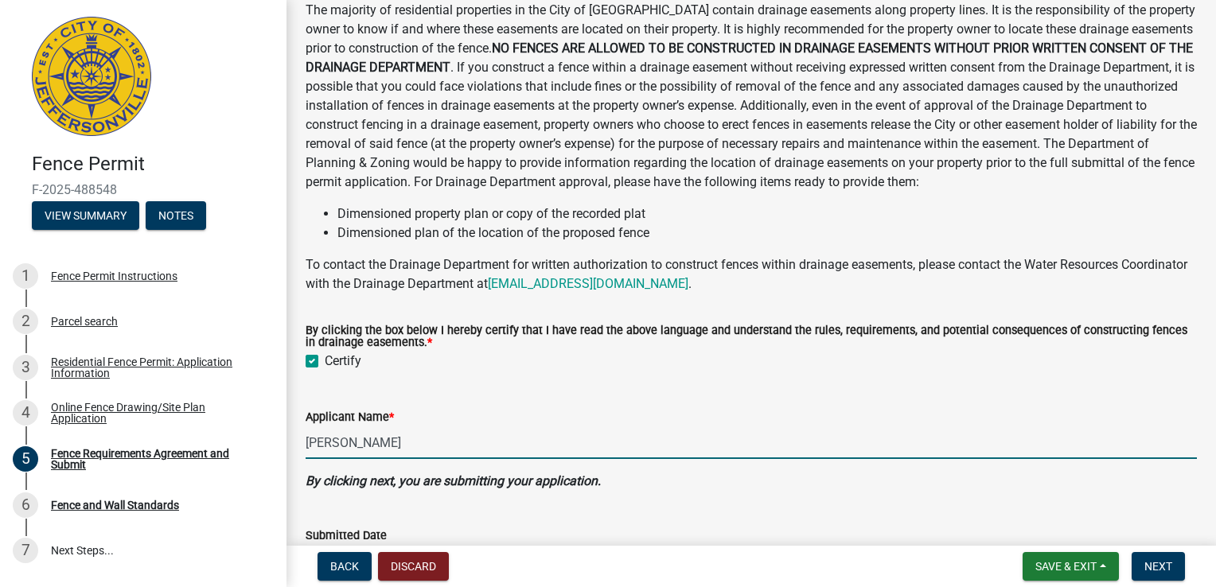
scroll to position [1021, 0]
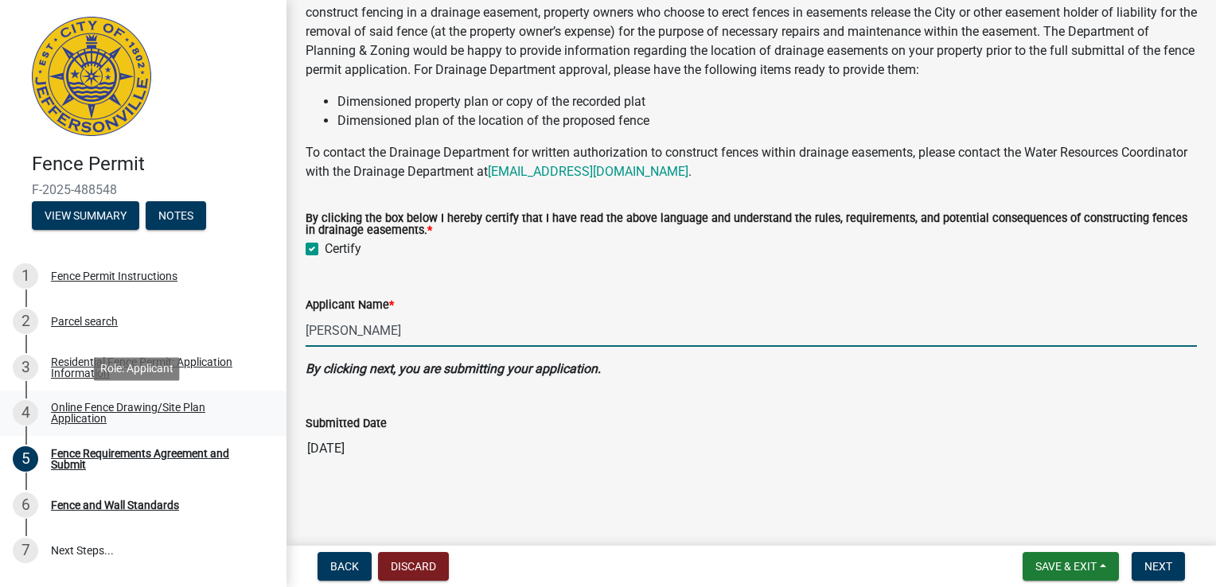
type input "[PERSON_NAME]"
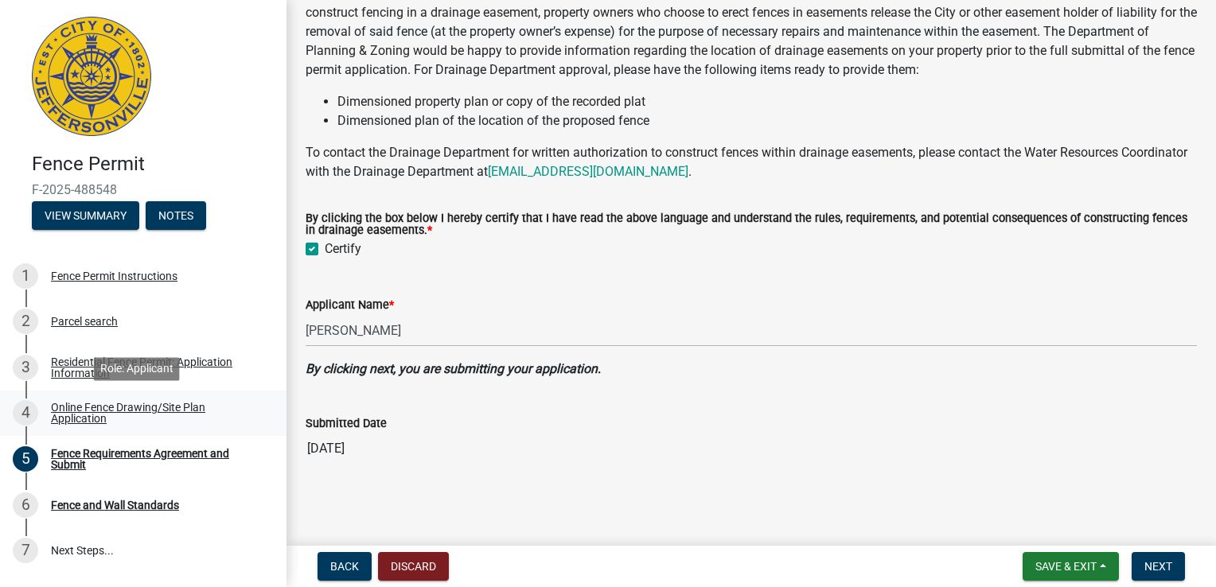
click at [97, 422] on div "Online Fence Drawing/Site Plan Application" at bounding box center [156, 413] width 210 height 22
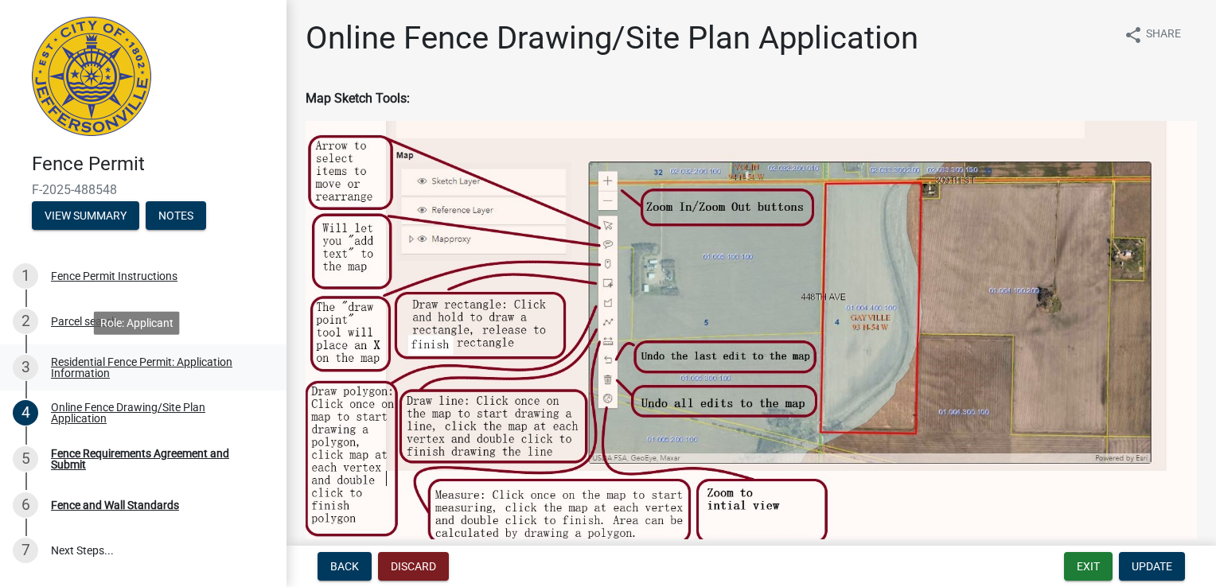
click at [83, 368] on div "Residential Fence Permit: Application Information" at bounding box center [156, 367] width 210 height 22
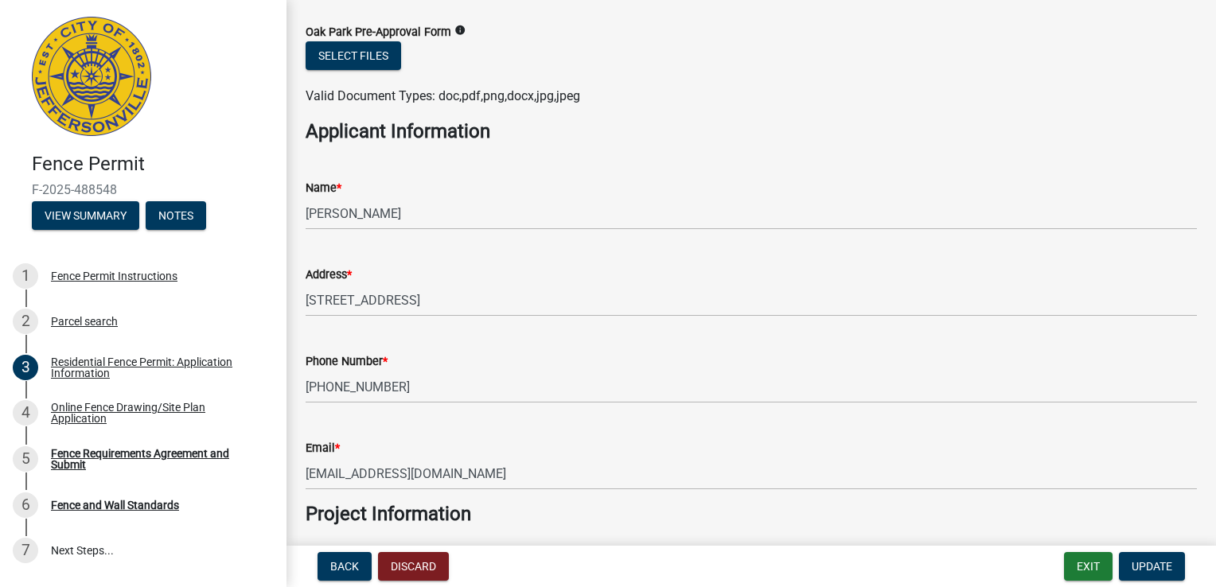
scroll to position [843, 0]
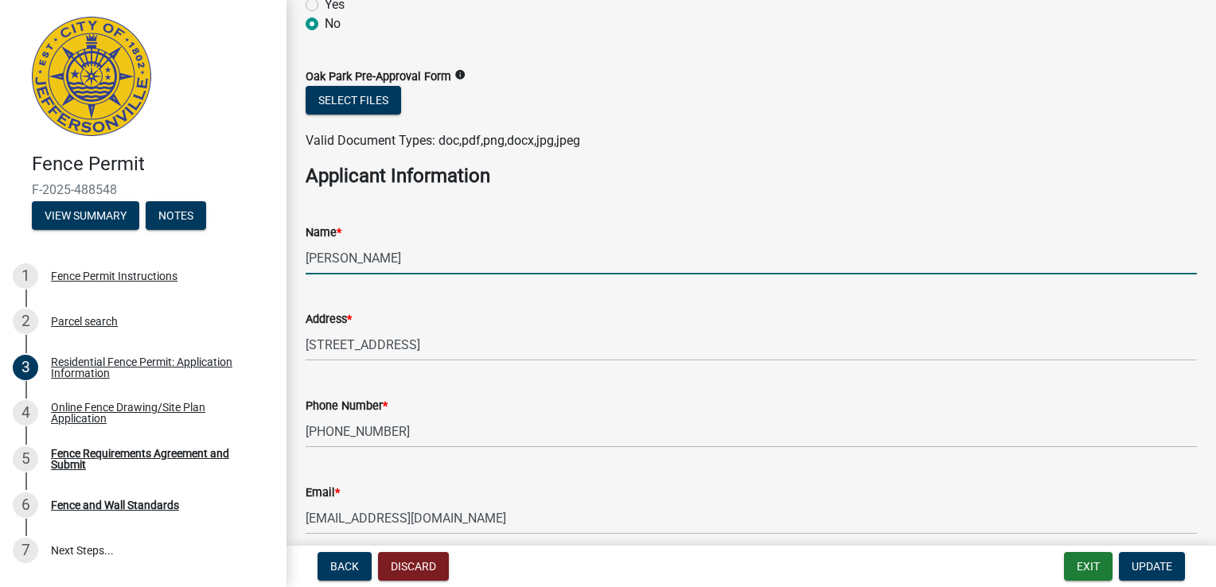
drag, startPoint x: 380, startPoint y: 255, endPoint x: 287, endPoint y: 248, distance: 92.6
click at [287, 248] on div "Residential Fence Permit: Application Information share Share Location Informat…" at bounding box center [750, 128] width 929 height 1905
type input "[PERSON_NAME]"
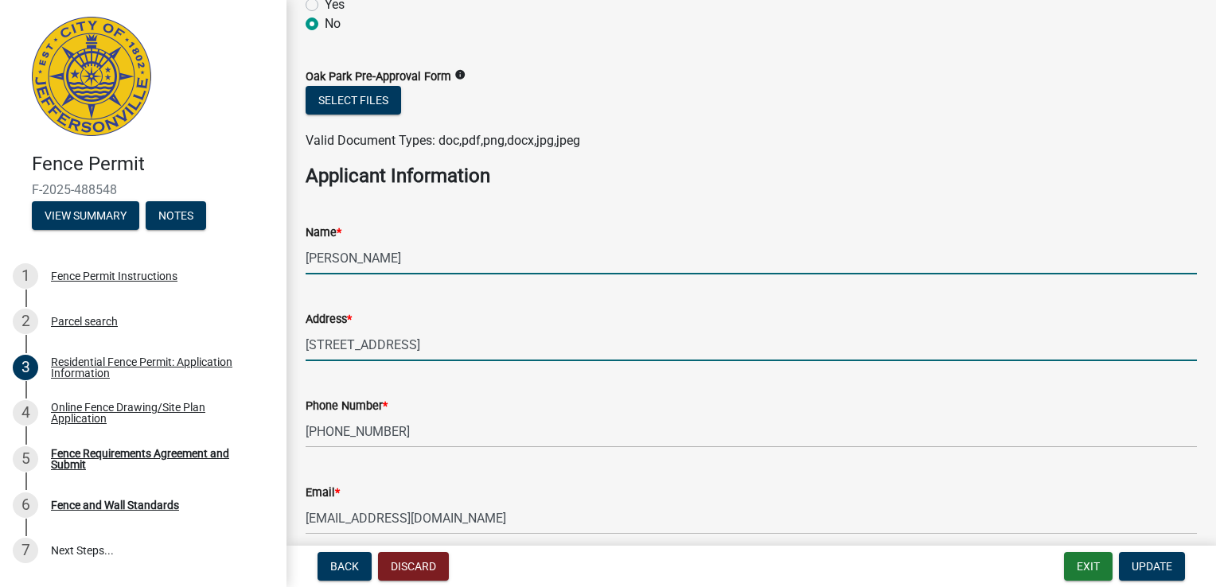
click at [320, 345] on input "[STREET_ADDRESS]" at bounding box center [751, 345] width 891 height 33
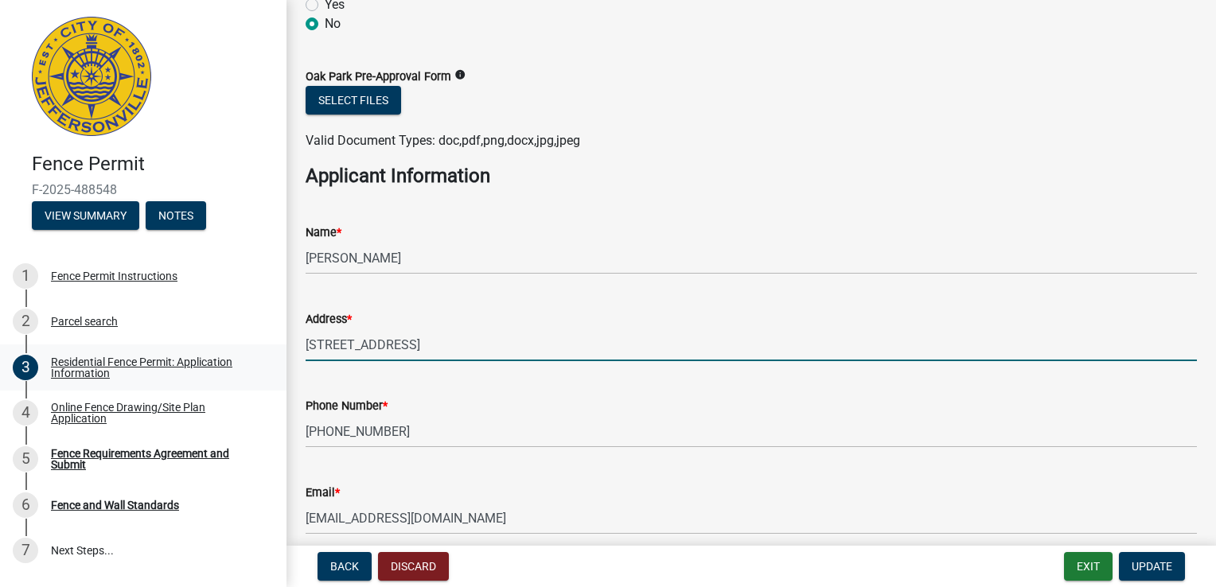
drag, startPoint x: 440, startPoint y: 345, endPoint x: 245, endPoint y: 346, distance: 195.0
click at [245, 346] on div "Fence Permit F-2025-488548 View Summary Notes 1 Fence Permit Instructions 2 Par…" at bounding box center [608, 293] width 1216 height 587
type input "H"
type input "[STREET_ADDRESS][PERSON_NAME]"
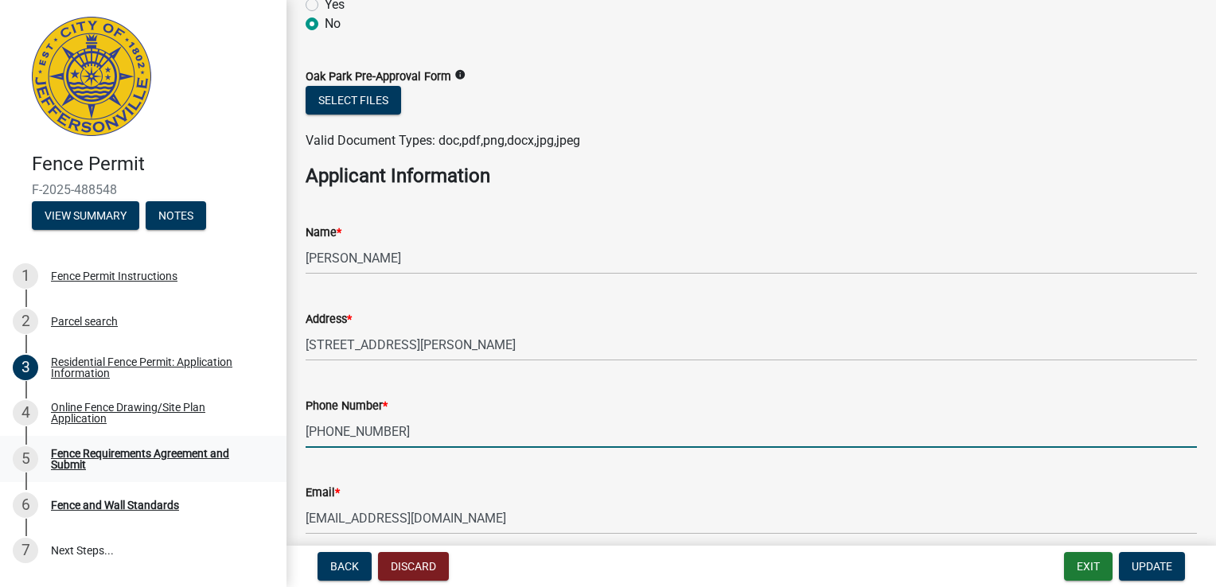
drag, startPoint x: 421, startPoint y: 435, endPoint x: 271, endPoint y: 438, distance: 150.4
click at [271, 438] on div "Fence Permit F-2025-488548 View Summary Notes 1 Fence Permit Instructions 2 Par…" at bounding box center [608, 293] width 1216 height 587
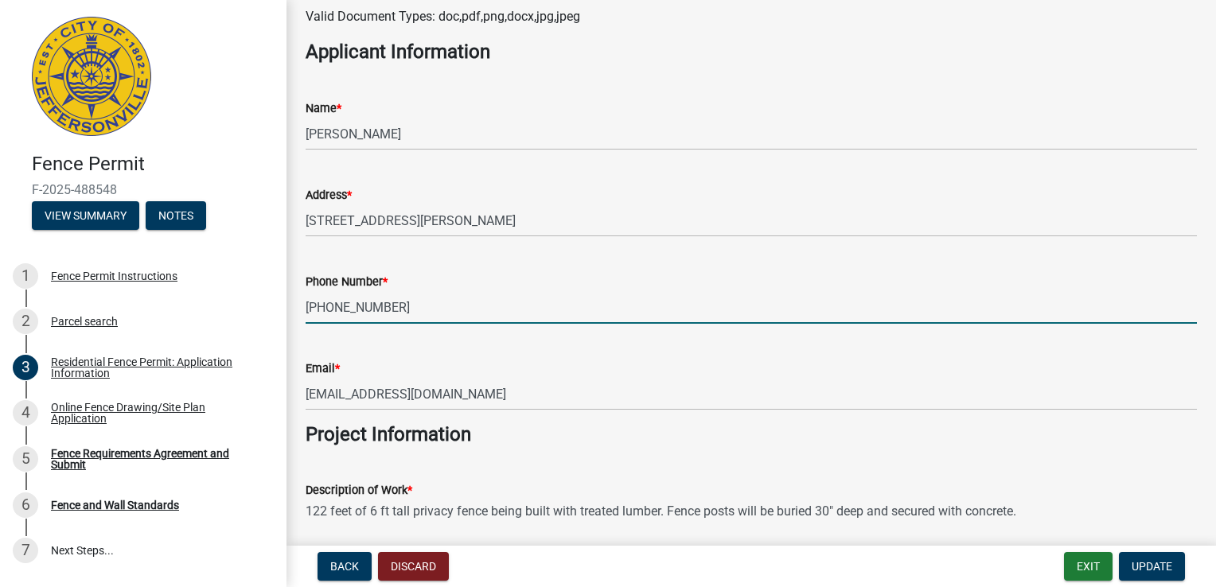
scroll to position [974, 0]
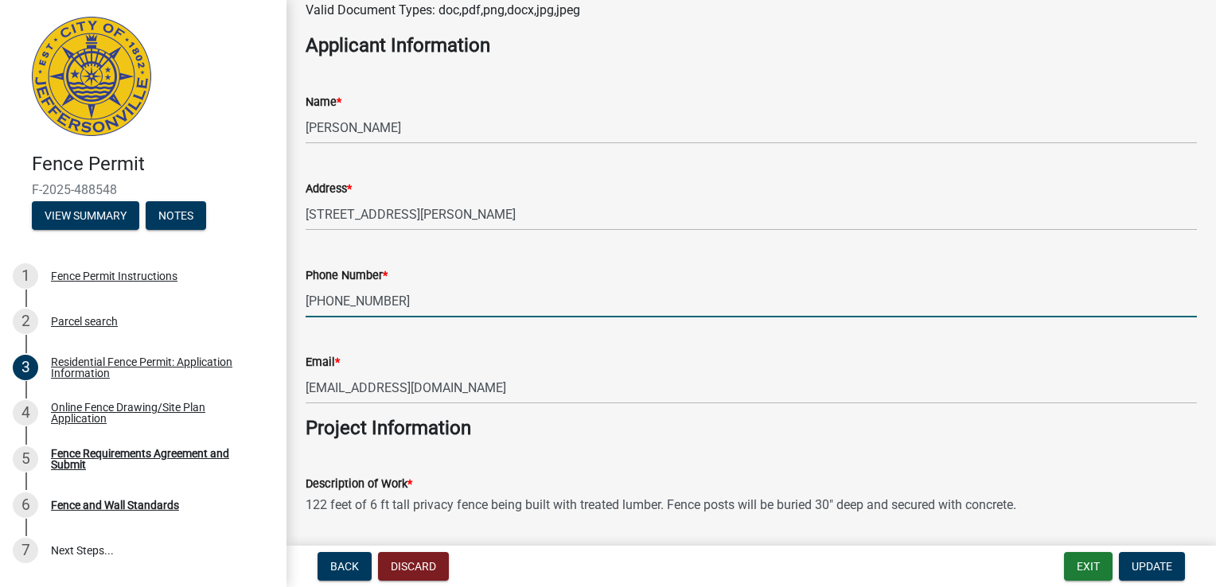
type input "[PHONE_NUMBER]"
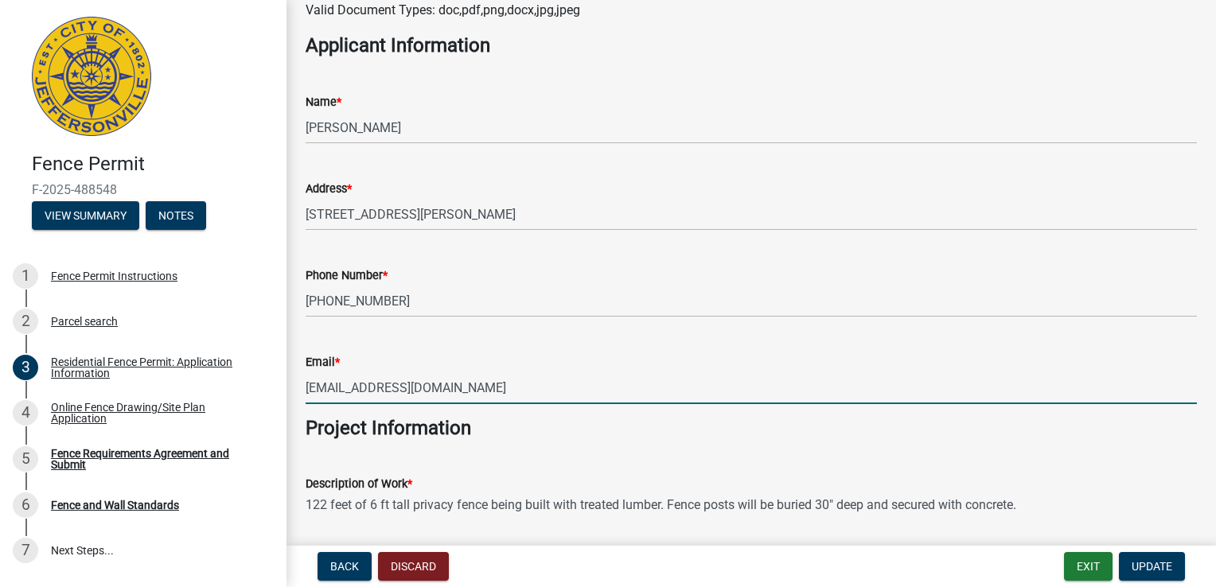
drag, startPoint x: 434, startPoint y: 395, endPoint x: 275, endPoint y: 393, distance: 159.2
click at [275, 393] on div "Fence Permit F-2025-488548 View Summary Notes 1 Fence Permit Instructions 2 Par…" at bounding box center [608, 293] width 1216 height 587
type input "[EMAIL_ADDRESS][DOMAIN_NAME]"
click at [675, 475] on div "Description of Work *" at bounding box center [751, 483] width 891 height 19
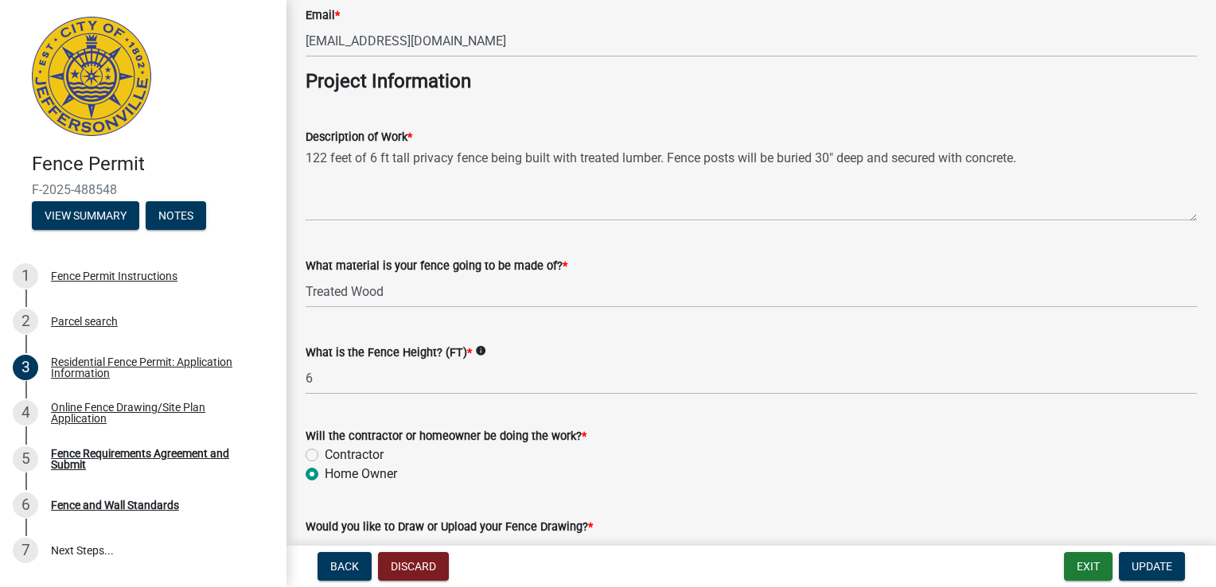
scroll to position [1432, 0]
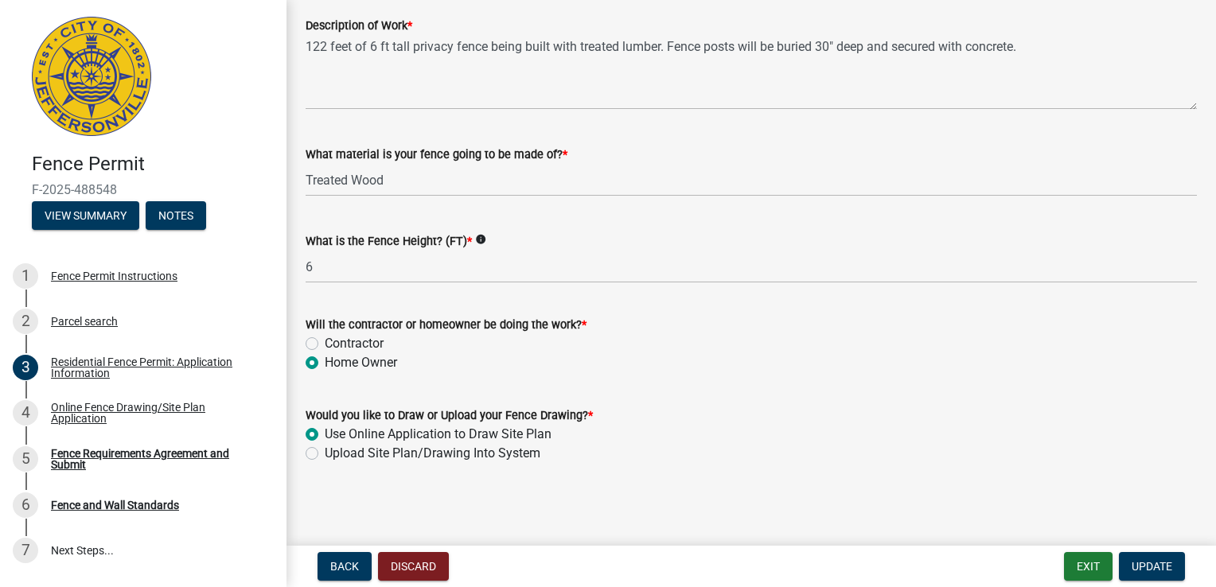
click at [325, 343] on label "Contractor" at bounding box center [354, 343] width 59 height 19
click at [325, 343] on input "Contractor" at bounding box center [330, 339] width 10 height 10
radio input "true"
click at [1160, 572] on span "Update" at bounding box center [1152, 566] width 41 height 13
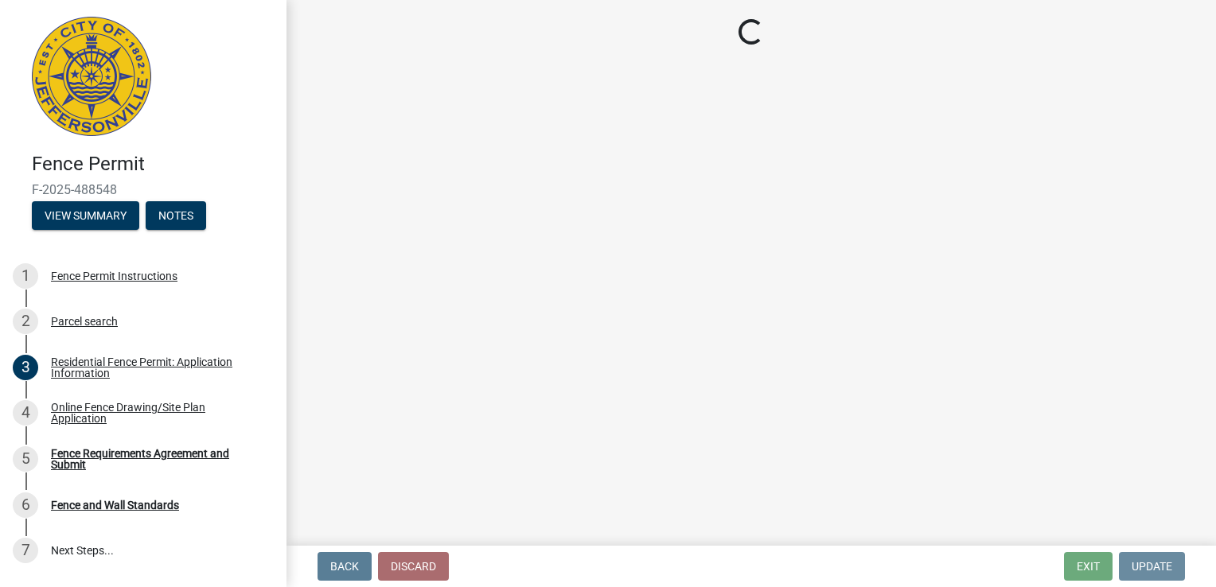
scroll to position [0, 0]
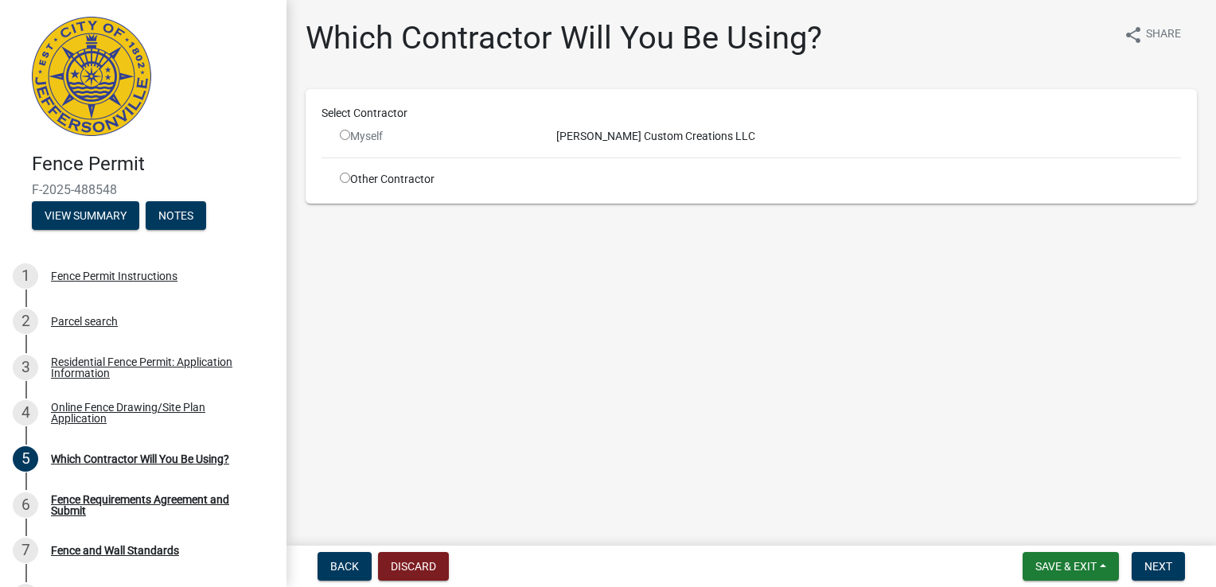
click at [341, 134] on input "radio" at bounding box center [345, 135] width 10 height 10
click at [343, 135] on input "radio" at bounding box center [345, 135] width 10 height 10
click at [363, 137] on div "Myself" at bounding box center [436, 136] width 193 height 17
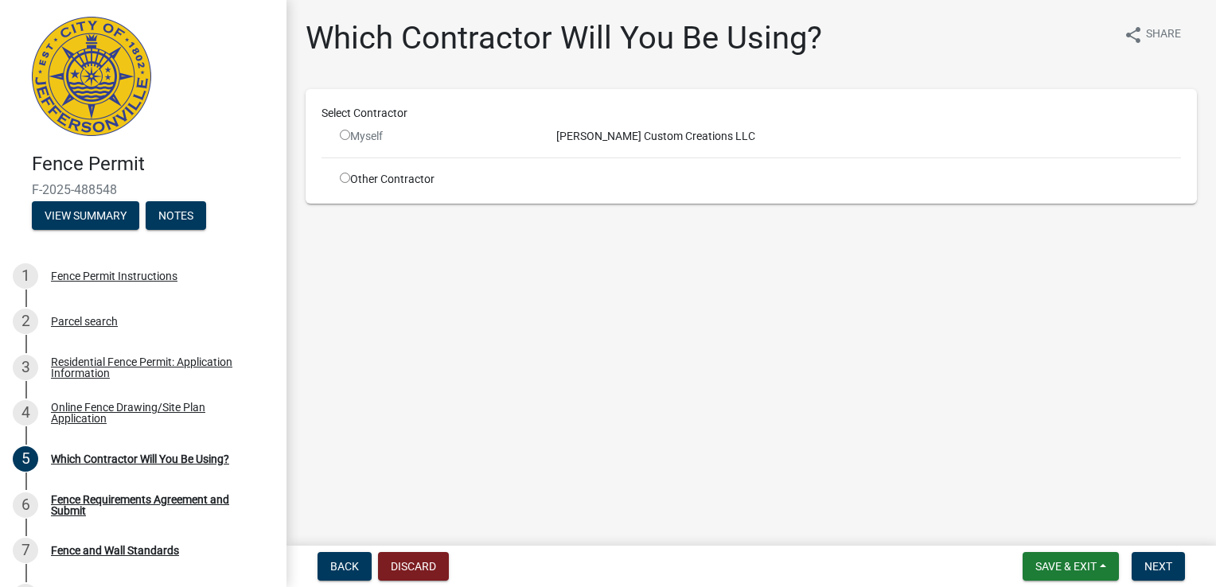
click at [581, 130] on div "[PERSON_NAME] Custom Creations LLC" at bounding box center [868, 136] width 649 height 17
click at [345, 135] on input "radio" at bounding box center [345, 135] width 10 height 10
click at [1149, 565] on span "Next" at bounding box center [1158, 566] width 28 height 13
click at [344, 132] on input "radio" at bounding box center [345, 135] width 10 height 10
click at [567, 138] on div "[PERSON_NAME] Custom Creations LLC" at bounding box center [868, 136] width 649 height 17
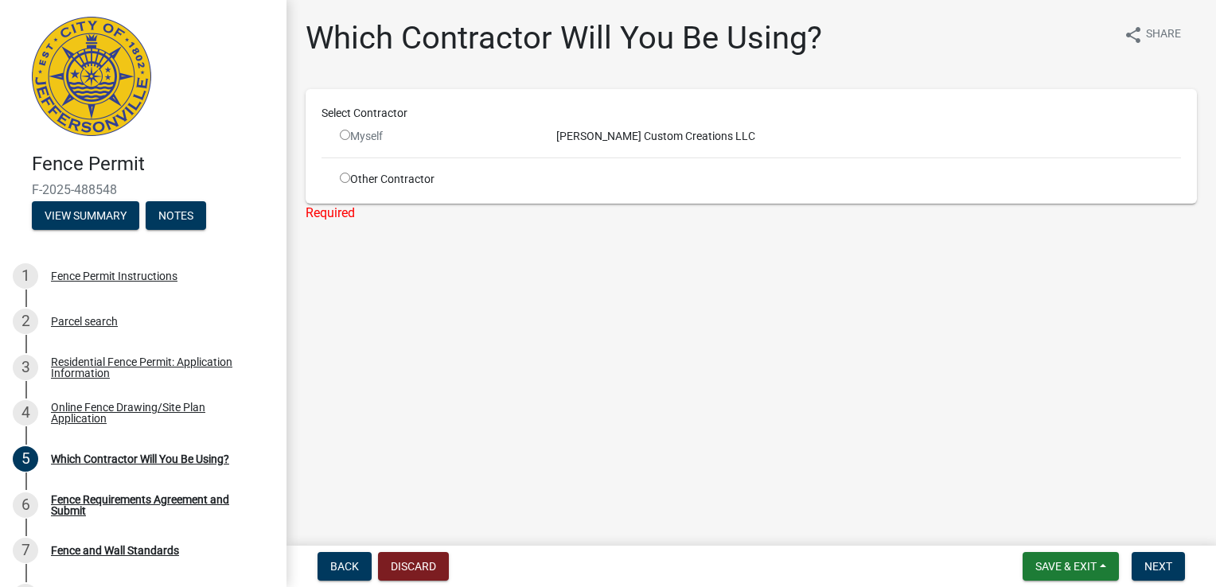
click at [344, 137] on input "radio" at bounding box center [345, 135] width 10 height 10
radio input "false"
drag, startPoint x: 344, startPoint y: 132, endPoint x: 309, endPoint y: 260, distance: 132.8
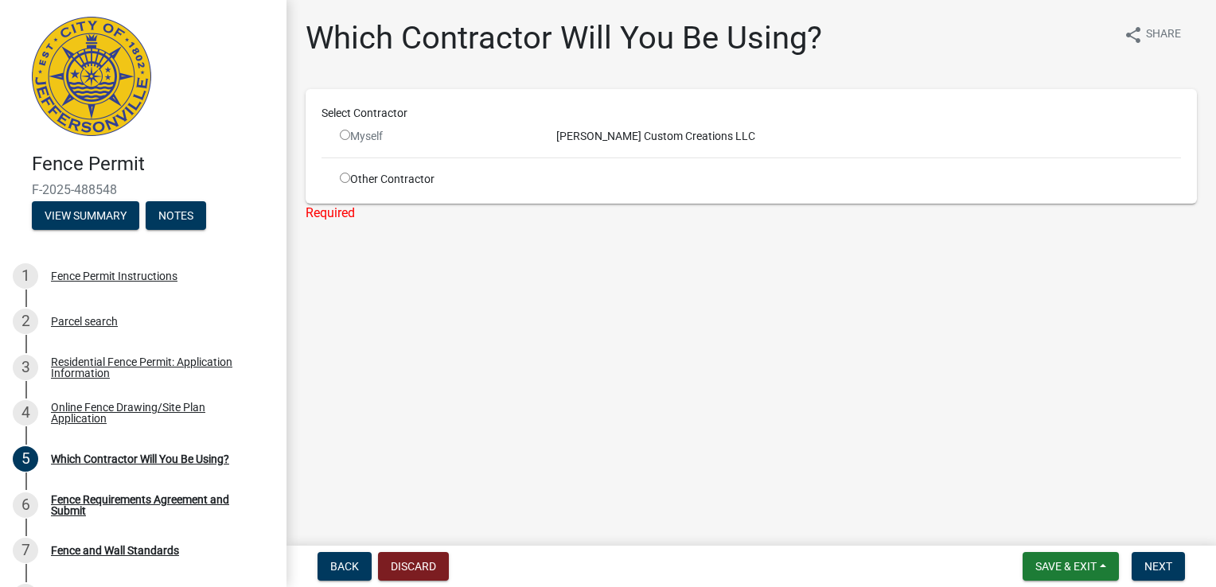
click at [309, 260] on main "Which Contractor Will You Be Using? share Share Select Contractor Myself [PERSO…" at bounding box center [750, 269] width 929 height 539
click at [411, 558] on button "Discard" at bounding box center [413, 566] width 71 height 29
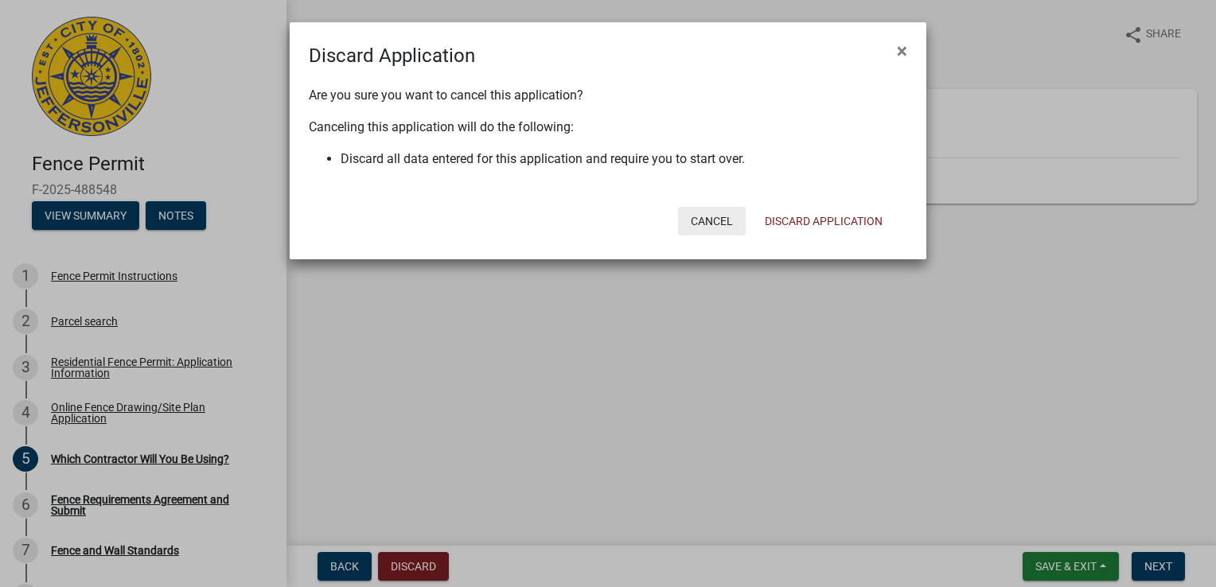
click at [686, 221] on button "Cancel" at bounding box center [712, 221] width 68 height 29
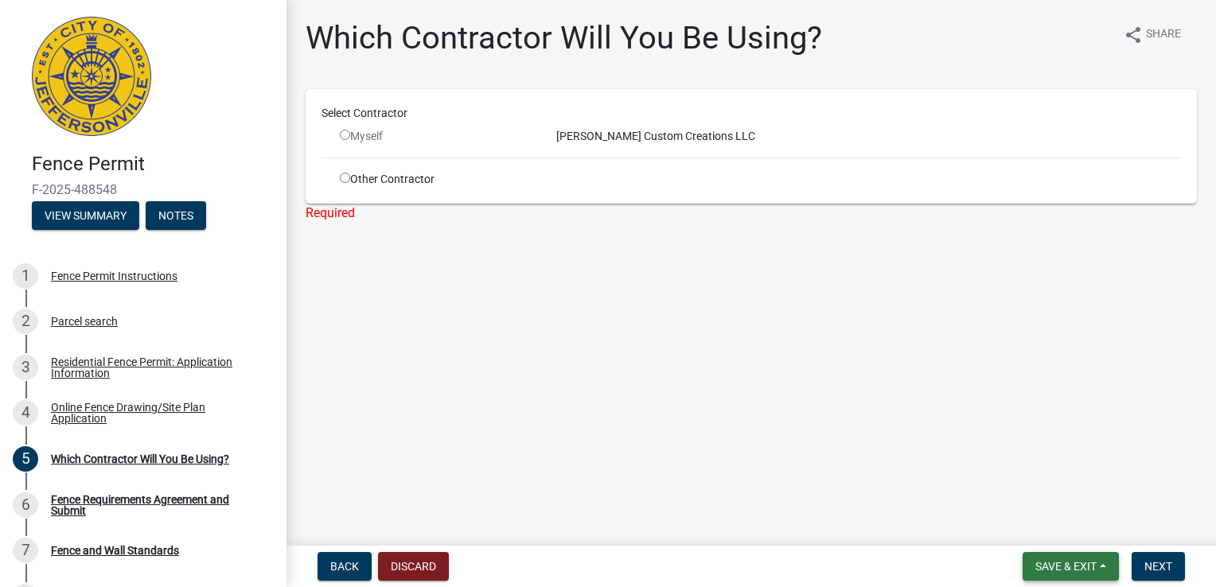
click at [1055, 573] on button "Save & Exit" at bounding box center [1070, 566] width 96 height 29
click at [1035, 522] on button "Save & Exit" at bounding box center [1054, 525] width 127 height 38
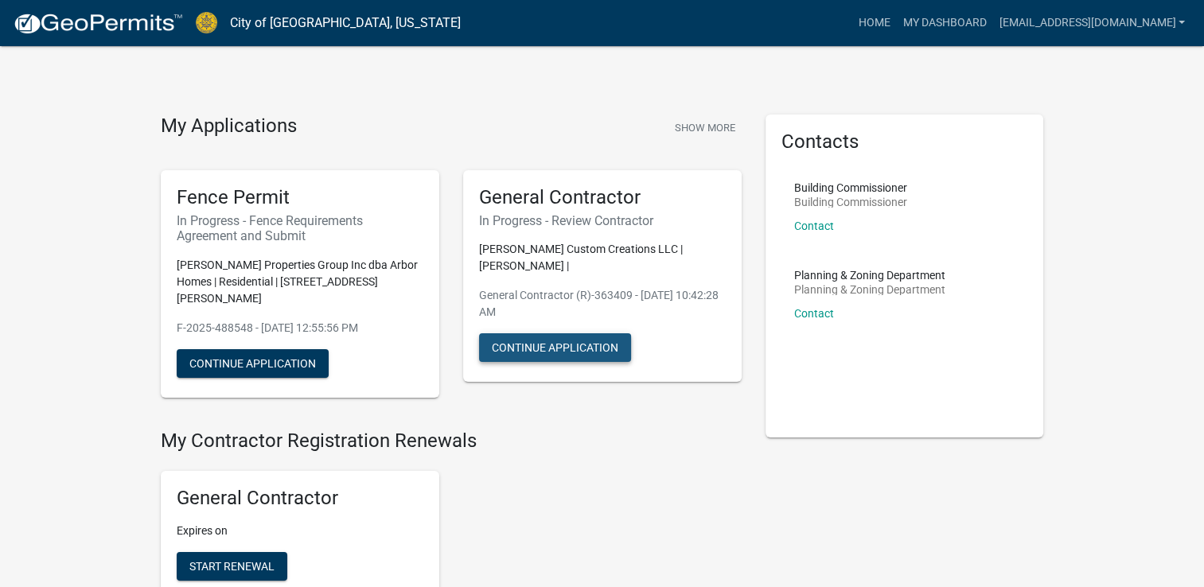
click at [532, 340] on button "Continue Application" at bounding box center [555, 347] width 152 height 29
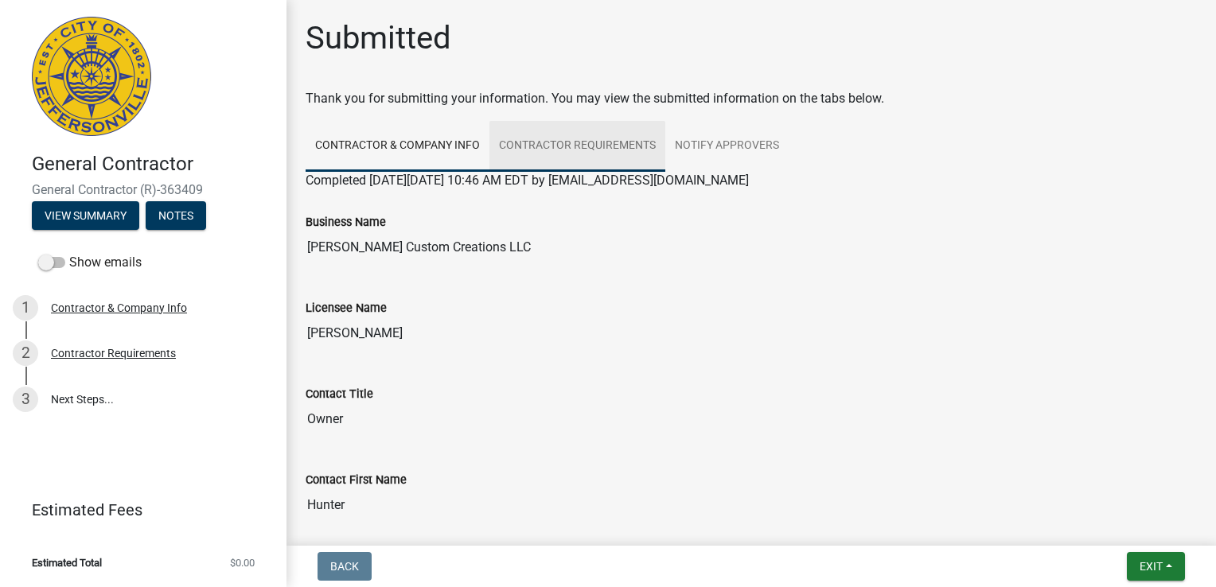
click at [563, 145] on link "Contractor Requirements" at bounding box center [577, 146] width 176 height 51
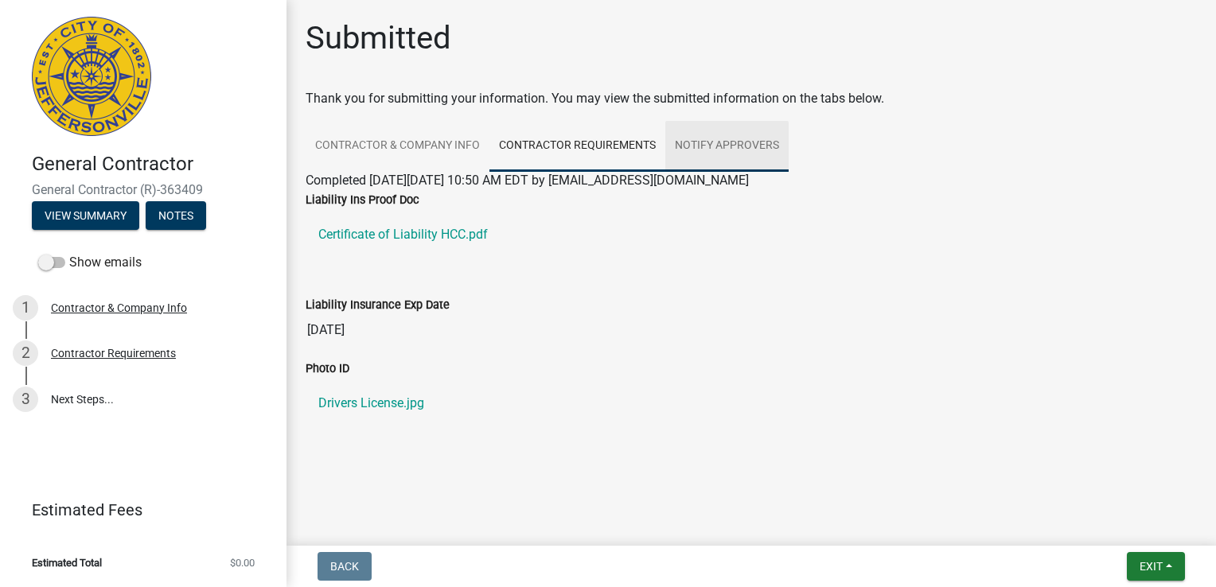
click at [696, 142] on link "Notify Approvers" at bounding box center [726, 146] width 123 height 51
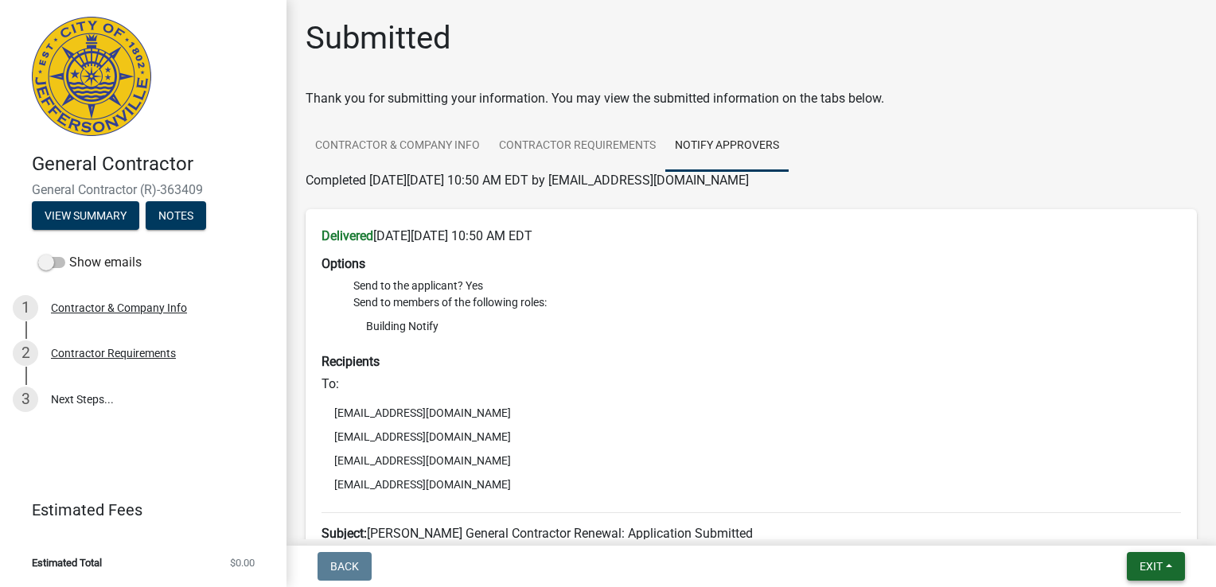
click at [1151, 574] on button "Exit" at bounding box center [1156, 566] width 58 height 29
click at [106, 407] on link "3 Next Steps..." at bounding box center [143, 399] width 286 height 46
click at [1154, 577] on button "Exit" at bounding box center [1156, 566] width 58 height 29
click at [1112, 521] on button "Save & Exit" at bounding box center [1121, 525] width 127 height 38
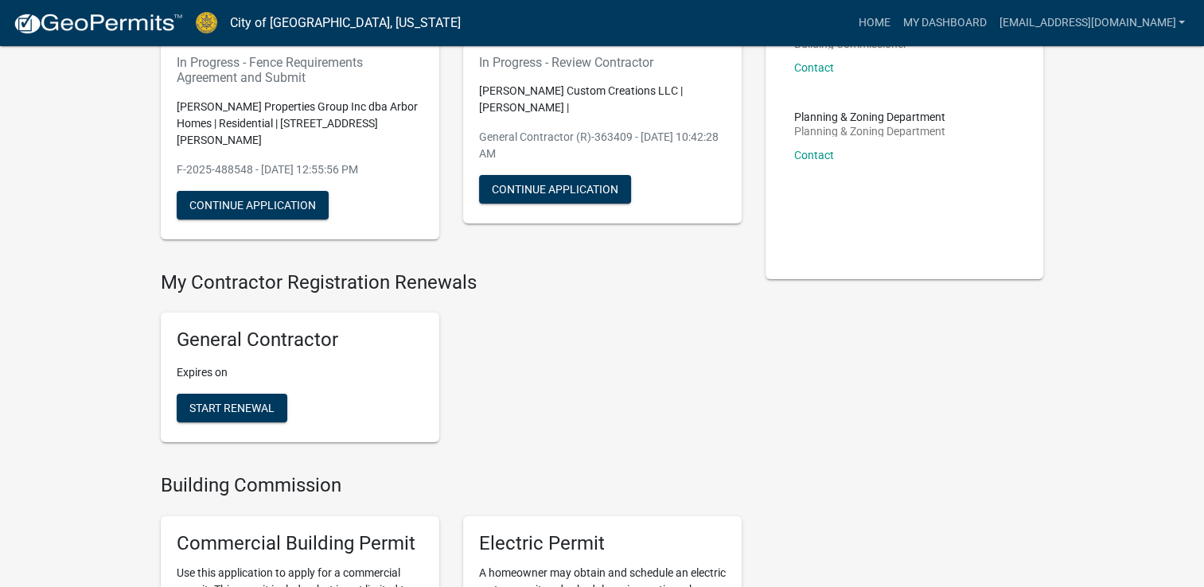
scroll to position [191, 0]
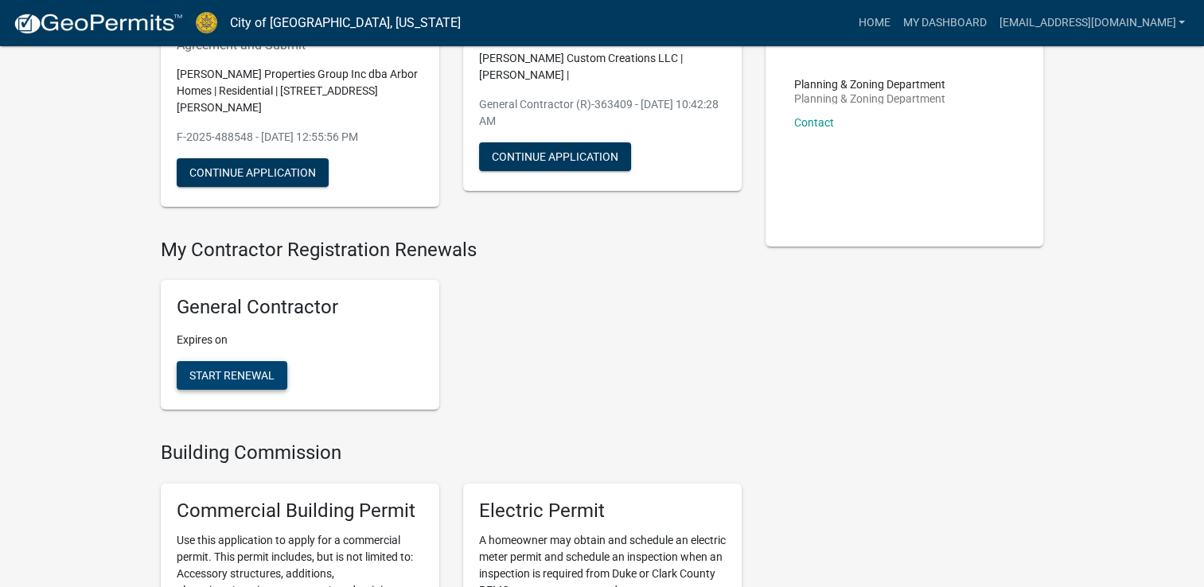
click at [217, 369] on span "Start Renewal" at bounding box center [231, 375] width 85 height 13
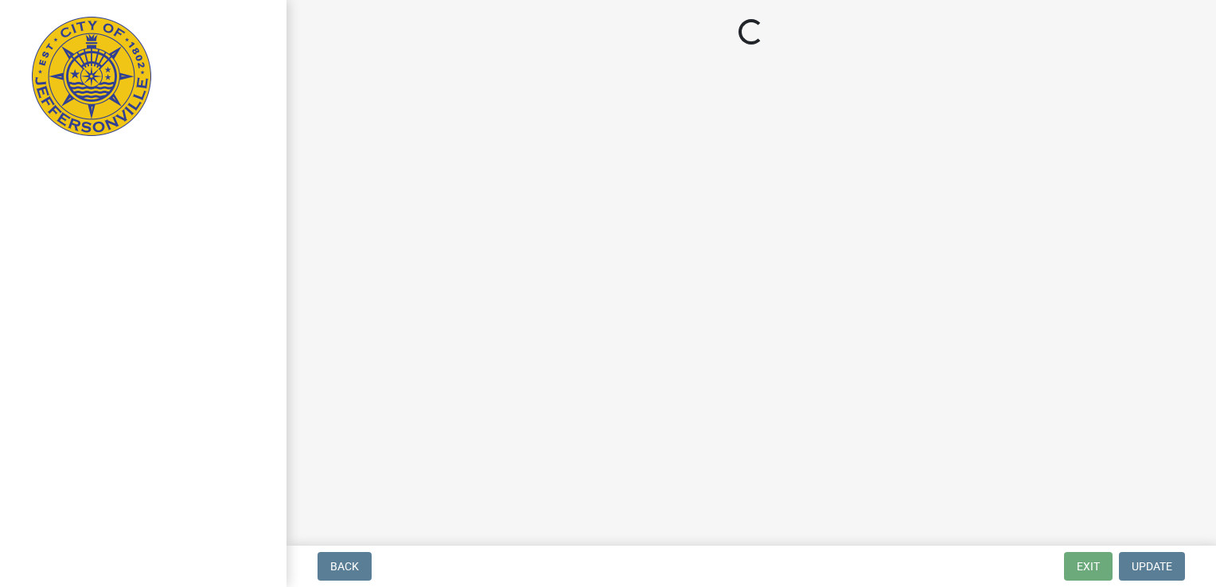
select select "IN"
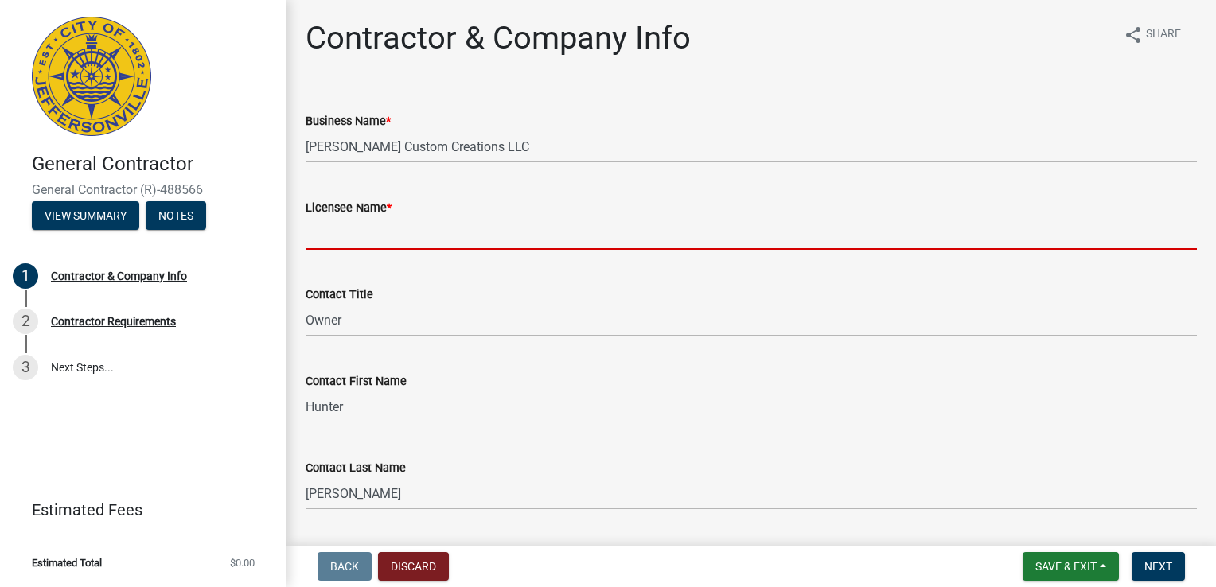
click at [360, 240] on input "Licensee Name *" at bounding box center [751, 233] width 891 height 33
type input "[PERSON_NAME]"
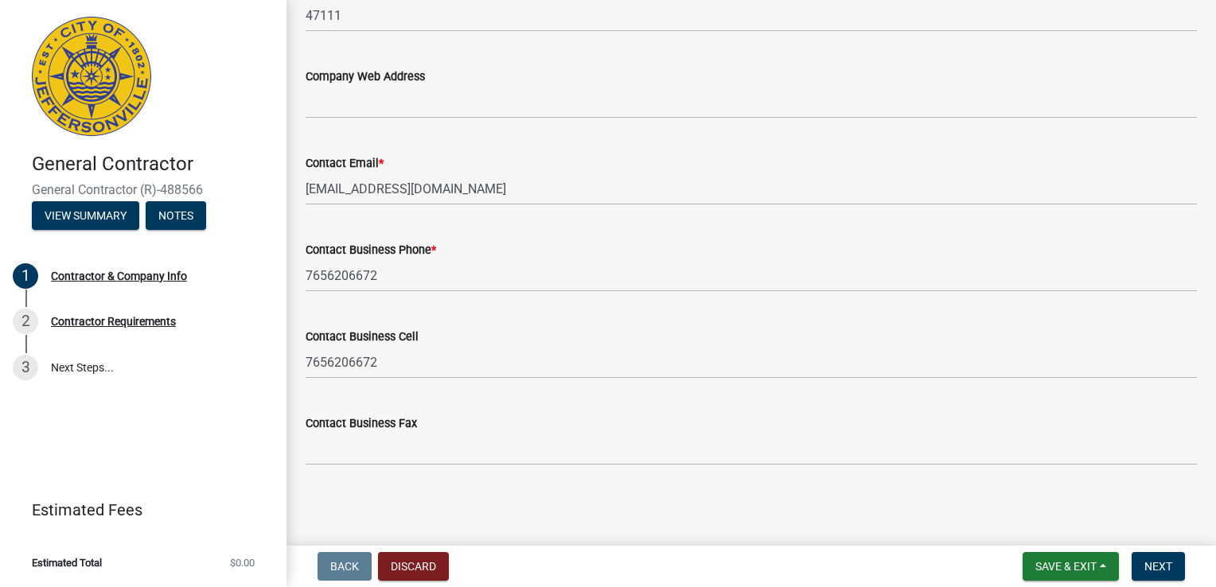
scroll to position [933, 0]
click at [1145, 571] on span "Next" at bounding box center [1158, 566] width 28 height 13
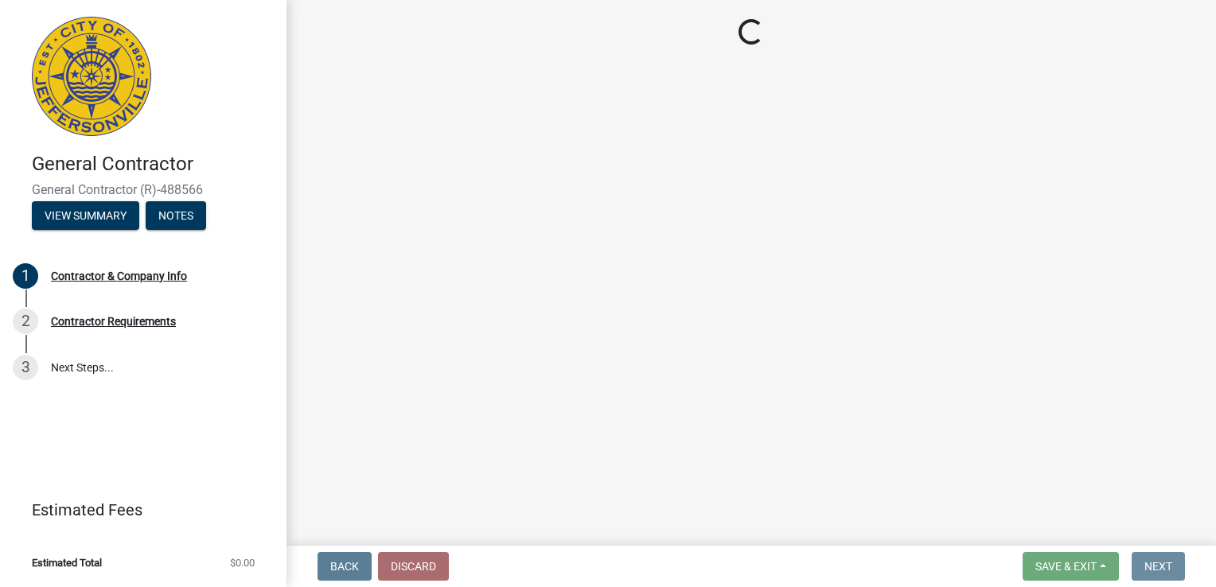
scroll to position [0, 0]
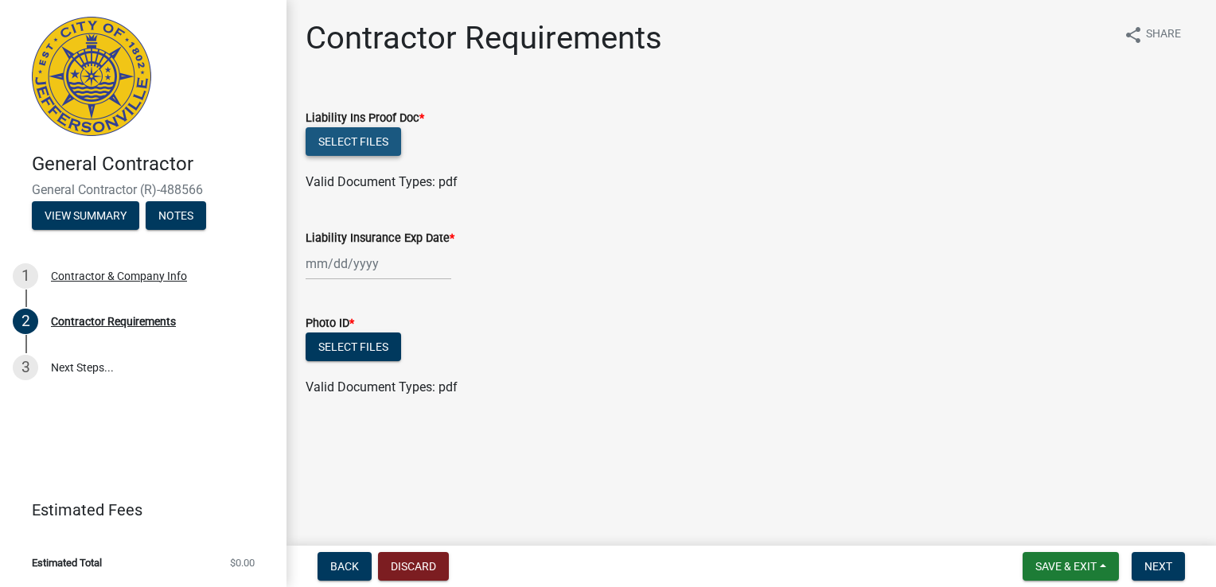
click at [363, 151] on button "Select files" at bounding box center [353, 141] width 95 height 29
click at [366, 270] on div at bounding box center [379, 263] width 146 height 33
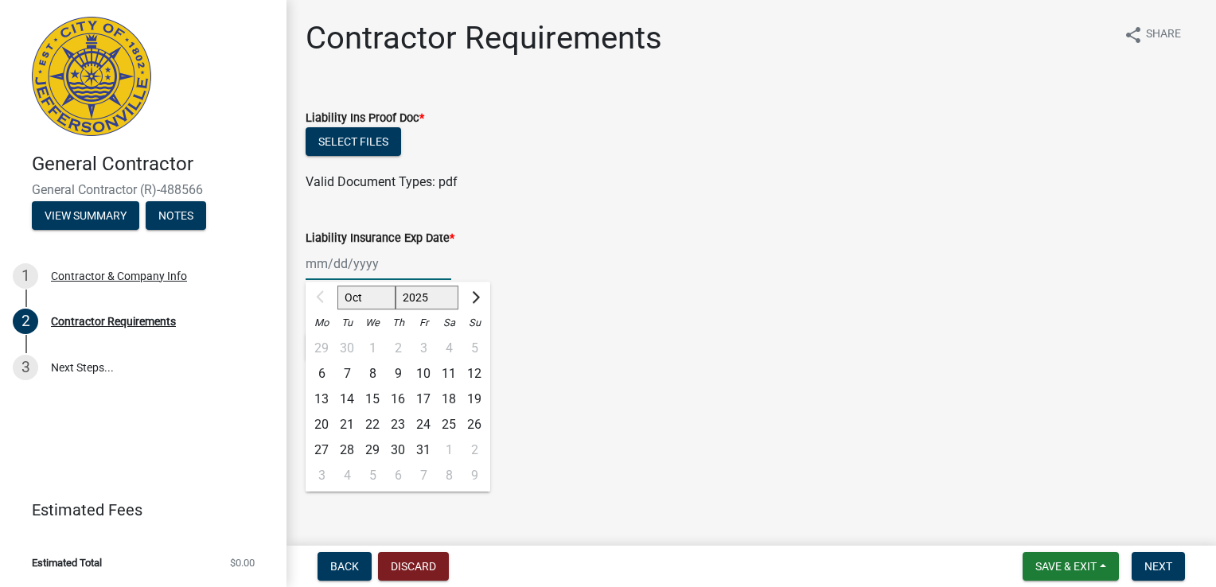
click at [370, 301] on select "Oct Nov Dec" at bounding box center [366, 298] width 58 height 24
click at [479, 306] on button "Next month" at bounding box center [474, 297] width 19 height 25
select select "11"
click at [428, 303] on select "2025 2026 2027 2028 2029 2030 2031 2032 2033 2034 2035 2036 2037 2038 2039 2040…" at bounding box center [427, 298] width 64 height 24
select select "2026"
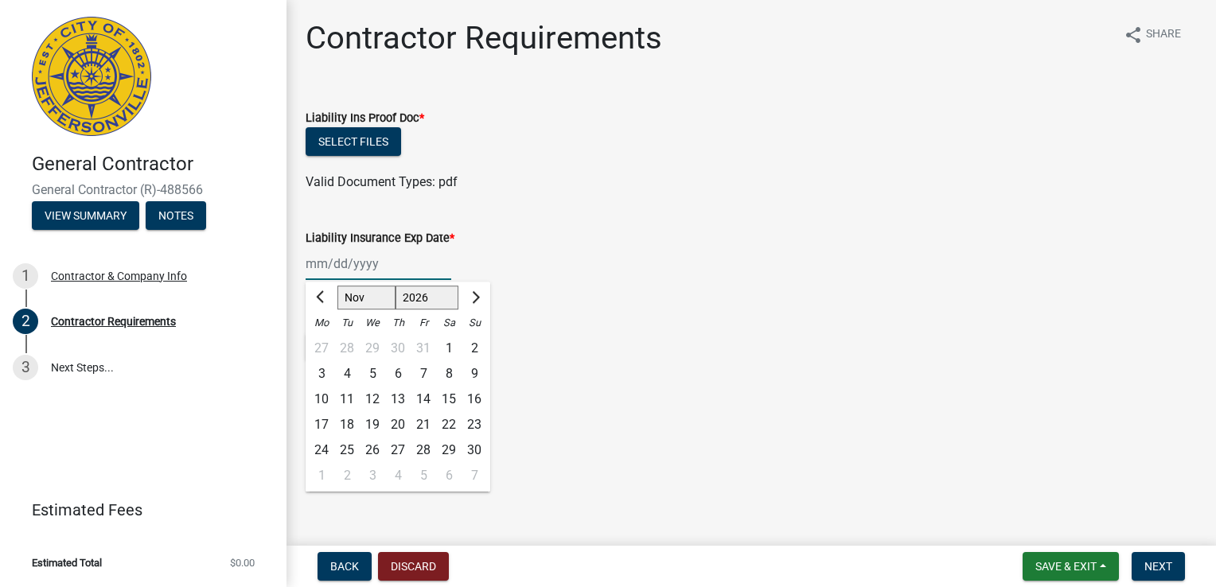
click at [395, 286] on select "2025 2026 2027 2028 2029 2030 2031 2032 2033 2034 2035 2036 2037 2038 2039 2040…" at bounding box center [427, 298] width 64 height 24
click at [379, 298] on select "Jan Feb Mar Apr May Jun [DATE] Aug Sep Oct Nov Dec" at bounding box center [369, 298] width 64 height 24
select select "4"
click at [337, 286] on select "Jan Feb Mar Apr May Jun [DATE] Aug Sep Oct Nov Dec" at bounding box center [369, 298] width 64 height 24
click at [379, 349] on div "1" at bounding box center [372, 348] width 25 height 25
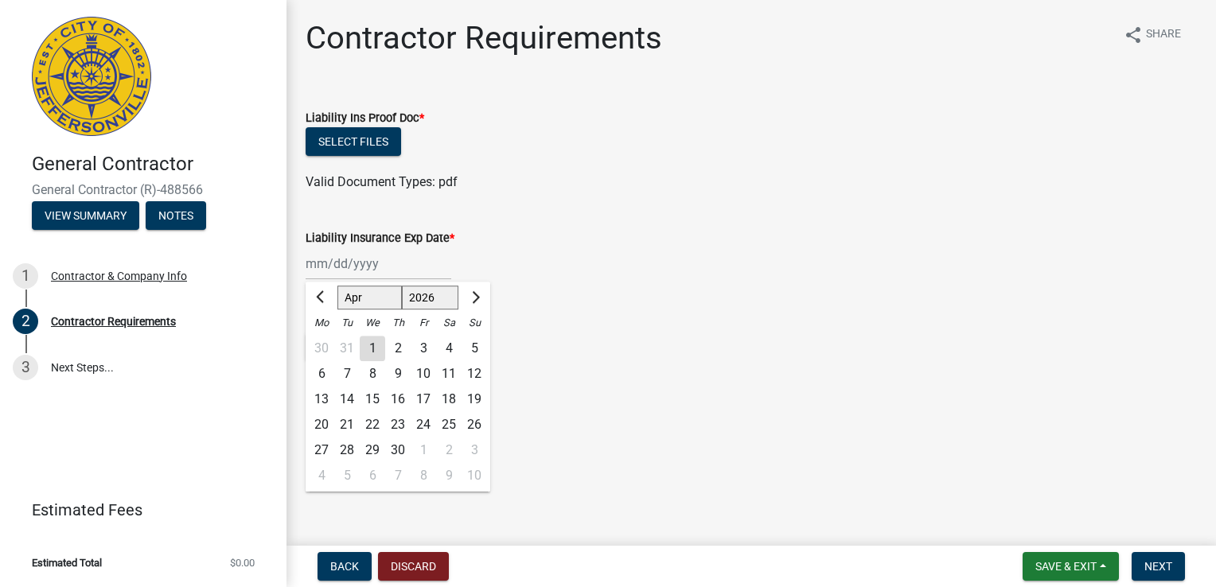
type input "[DATE]"
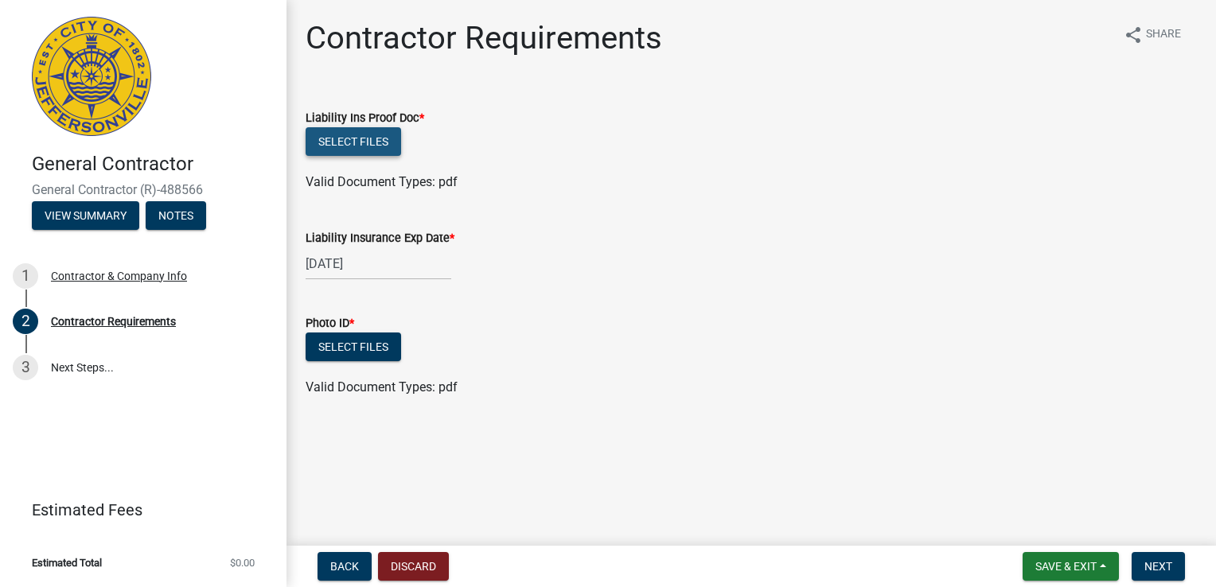
click at [379, 151] on button "Select files" at bounding box center [353, 141] width 95 height 29
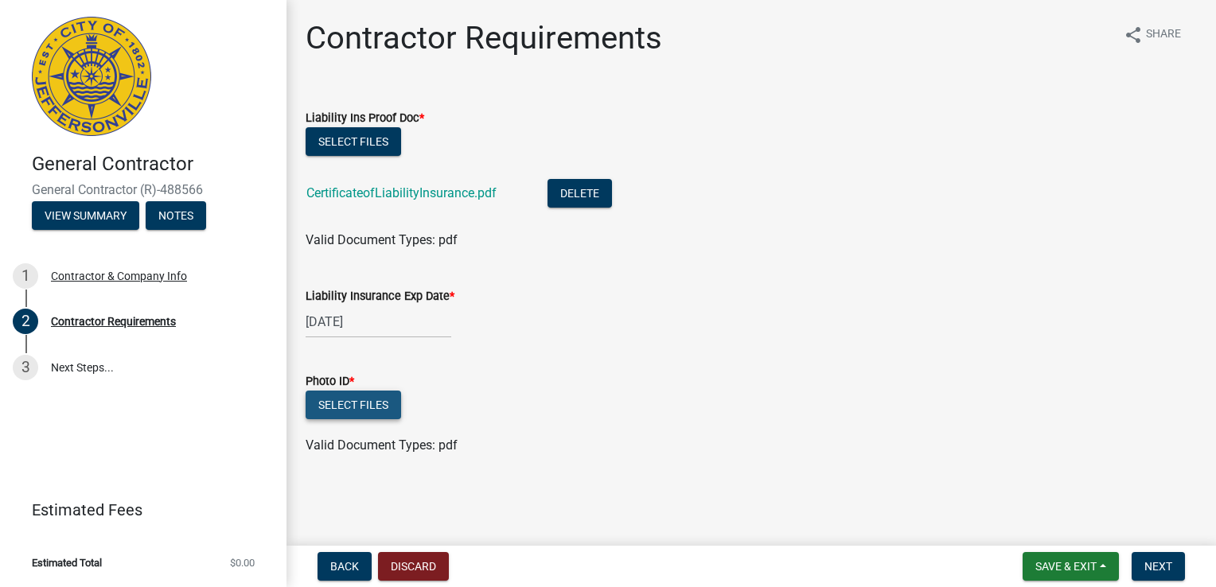
click at [375, 412] on button "Select files" at bounding box center [353, 405] width 95 height 29
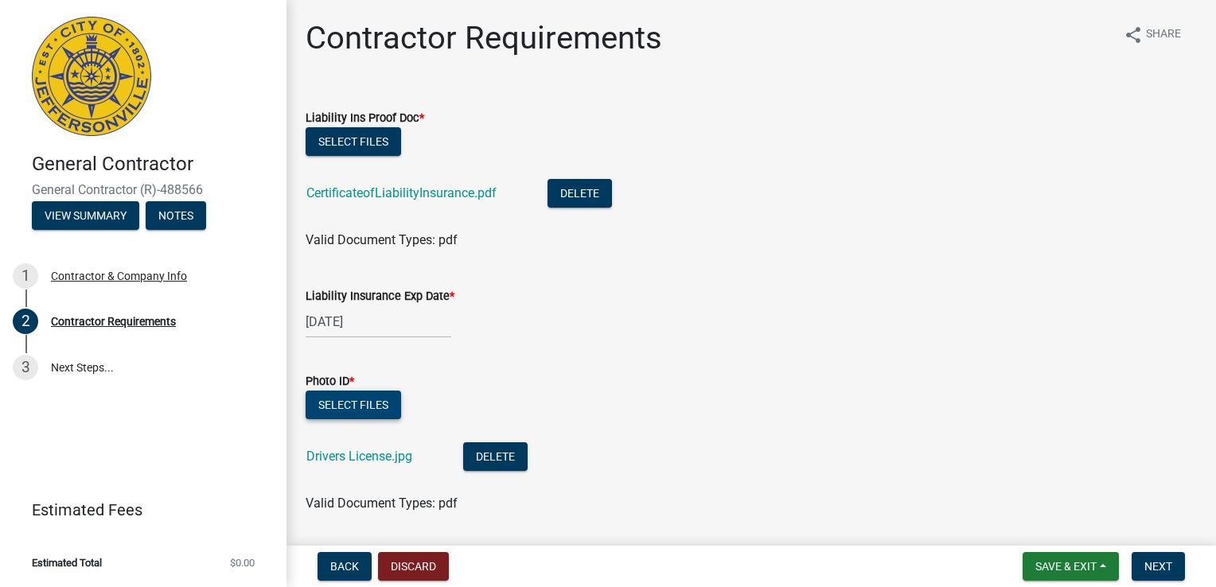
scroll to position [49, 0]
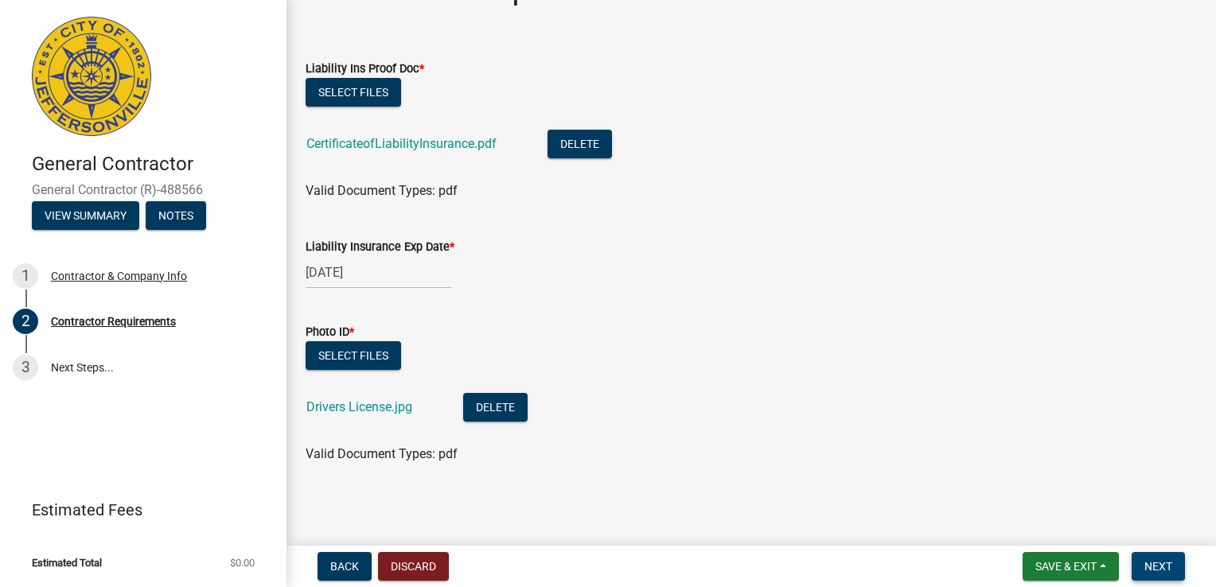
click at [1159, 571] on span "Next" at bounding box center [1158, 566] width 28 height 13
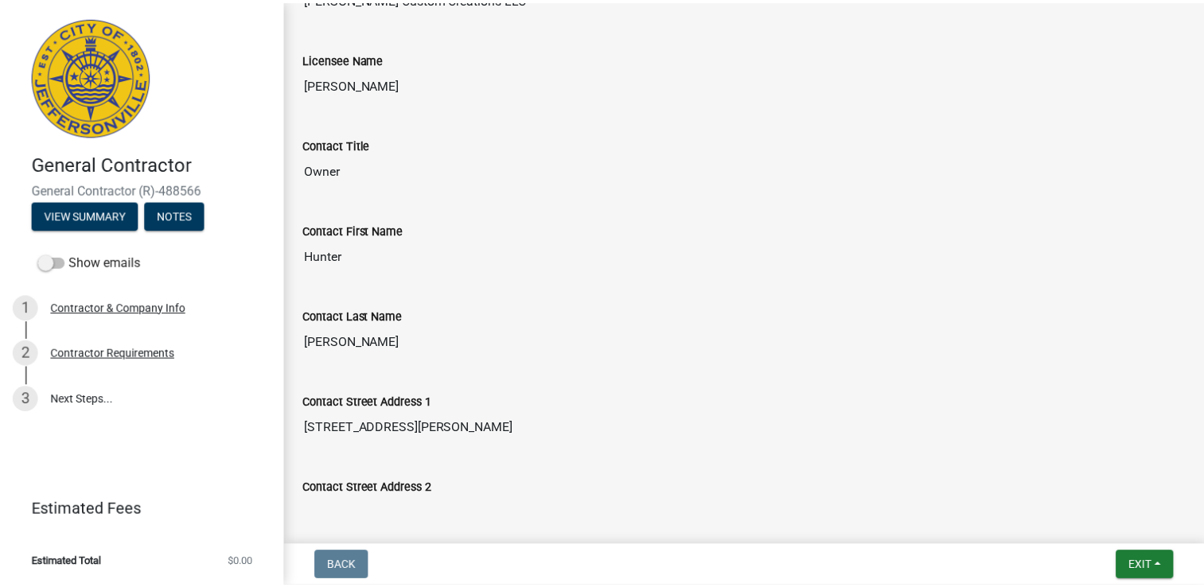
scroll to position [0, 0]
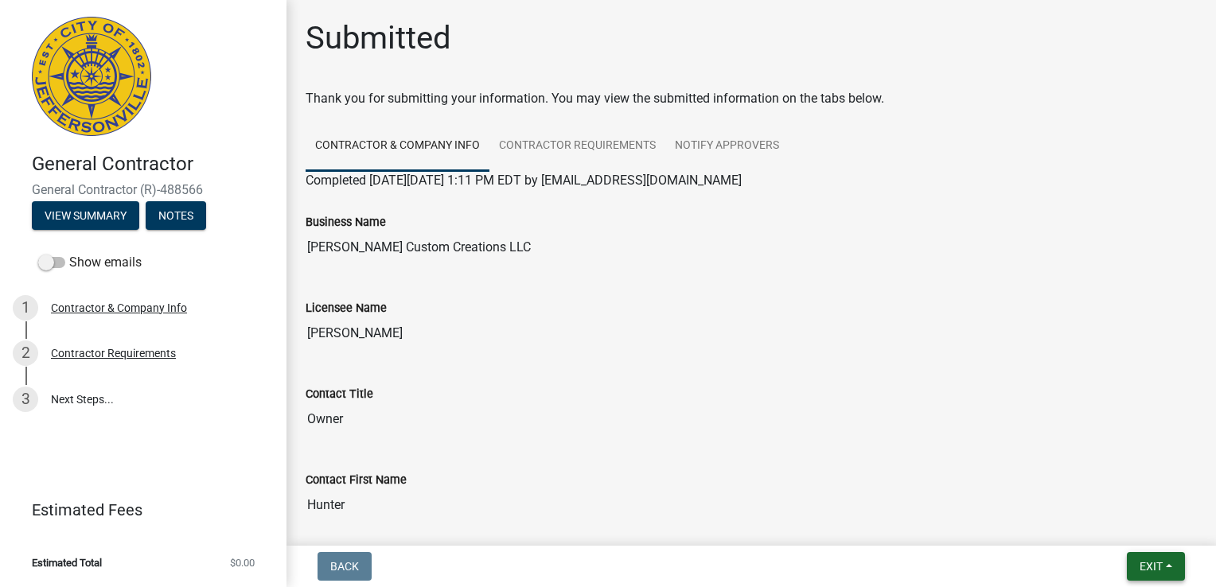
click at [1144, 565] on span "Exit" at bounding box center [1150, 566] width 23 height 13
click at [1132, 532] on button "Save & Exit" at bounding box center [1121, 525] width 127 height 38
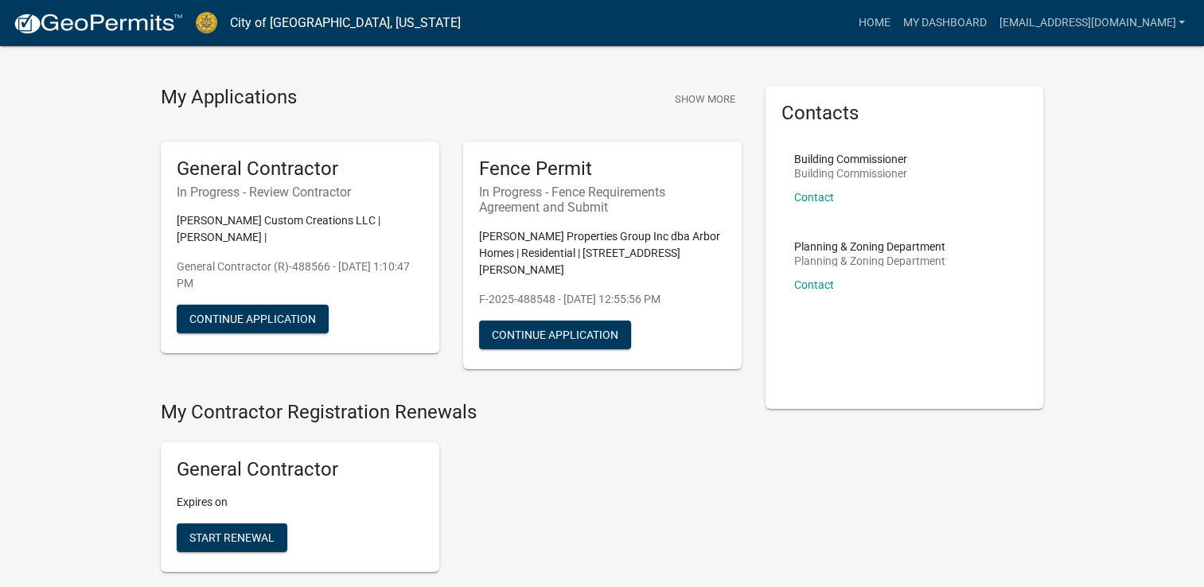
scroll to position [10, 0]
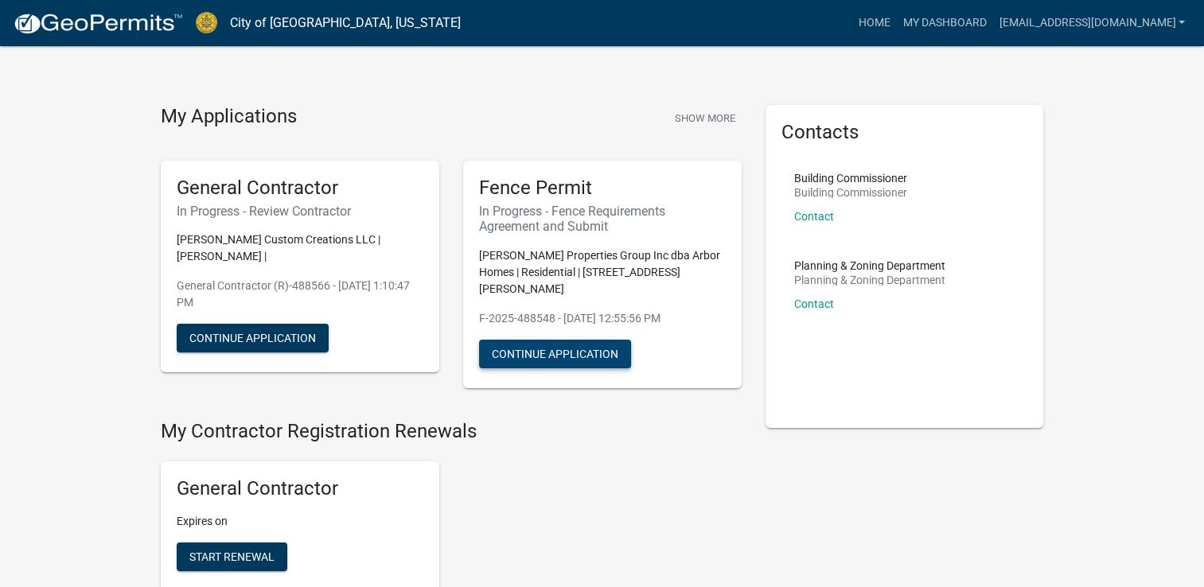
click at [579, 342] on button "Continue Application" at bounding box center [555, 354] width 152 height 29
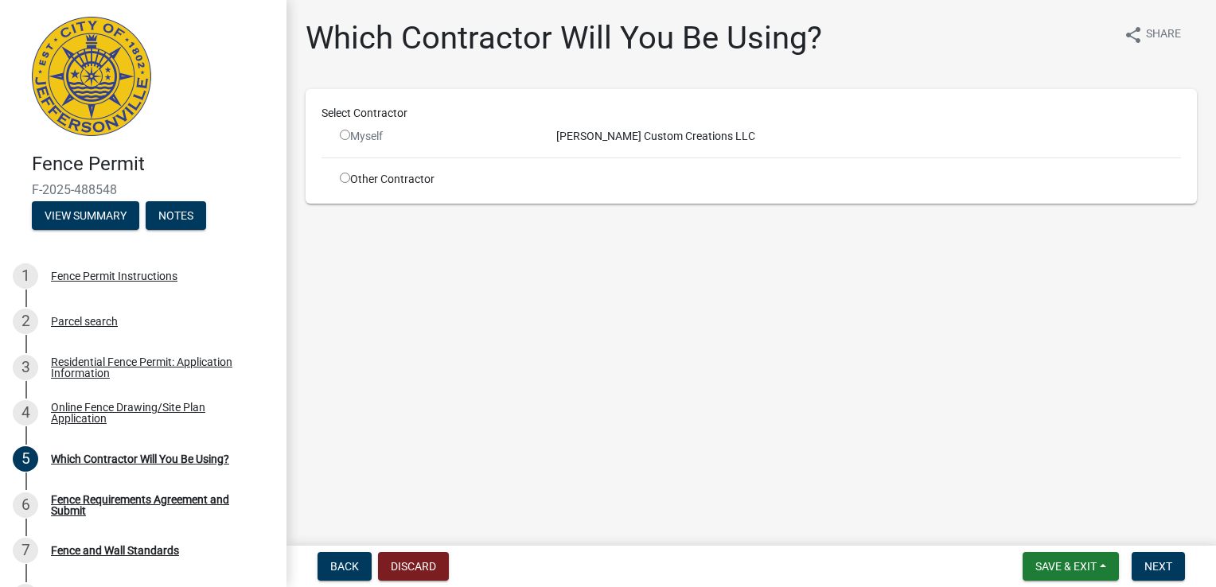
click at [347, 134] on input "radio" at bounding box center [345, 135] width 10 height 10
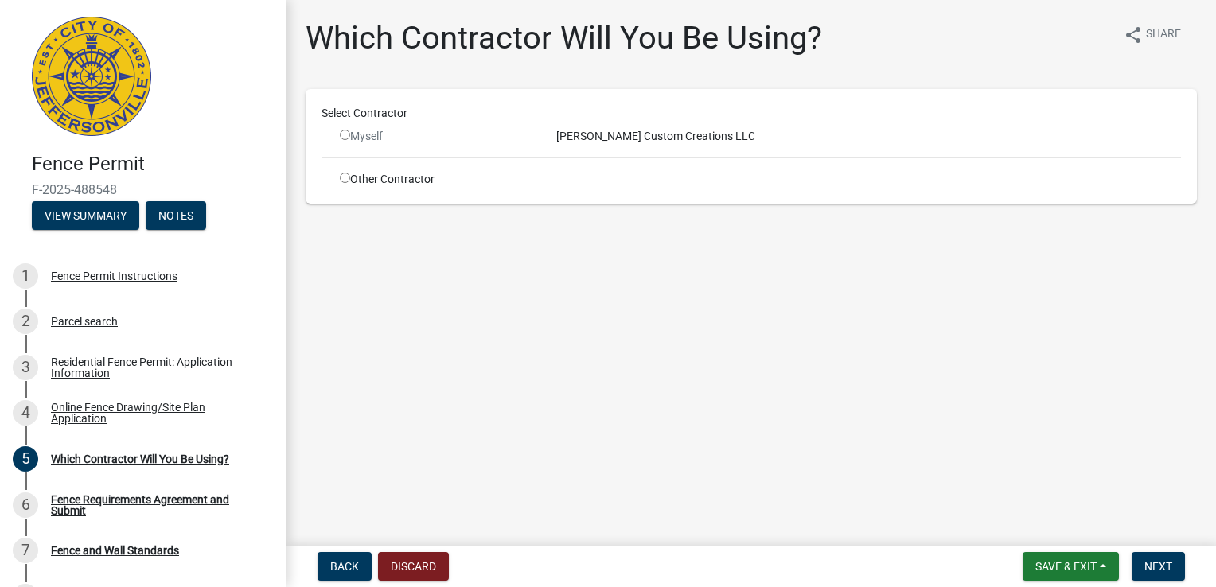
click at [347, 134] on input "radio" at bounding box center [345, 135] width 10 height 10
click at [356, 286] on main "Which Contractor Will You Be Using? share Share Select Contractor Myself [PERSO…" at bounding box center [750, 269] width 929 height 539
click at [346, 134] on input "radio" at bounding box center [345, 135] width 10 height 10
click at [346, 135] on input "radio" at bounding box center [345, 135] width 10 height 10
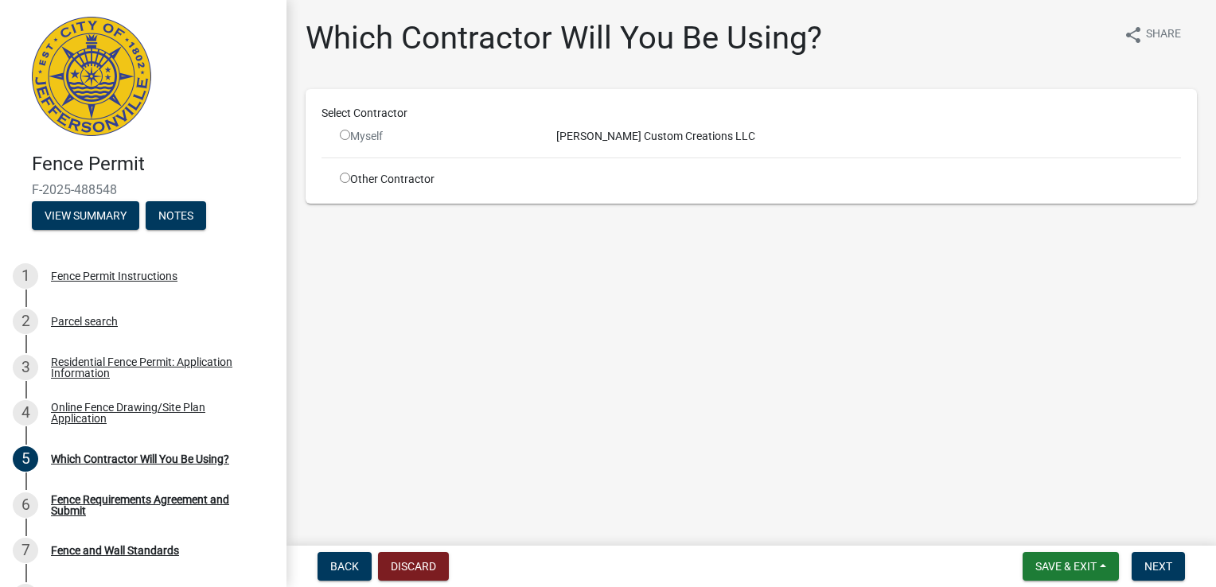
click at [346, 135] on input "radio" at bounding box center [345, 135] width 10 height 10
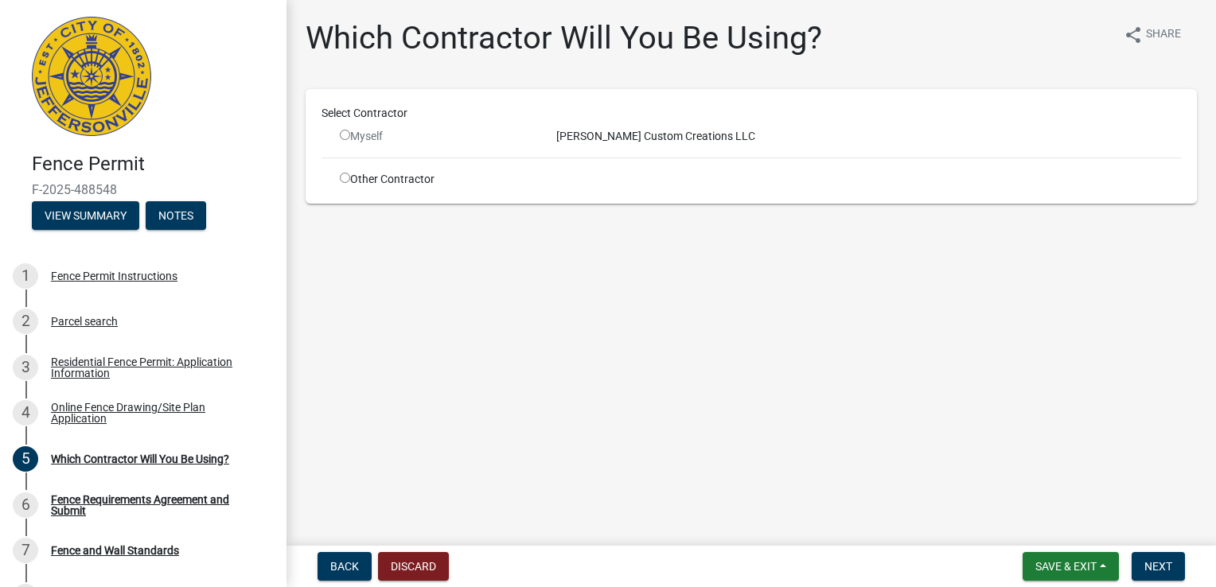
click at [346, 135] on input "radio" at bounding box center [345, 135] width 10 height 10
radio input "false"
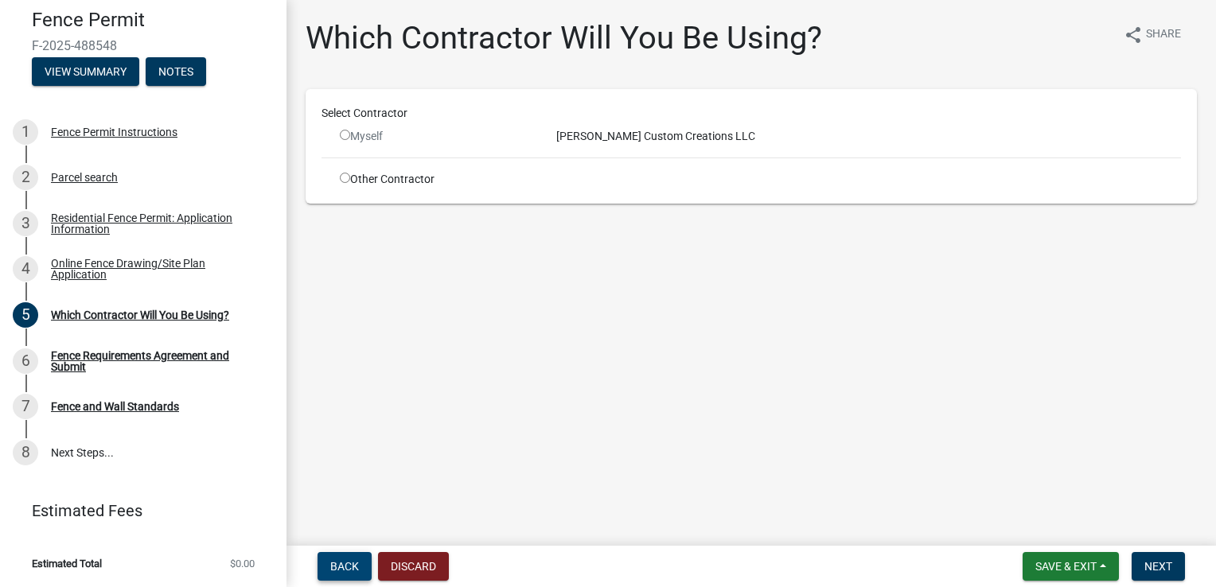
click at [329, 567] on button "Back" at bounding box center [344, 566] width 54 height 29
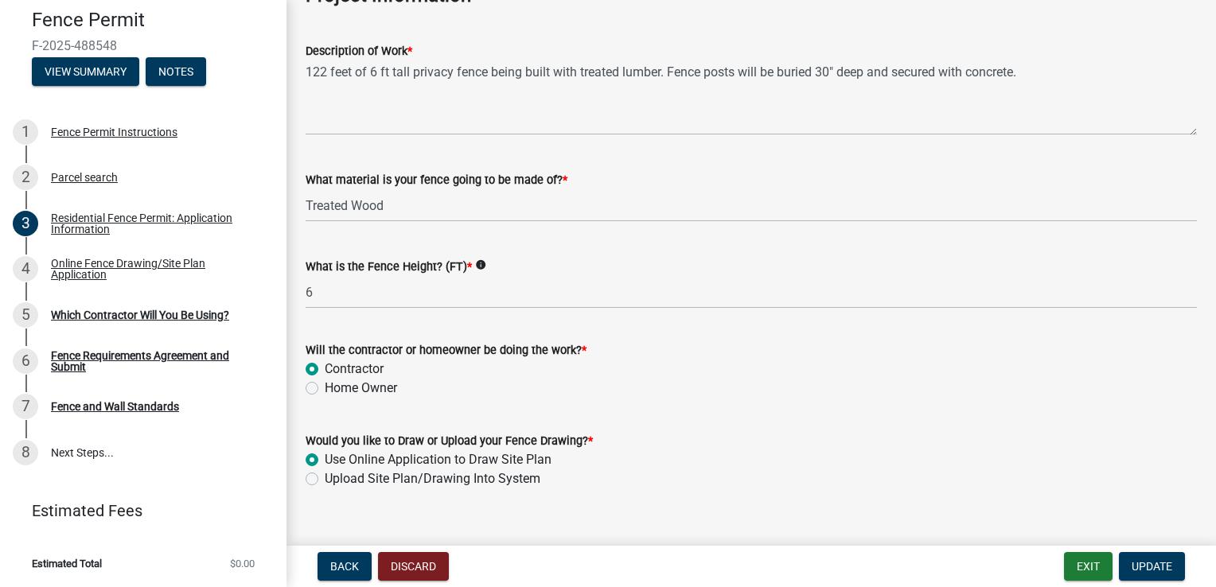
scroll to position [1432, 0]
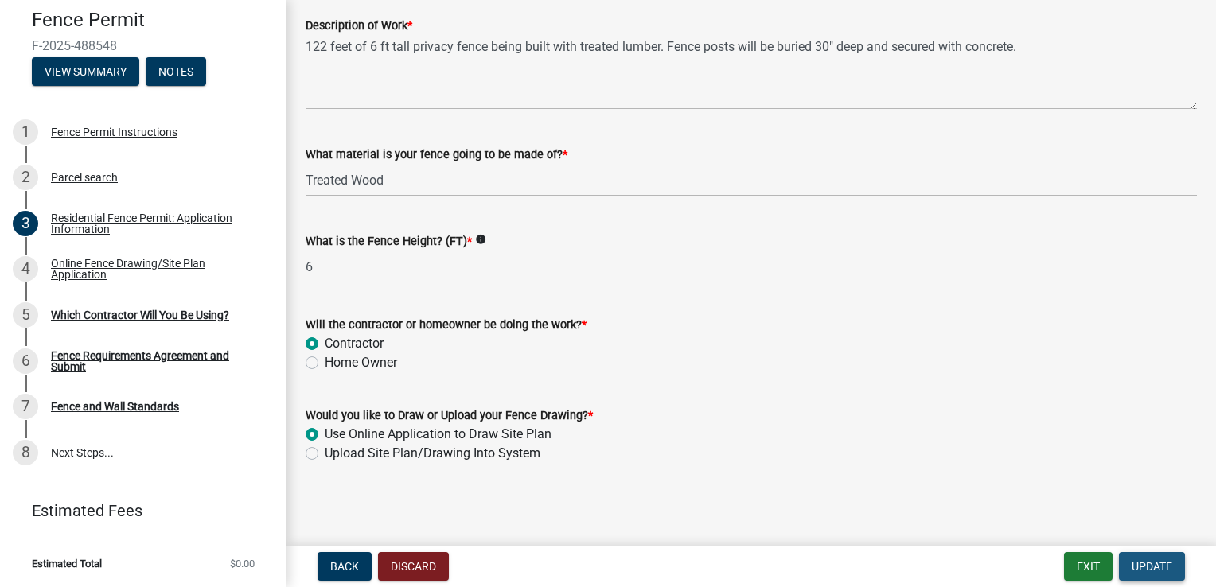
click at [1136, 564] on span "Update" at bounding box center [1152, 566] width 41 height 13
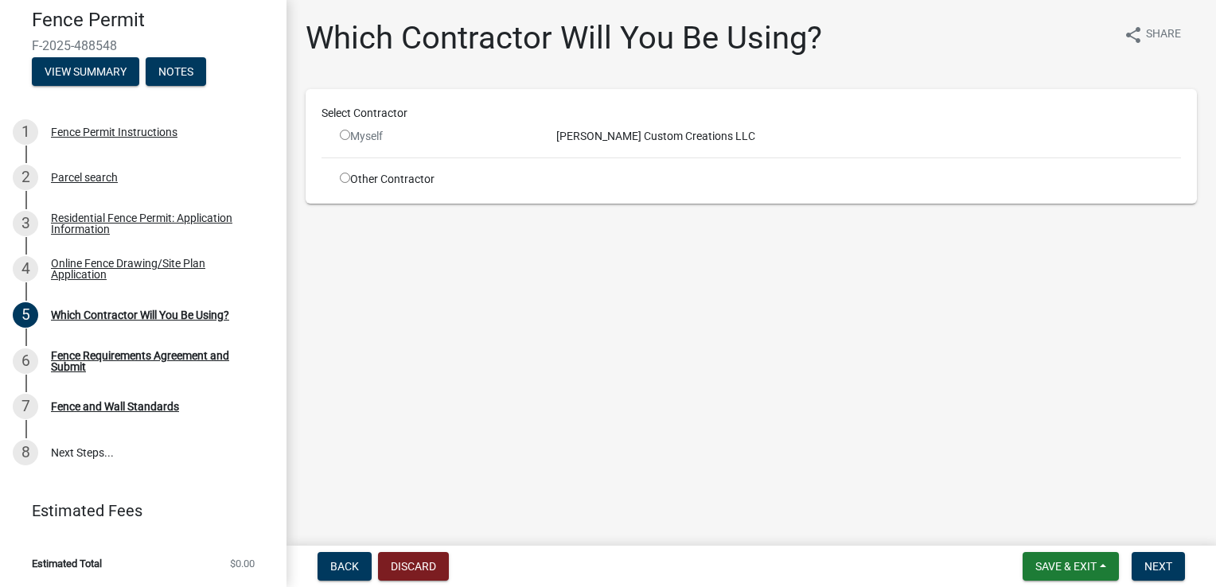
click at [342, 132] on input "radio" at bounding box center [345, 135] width 10 height 10
click at [346, 135] on input "radio" at bounding box center [345, 135] width 10 height 10
click at [360, 135] on div "Myself" at bounding box center [436, 136] width 193 height 17
click at [698, 140] on div "[PERSON_NAME] Custom Creations LLC" at bounding box center [868, 136] width 649 height 17
click at [676, 139] on div "[PERSON_NAME] Custom Creations LLC" at bounding box center [868, 136] width 649 height 17
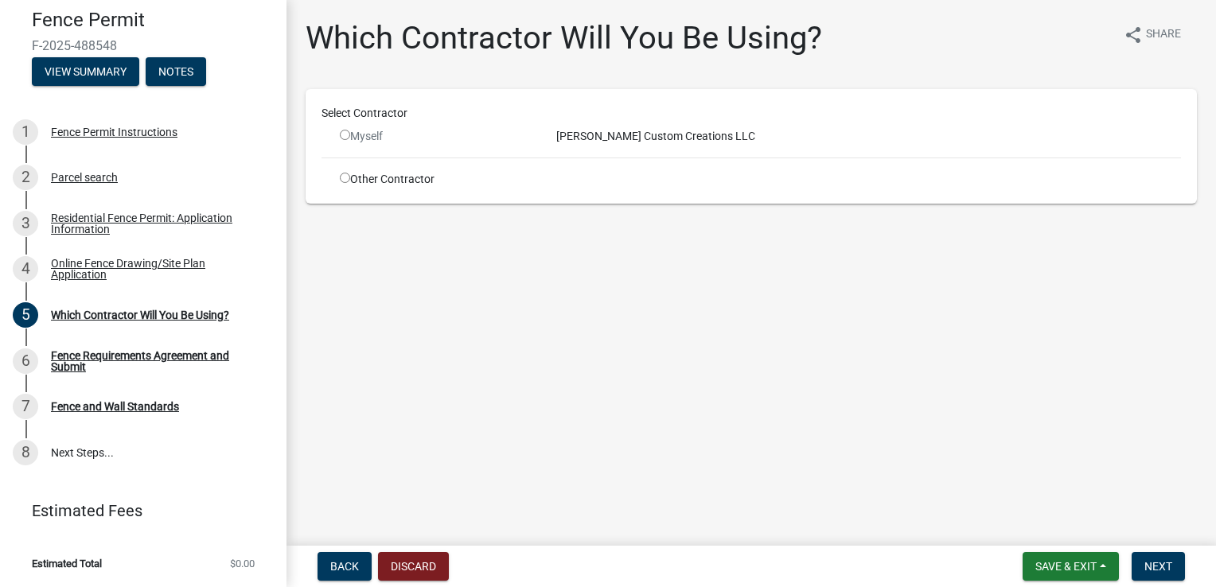
click at [676, 139] on div "[PERSON_NAME] Custom Creations LLC" at bounding box center [868, 136] width 649 height 17
click at [342, 135] on input "radio" at bounding box center [345, 135] width 10 height 10
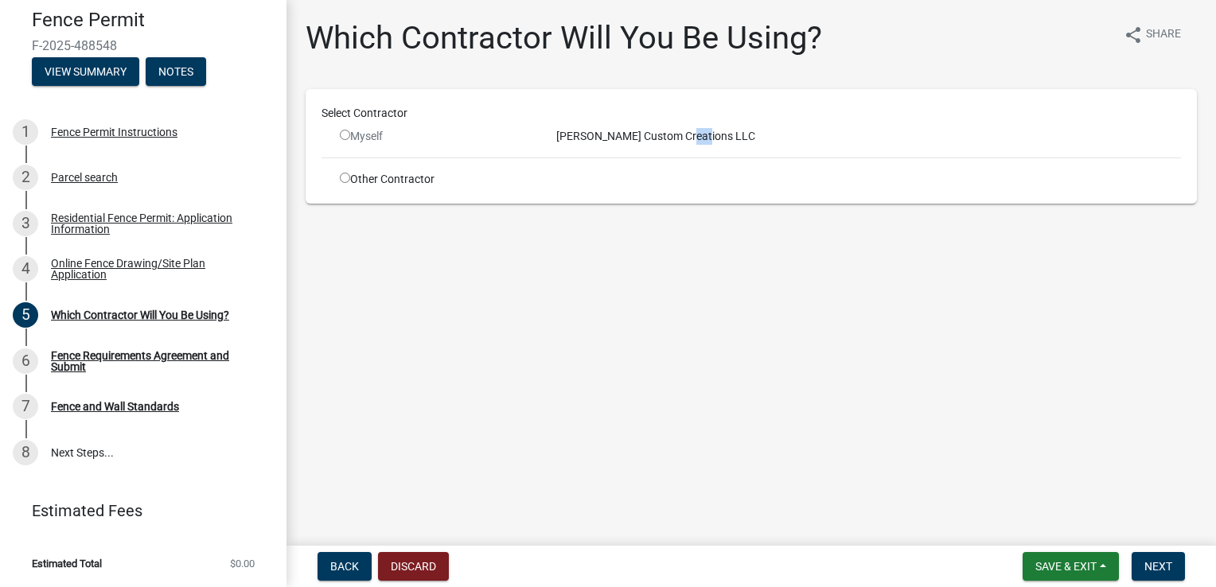
click at [342, 135] on input "radio" at bounding box center [345, 135] width 10 height 10
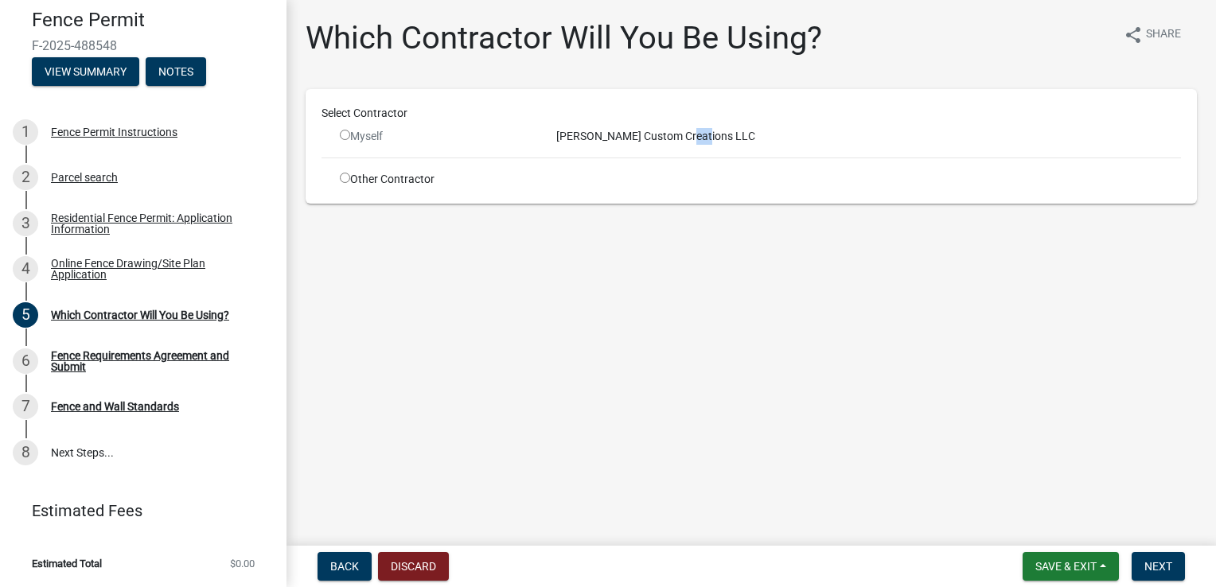
click at [342, 135] on input "radio" at bounding box center [345, 135] width 10 height 10
radio input "false"
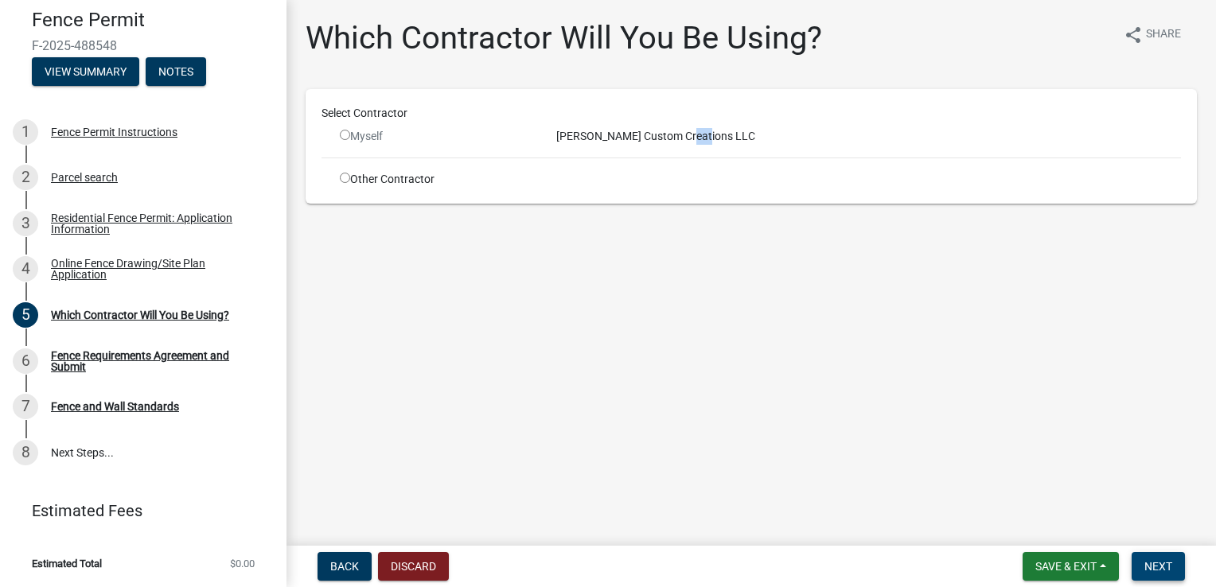
click at [1147, 568] on span "Next" at bounding box center [1158, 566] width 28 height 13
click at [93, 366] on div "Fence Requirements Agreement and Submit" at bounding box center [156, 361] width 210 height 22
